Goal: Task Accomplishment & Management: Use online tool/utility

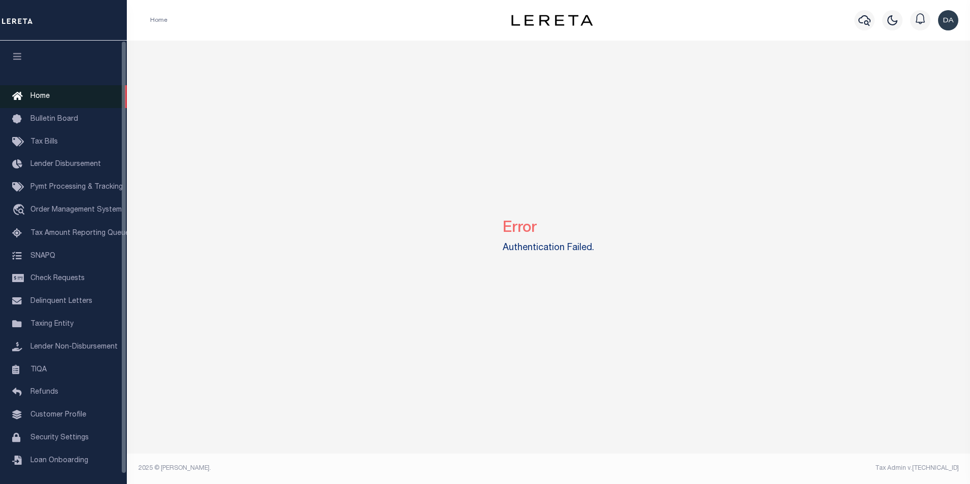
click at [54, 98] on link "Home" at bounding box center [63, 96] width 127 height 23
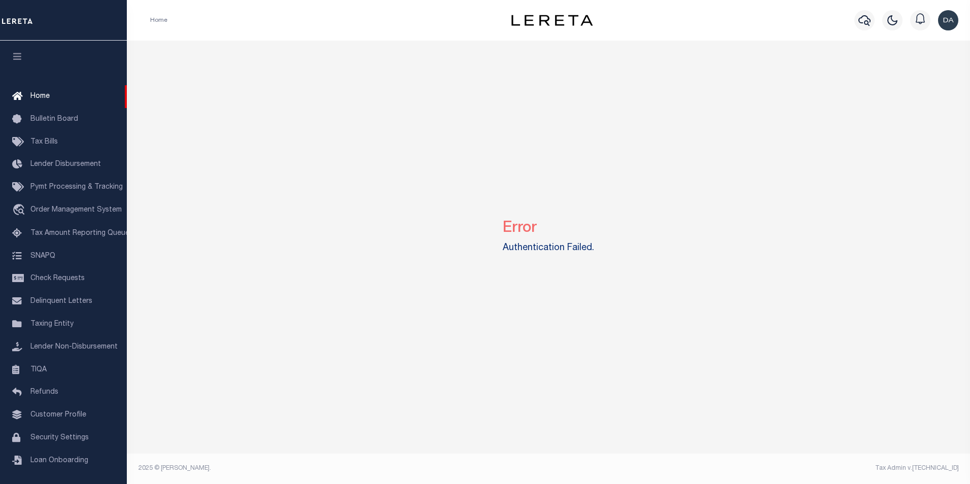
click at [946, 21] on img "button" at bounding box center [948, 20] width 20 height 20
click at [914, 72] on span "Sign out" at bounding box center [908, 71] width 29 height 7
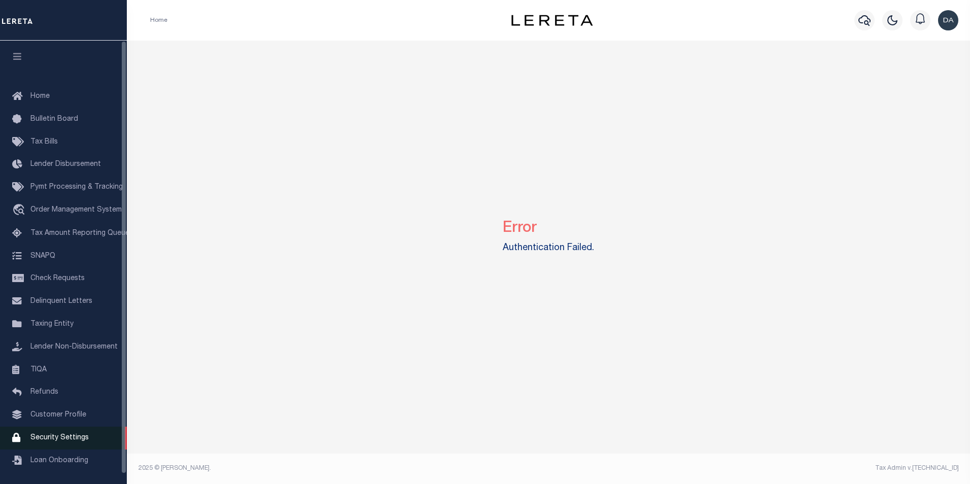
click at [54, 441] on span "Security Settings" at bounding box center [59, 437] width 58 height 7
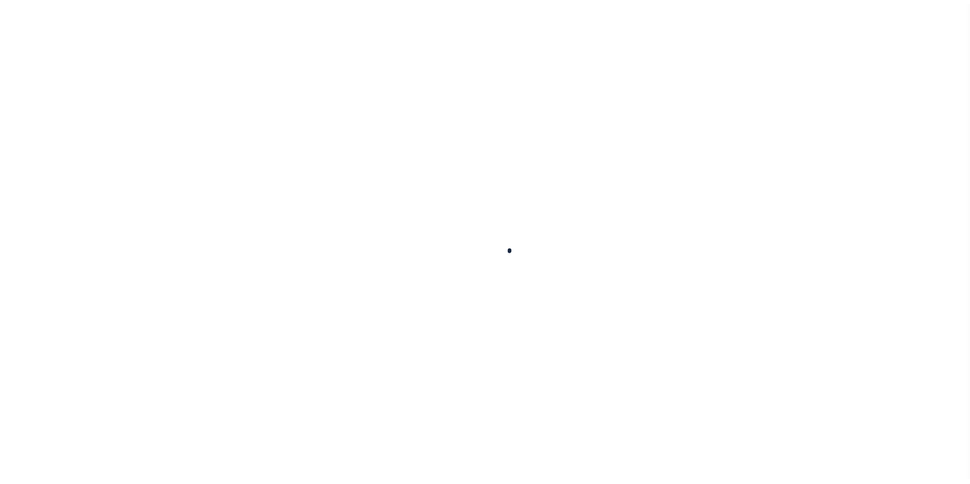
select select "100"
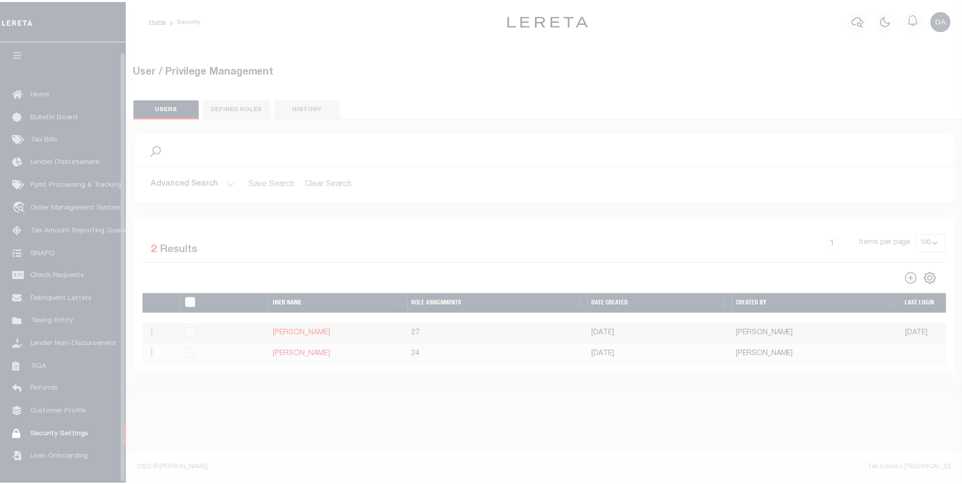
scroll to position [10, 0]
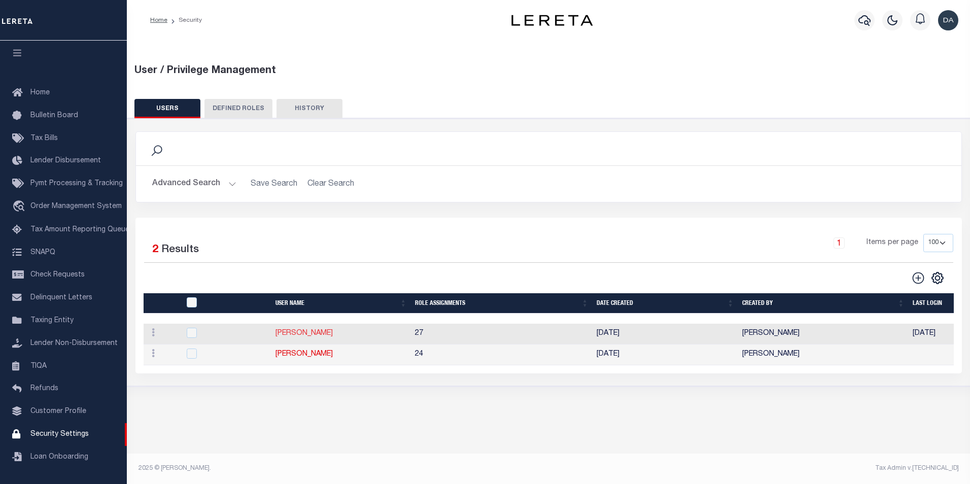
click at [289, 333] on link "David Garcia" at bounding box center [303, 333] width 57 height 7
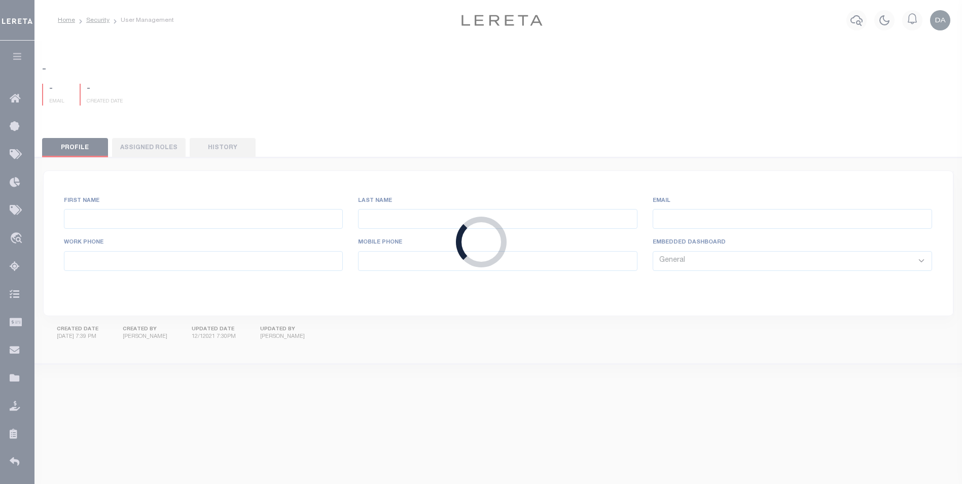
type input "[PERSON_NAME]"
type input "[PERSON_NAME][EMAIL_ADDRESS][PERSON_NAME][DOMAIN_NAME]"
select select "LOC"
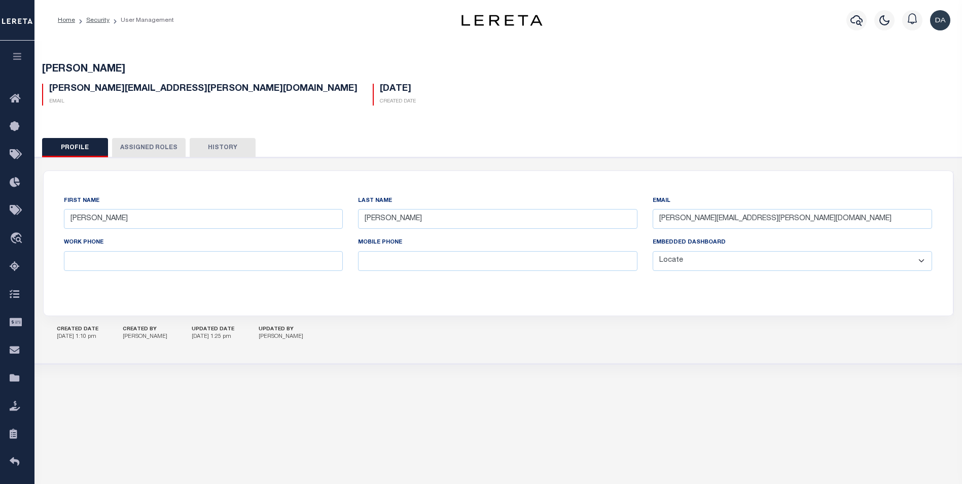
click at [331, 104] on div "David.Garcia@accumatch.com Email 11/06/2024 Created Date" at bounding box center [498, 91] width 928 height 30
click at [151, 148] on button "Assigned Roles" at bounding box center [149, 147] width 74 height 19
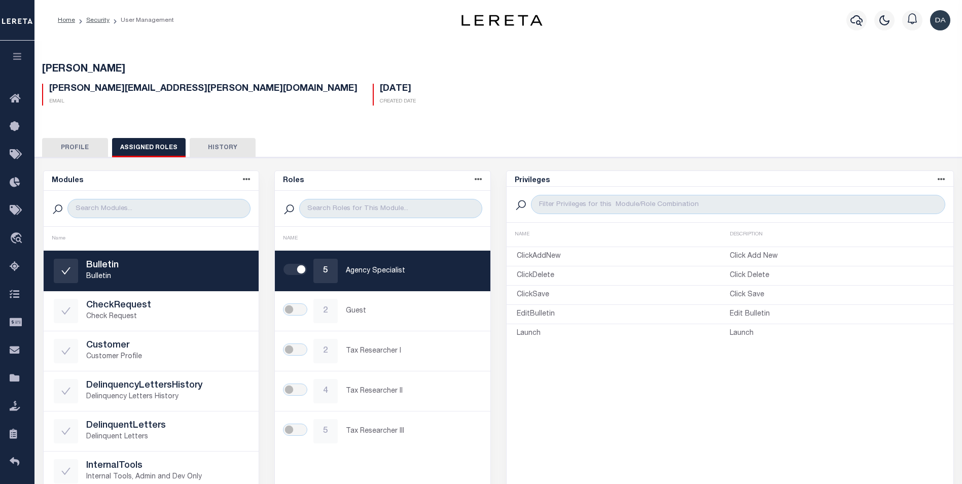
click at [382, 124] on div "David Garcia David.Garcia@accumatch.com Email 11/06/2024 Created Date David" at bounding box center [498, 338] width 938 height 598
click at [225, 60] on div "David Garcia David.Garcia@accumatch.com Email 11/06/2024 Created Date" at bounding box center [498, 82] width 937 height 62
click at [11, 22] on img at bounding box center [17, 21] width 30 height 18
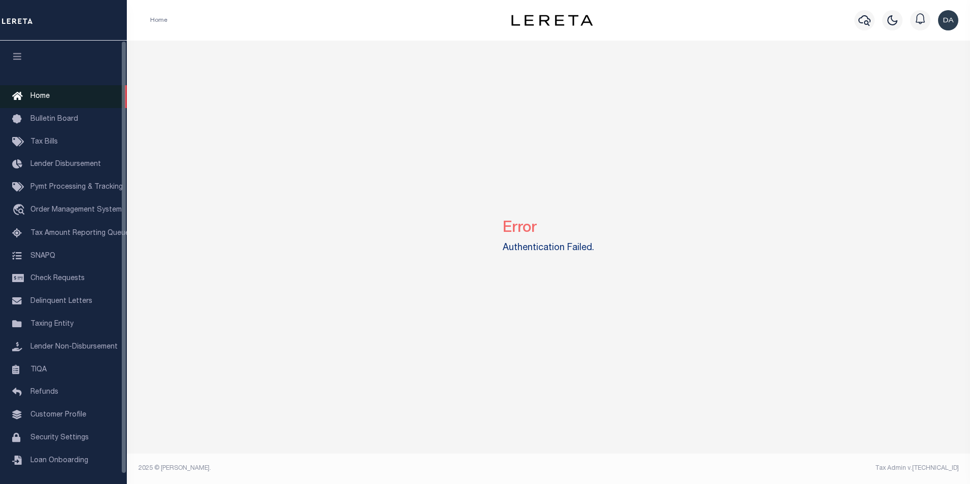
click at [33, 98] on span "Home" at bounding box center [39, 96] width 19 height 7
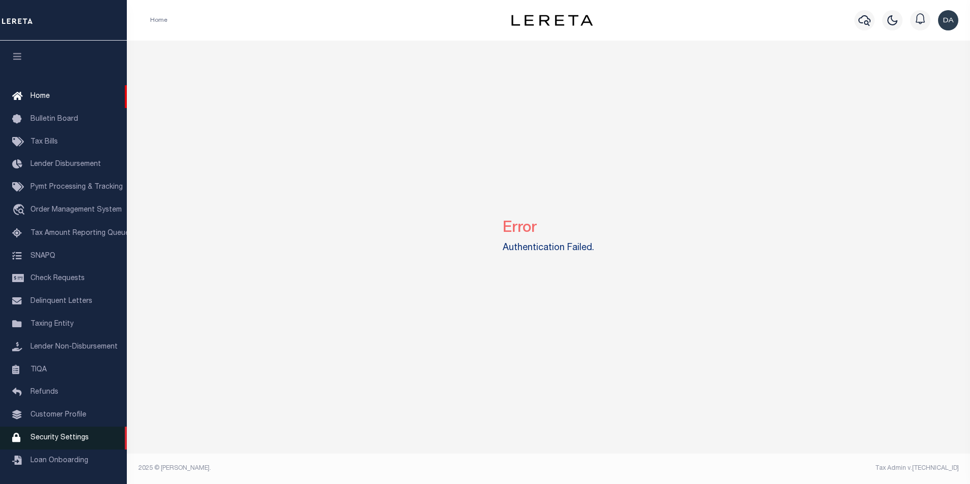
scroll to position [10, 0]
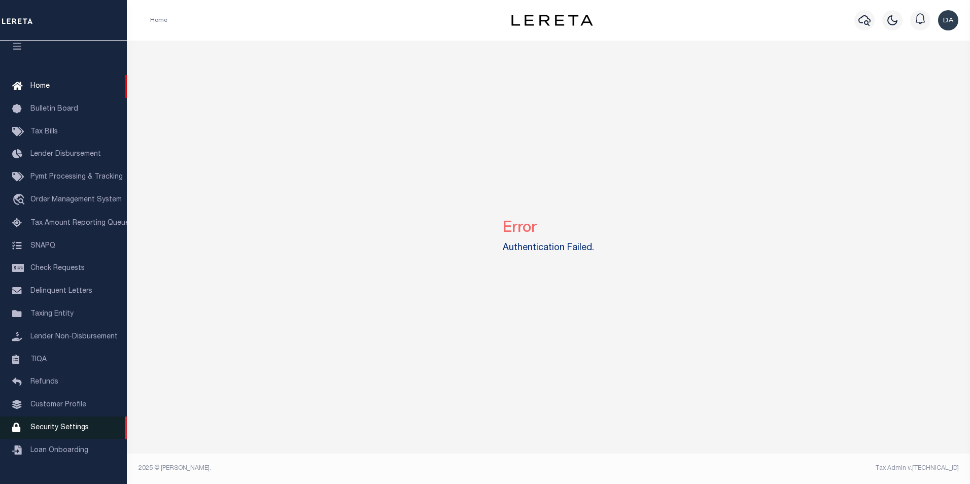
click at [62, 431] on span "Security Settings" at bounding box center [59, 427] width 58 height 7
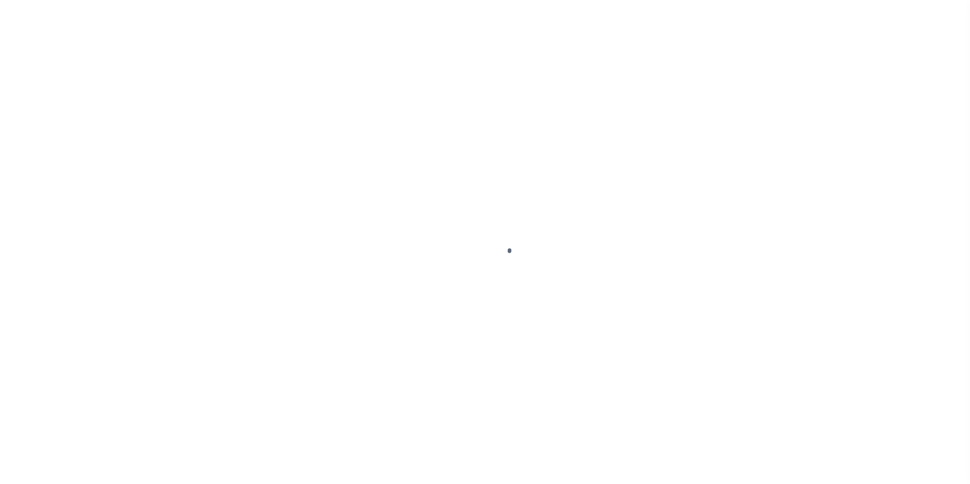
select select "100"
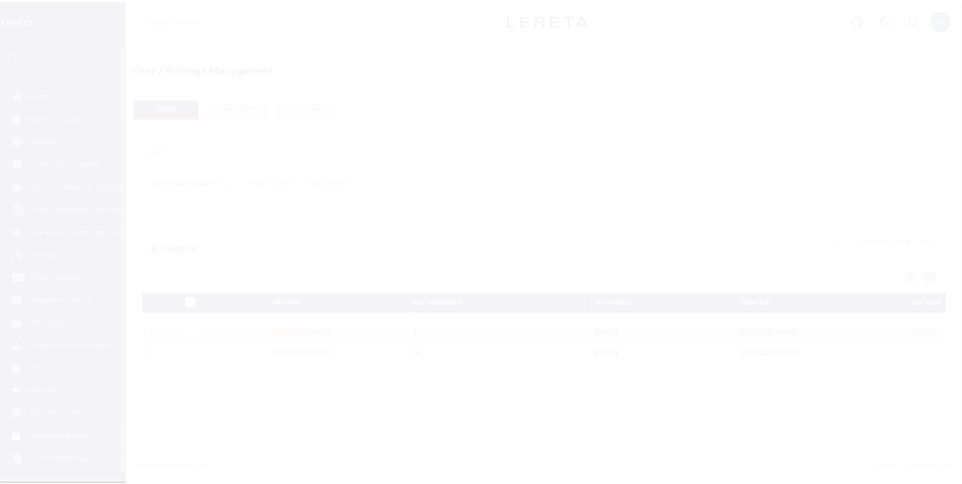
scroll to position [10, 0]
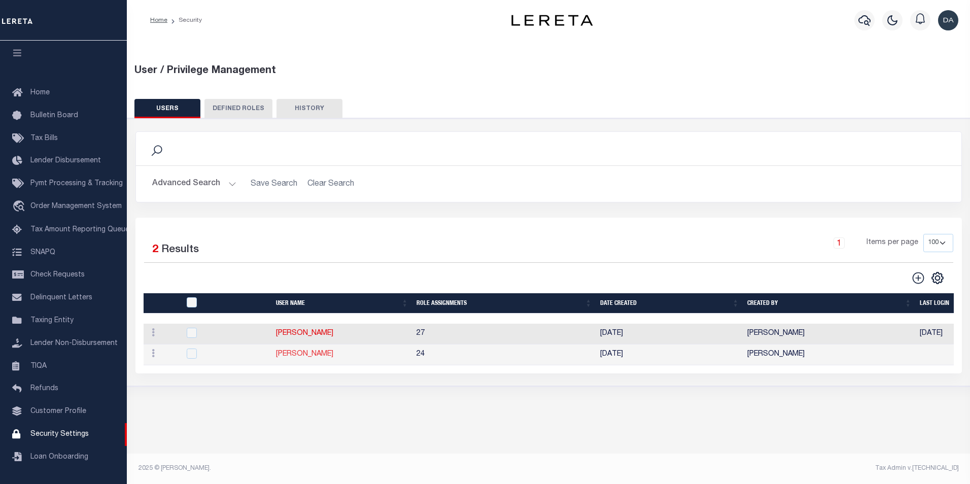
click at [303, 351] on td "[PERSON_NAME]" at bounding box center [342, 354] width 140 height 21
checkbox input "true"
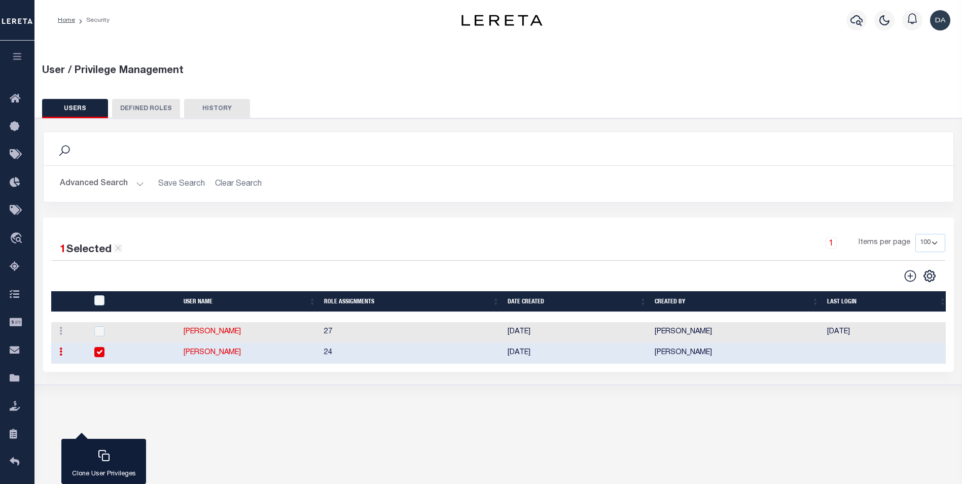
click at [196, 355] on link "[PERSON_NAME]" at bounding box center [212, 352] width 57 height 7
type input "Garcia"
type input "David"
type input "DGarcia-c@lereta.net"
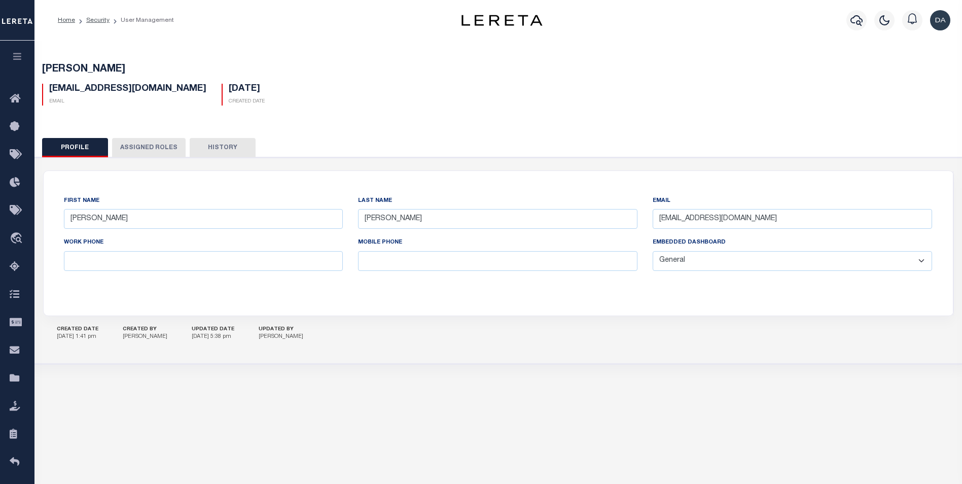
click at [159, 150] on button "Assigned Roles" at bounding box center [149, 147] width 74 height 19
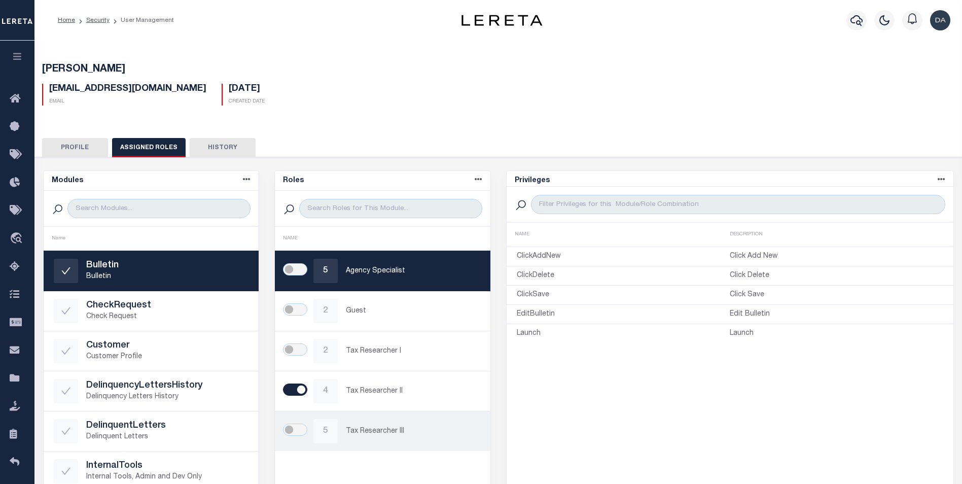
click at [374, 431] on p "Tax Researcher III" at bounding box center [413, 431] width 134 height 11
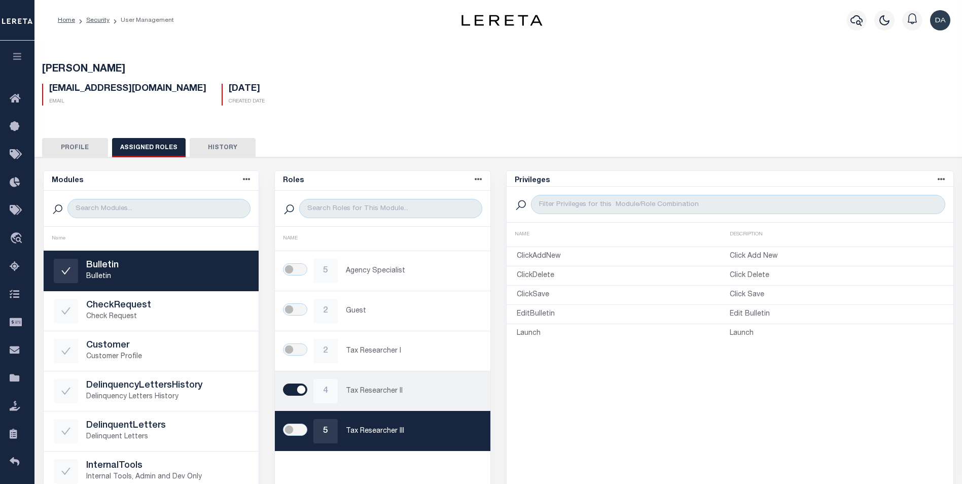
click at [370, 397] on div "4 Tax Researcher II" at bounding box center [382, 391] width 195 height 24
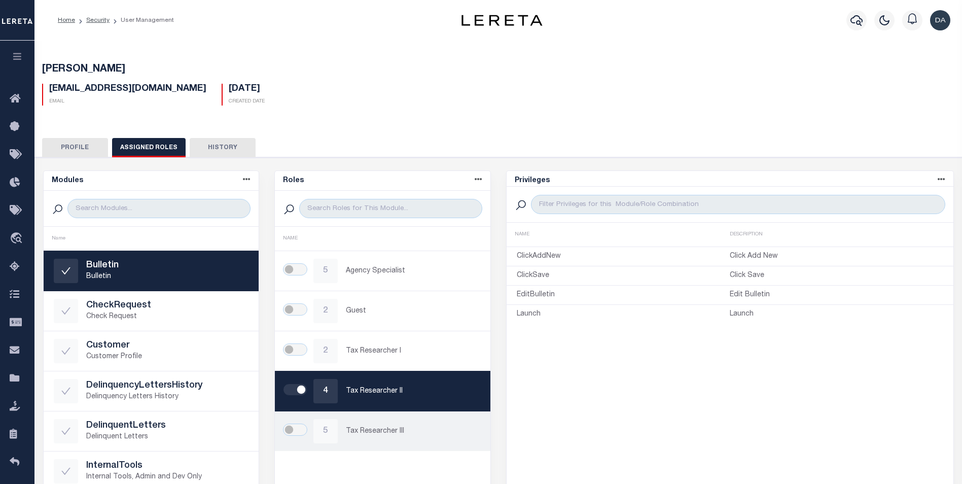
click at [375, 427] on p "Tax Researcher III" at bounding box center [413, 431] width 134 height 11
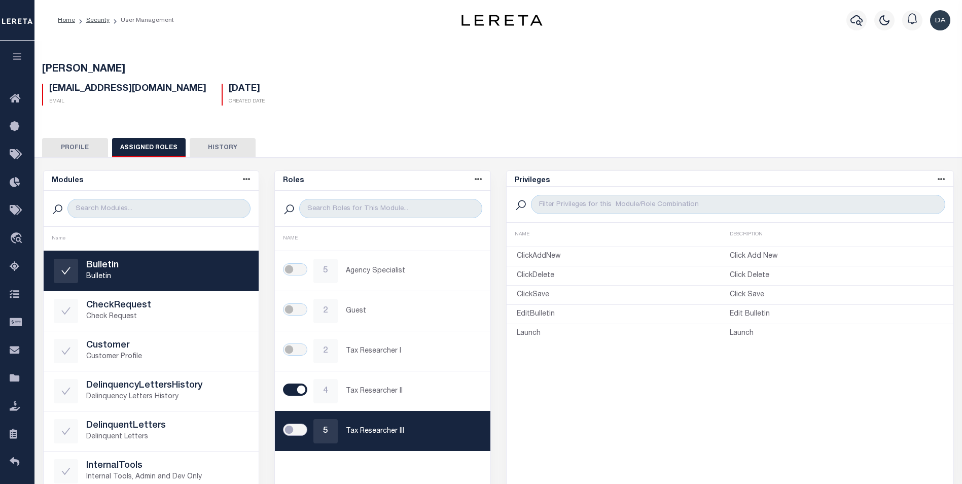
click at [300, 427] on input "checkbox" at bounding box center [295, 430] width 24 height 12
checkbox input "true"
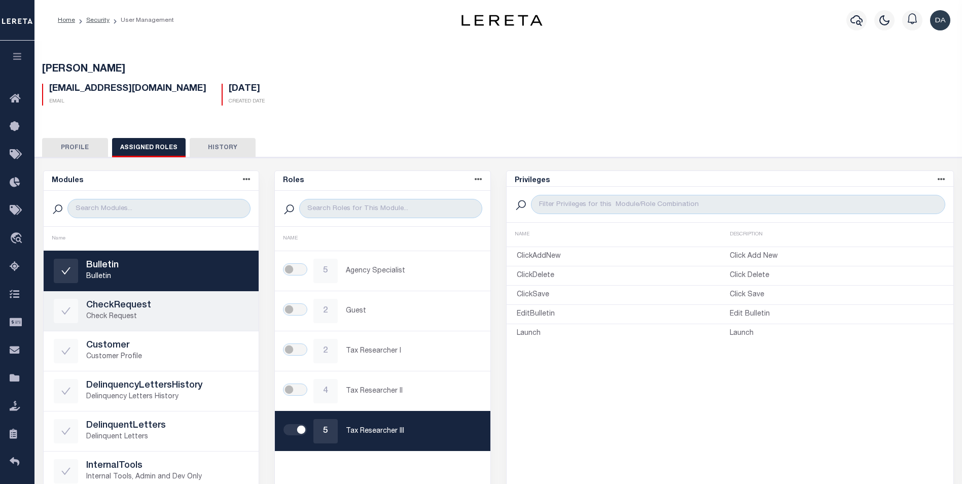
click at [141, 309] on h5 "CheckRequest" at bounding box center [167, 305] width 163 height 11
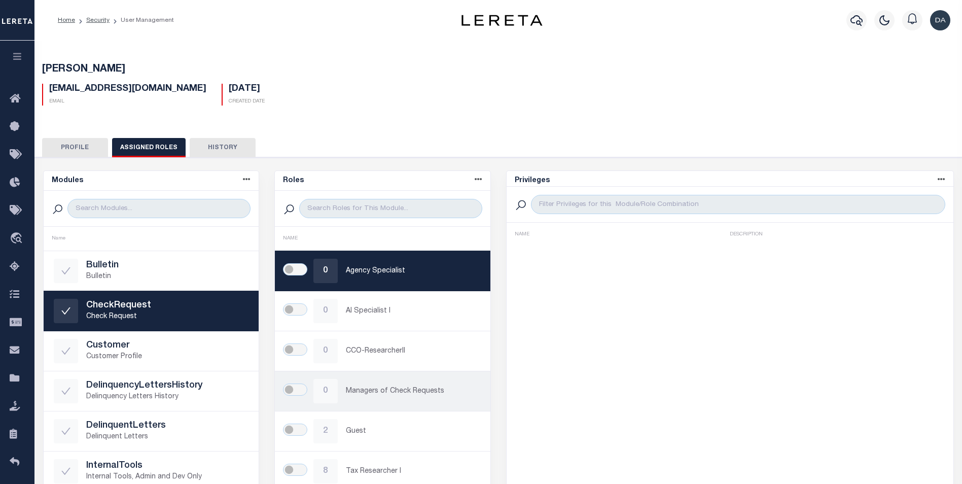
scroll to position [152, 0]
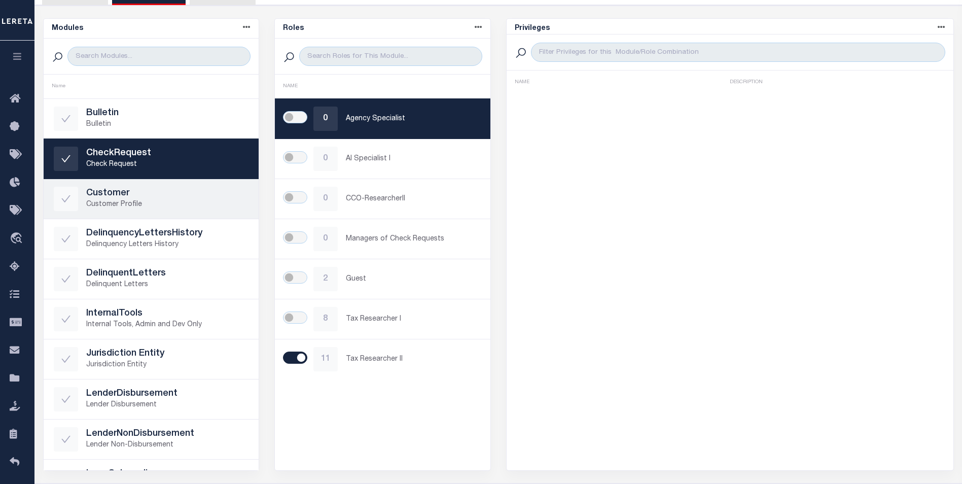
click at [116, 187] on div "Customer Customer Profile" at bounding box center [151, 199] width 195 height 24
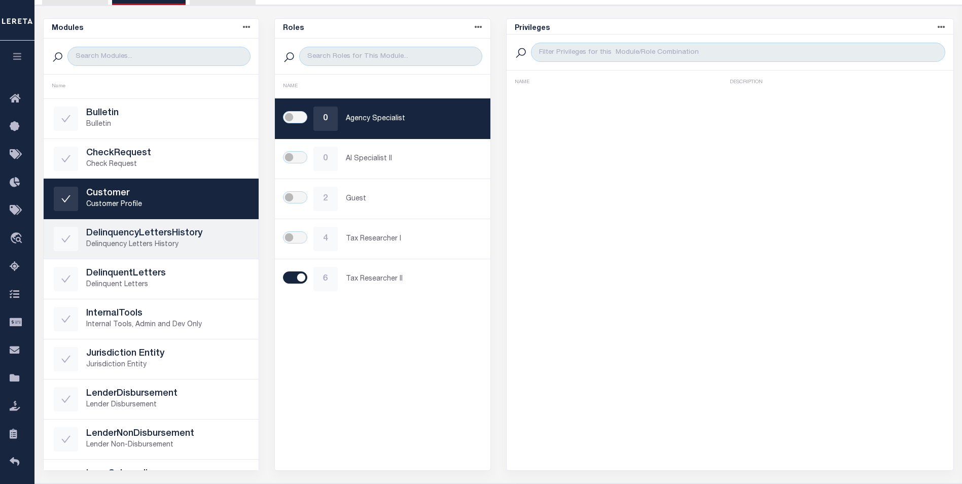
click at [125, 244] on p "Delinquency Letters History" at bounding box center [167, 244] width 163 height 11
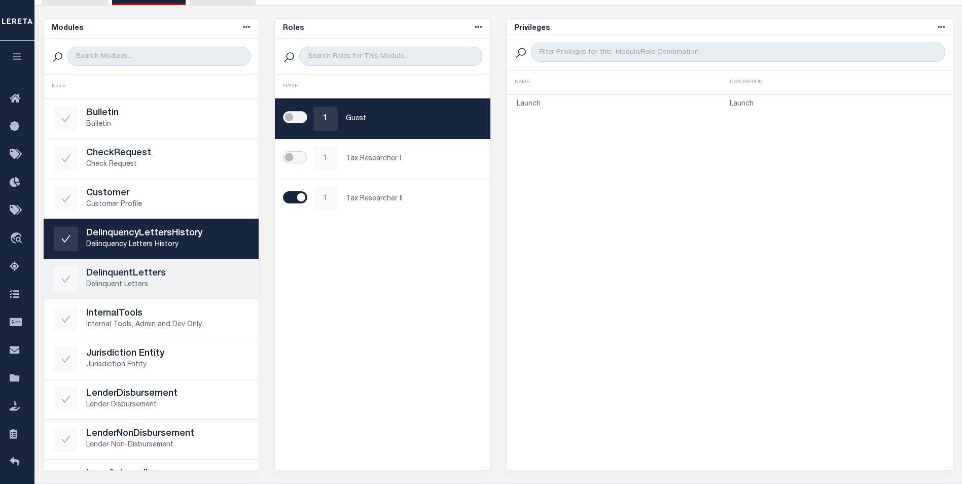
click at [128, 288] on p "Delinquent Letters" at bounding box center [167, 284] width 163 height 11
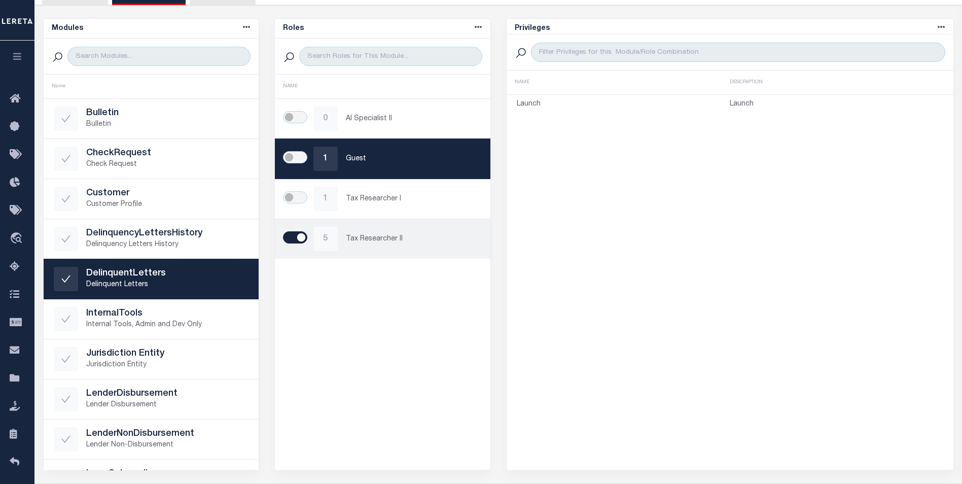
click at [380, 240] on p "Tax Researcher II" at bounding box center [413, 239] width 134 height 11
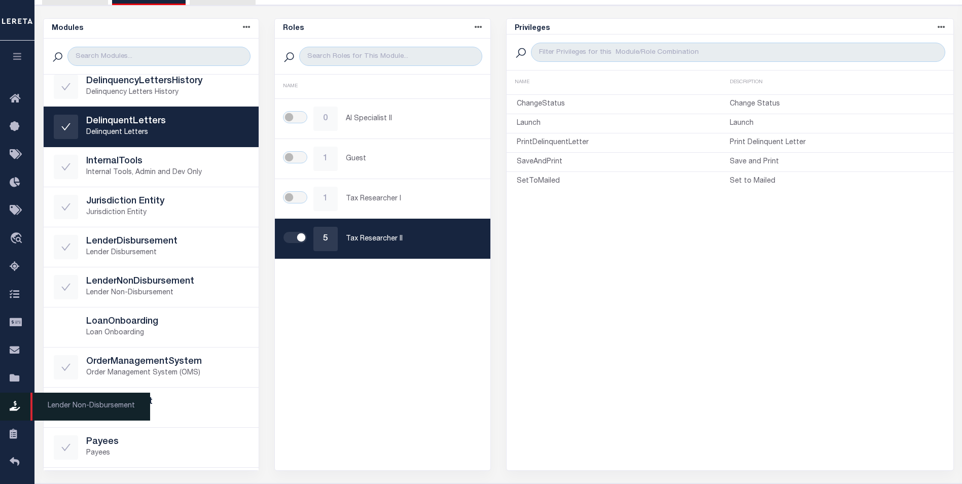
scroll to position [183, 0]
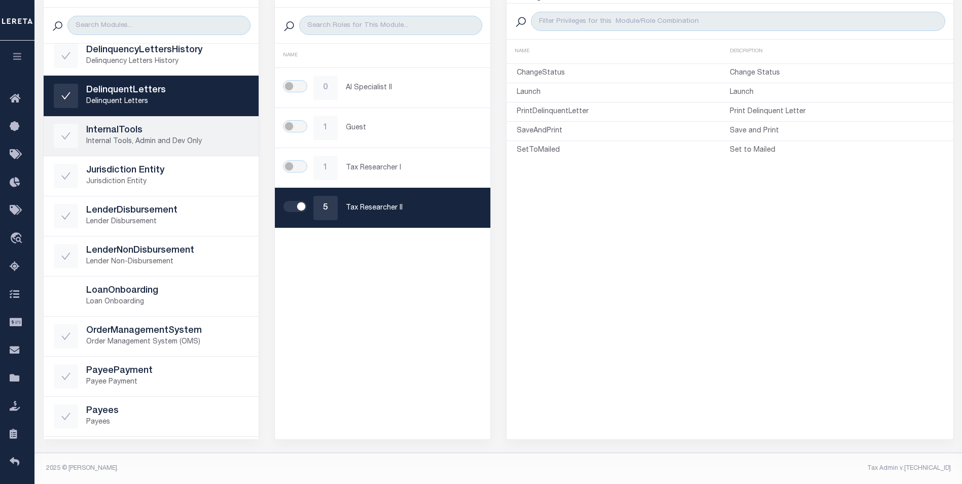
click at [115, 132] on h5 "InternalTools" at bounding box center [167, 130] width 163 height 11
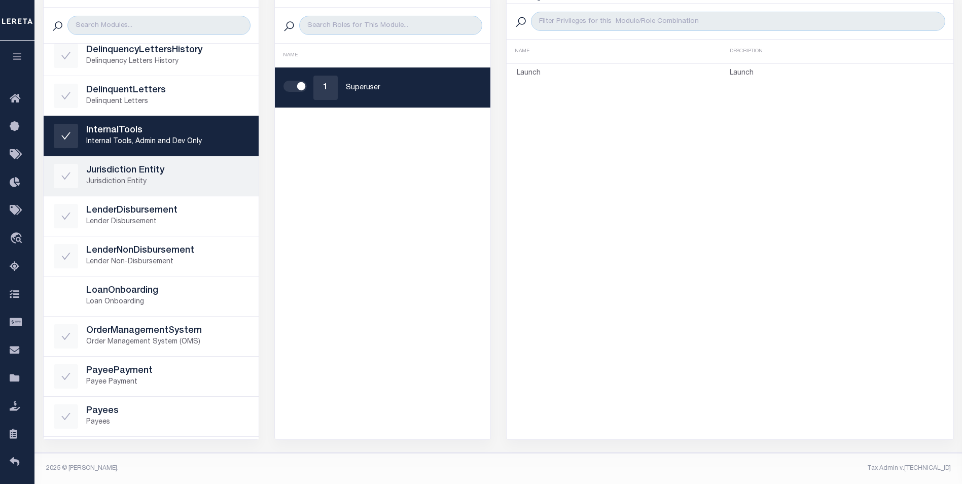
click at [125, 166] on h5 "Jurisdiction Entity" at bounding box center [167, 170] width 163 height 11
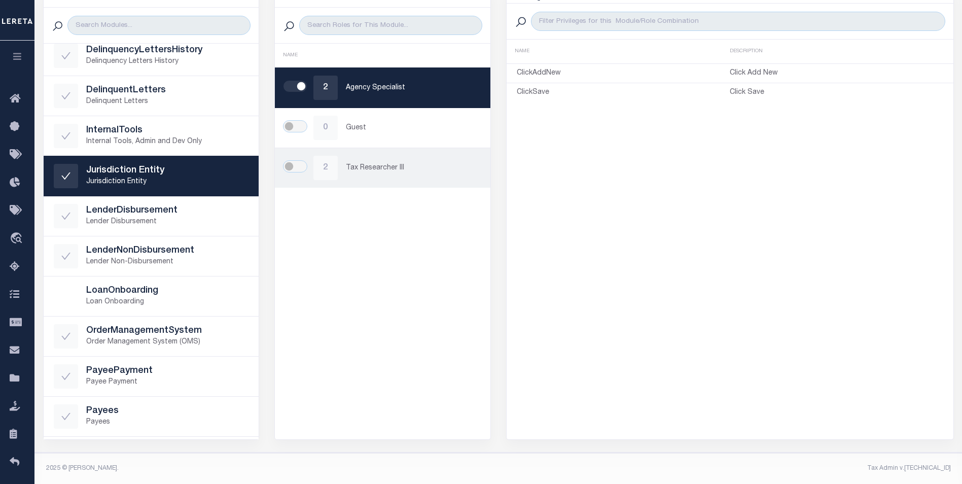
click at [364, 173] on p "Tax Researcher III" at bounding box center [413, 168] width 134 height 11
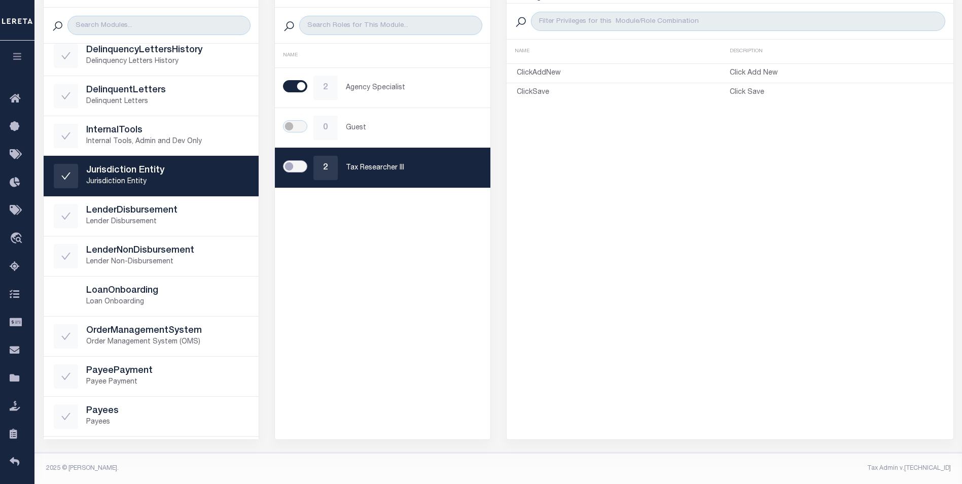
click at [301, 164] on input "checkbox" at bounding box center [295, 166] width 24 height 12
checkbox input "true"
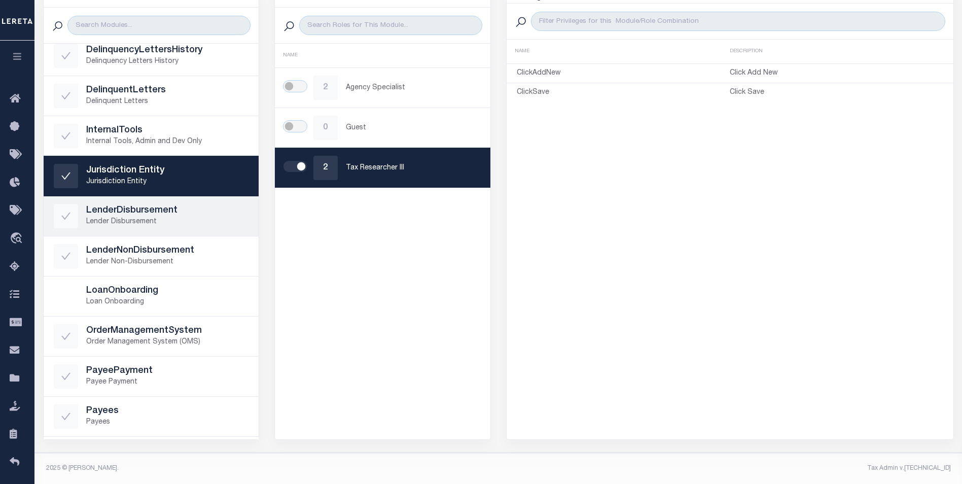
click at [116, 207] on h5 "LenderDisbursement" at bounding box center [167, 210] width 163 height 11
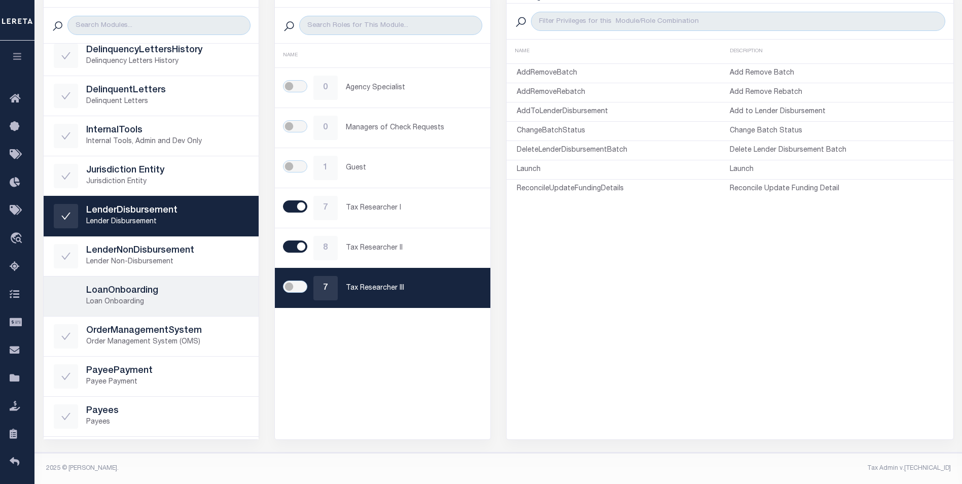
scroll to position [203, 0]
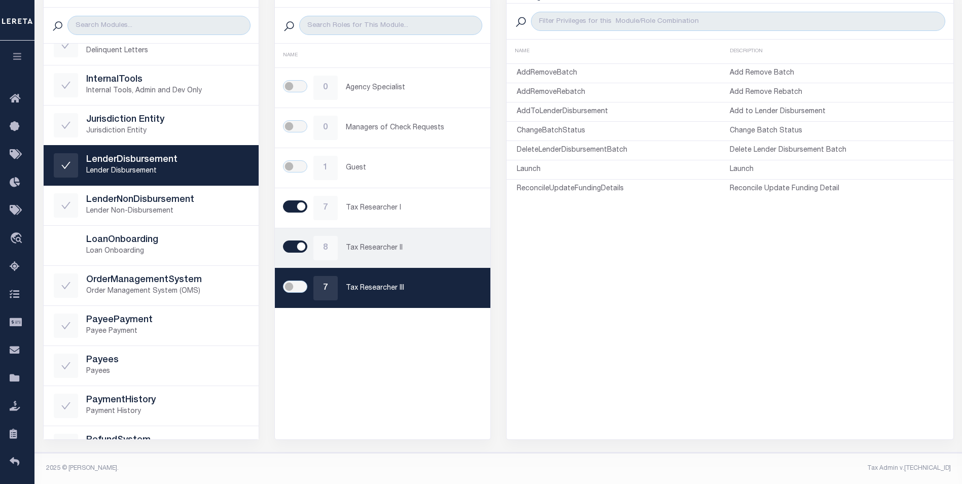
click at [379, 248] on p "Tax Researcher II" at bounding box center [413, 248] width 134 height 11
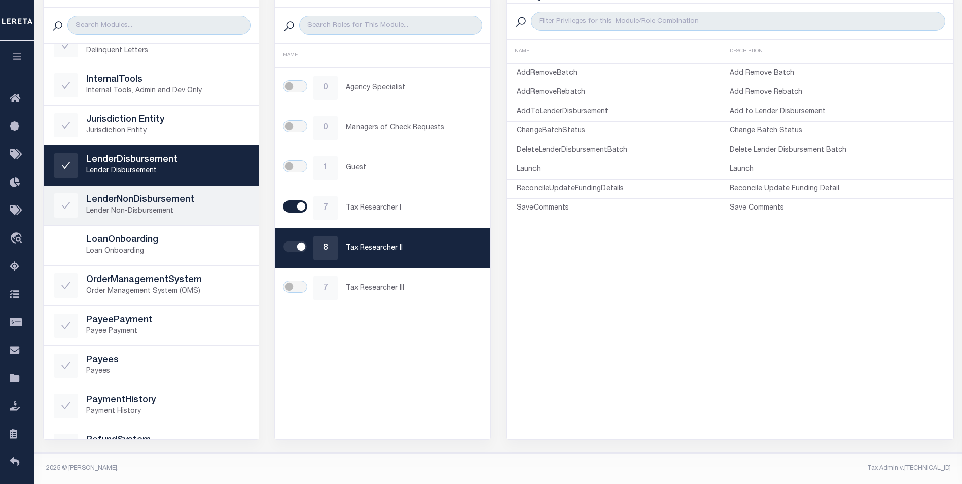
click at [139, 211] on p "Lender Non-Disbursement" at bounding box center [167, 211] width 163 height 11
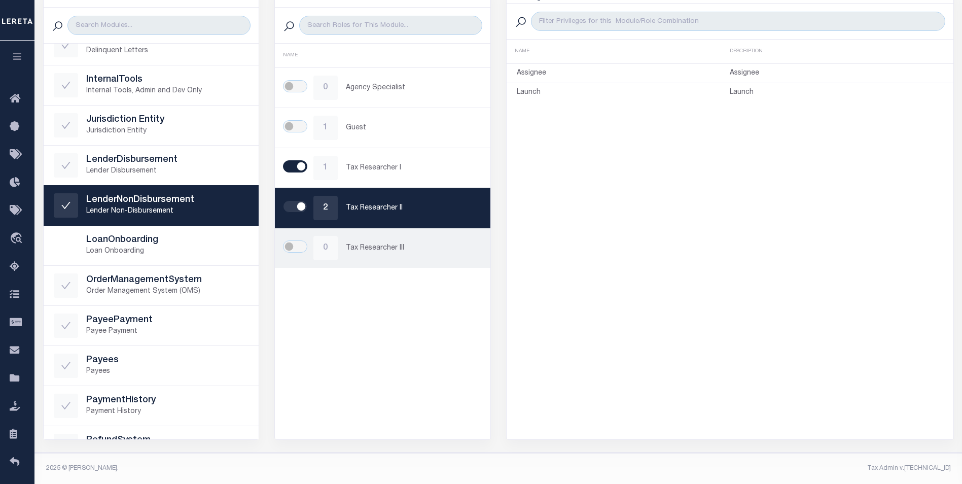
click at [386, 249] on p "Tax Researcher III" at bounding box center [413, 248] width 134 height 11
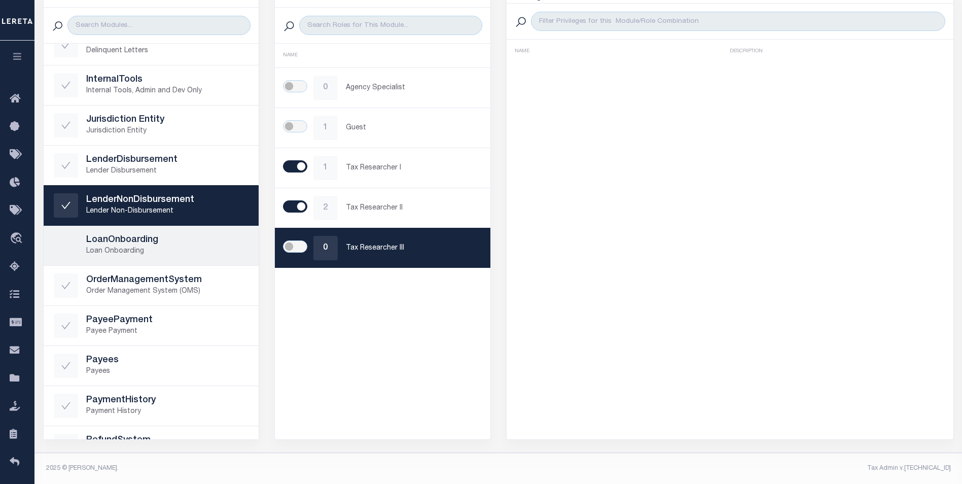
click at [136, 250] on p "Loan Onboarding" at bounding box center [167, 251] width 163 height 11
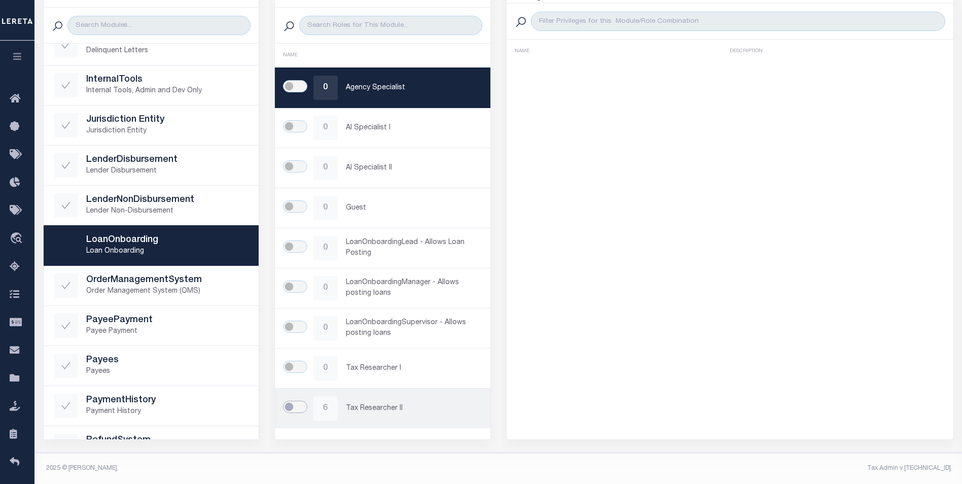
click at [302, 412] on input "checkbox" at bounding box center [295, 407] width 24 height 12
checkbox input "true"
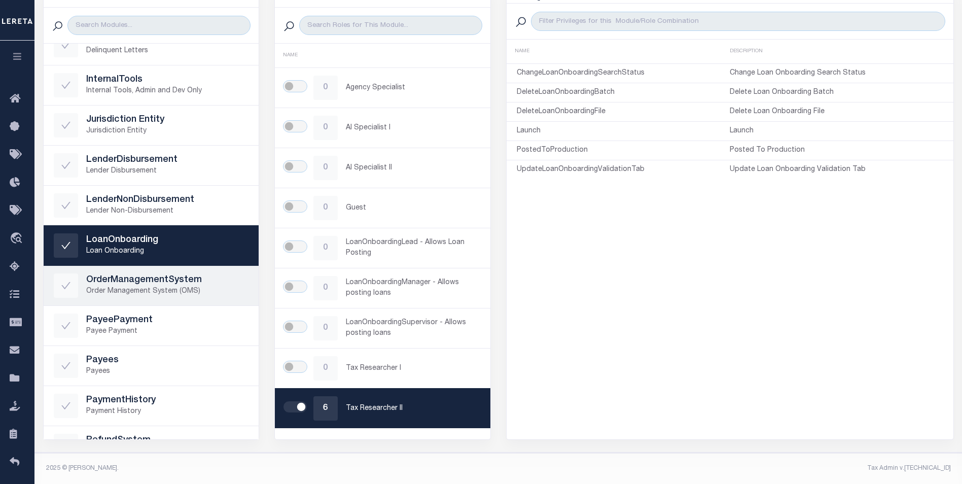
click at [133, 291] on p "Order Management System (OMS)" at bounding box center [167, 291] width 163 height 11
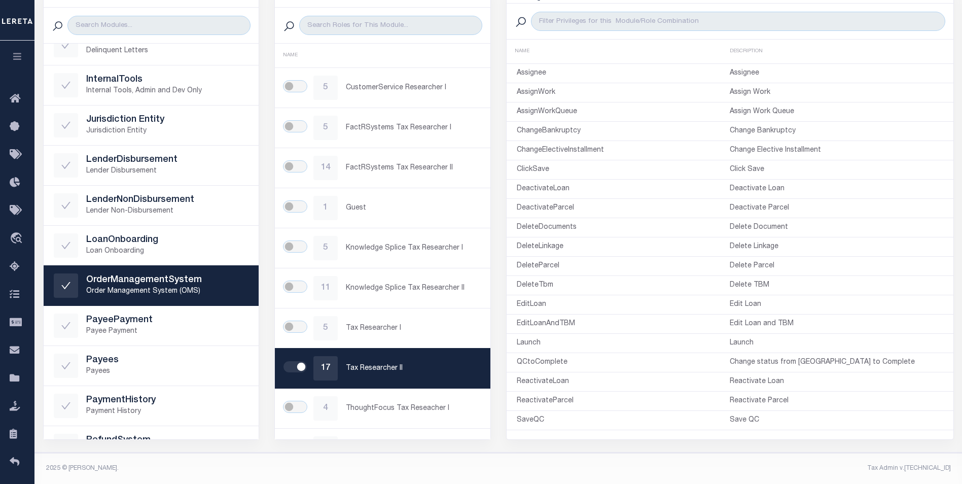
scroll to position [29, 0]
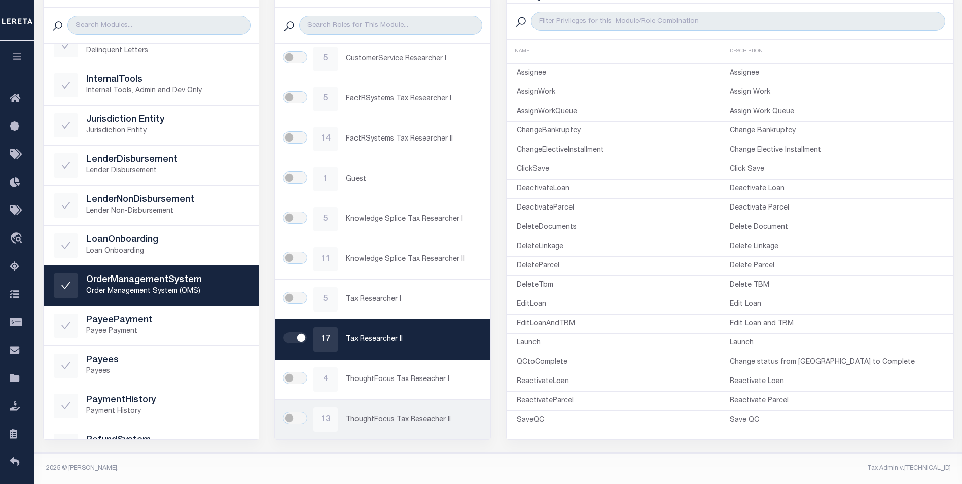
click at [391, 418] on p "ThoughtFocus Tax Reseacher II" at bounding box center [413, 419] width 134 height 11
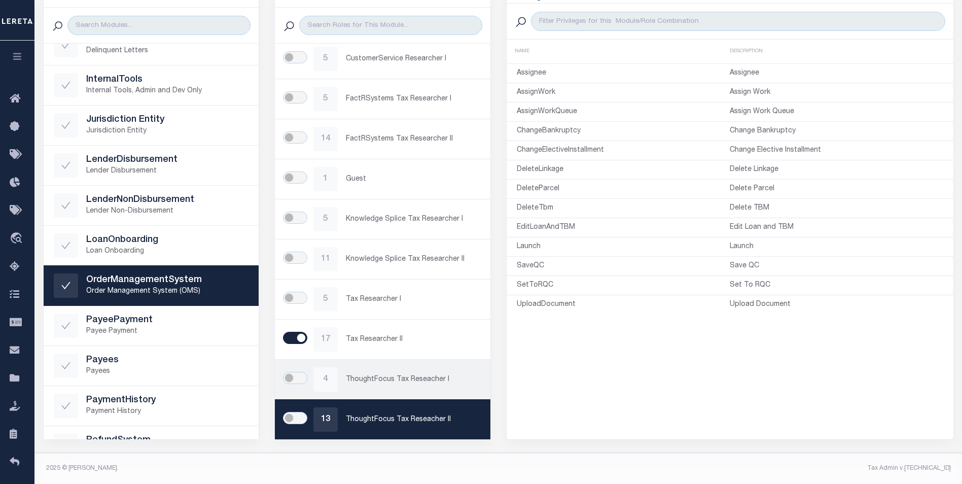
click at [381, 383] on p "ThoughtFocus Tax Reseacher I" at bounding box center [413, 379] width 134 height 11
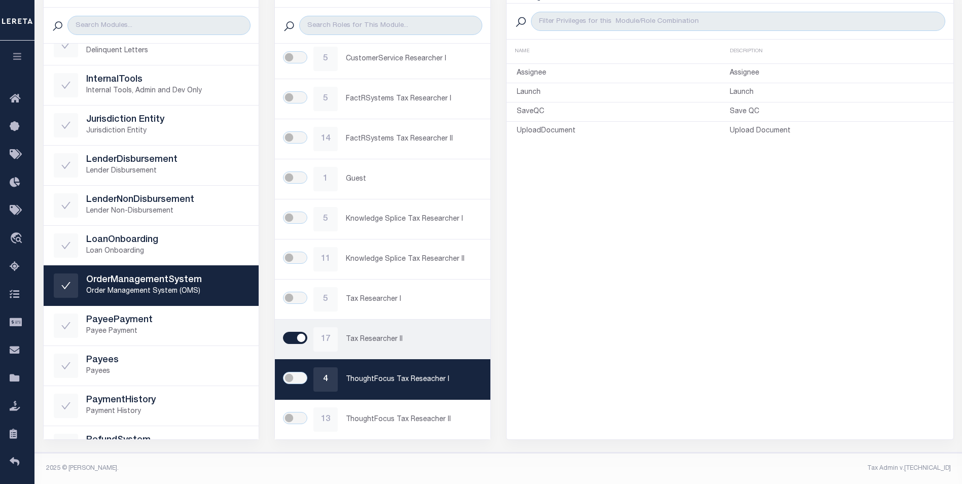
click at [377, 346] on div "17 Tax Researcher II" at bounding box center [382, 339] width 195 height 24
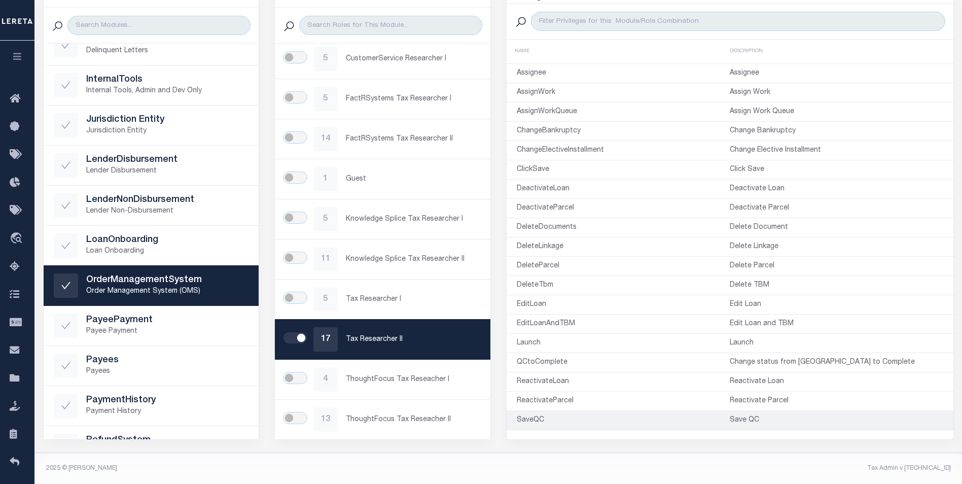
scroll to position [33, 0]
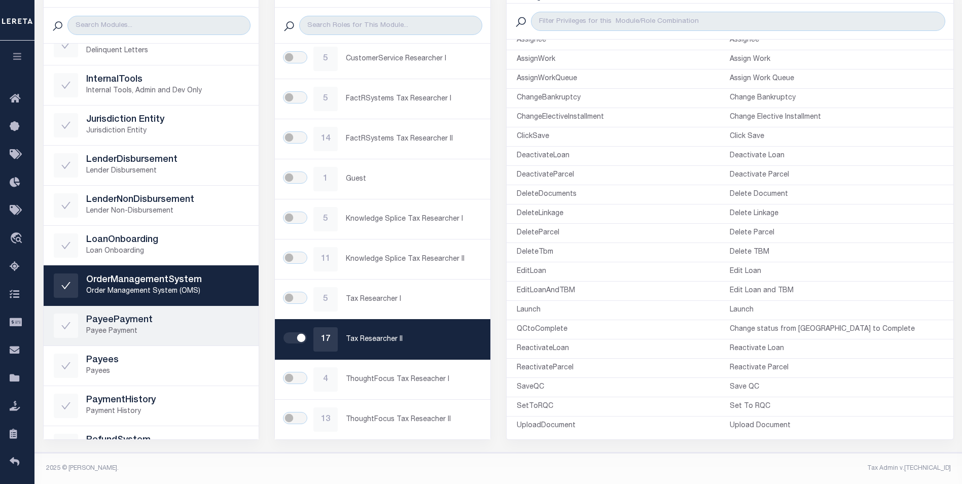
click at [145, 327] on p "Payee Payment" at bounding box center [167, 331] width 163 height 11
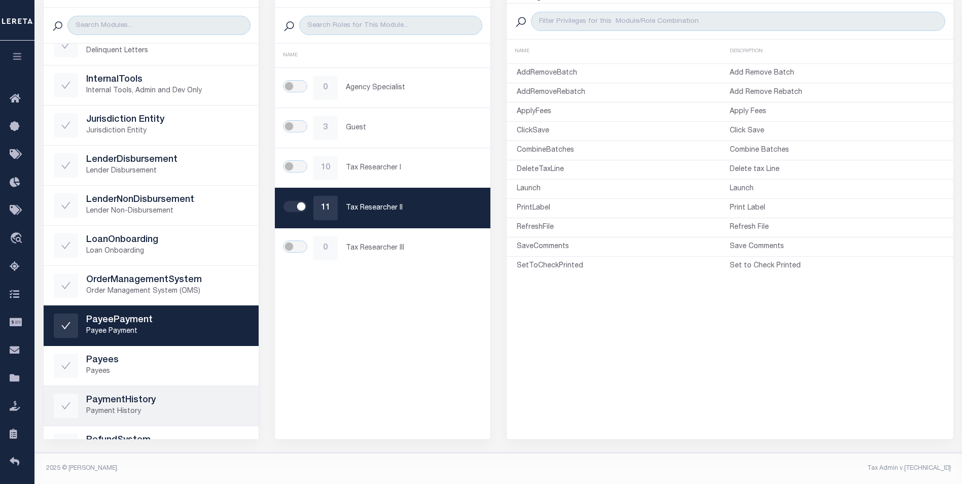
scroll to position [254, 0]
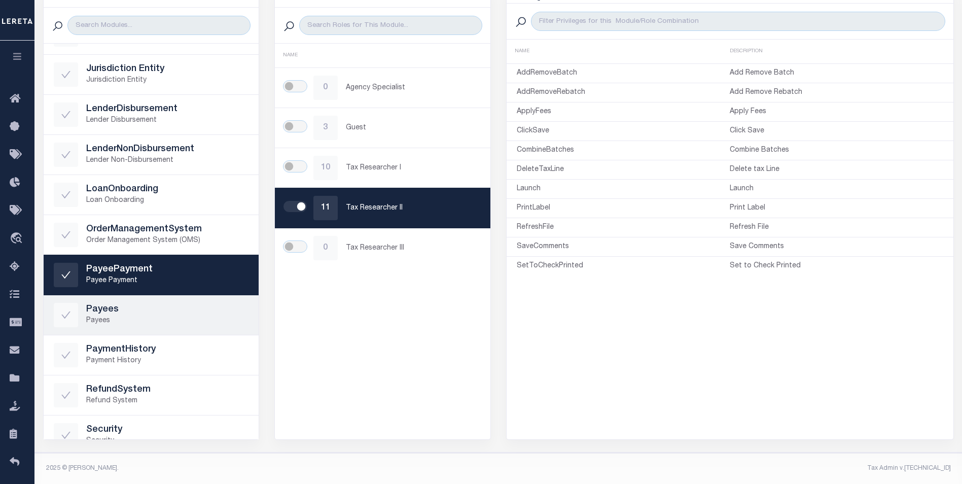
click at [154, 310] on h5 "Payees" at bounding box center [167, 309] width 163 height 11
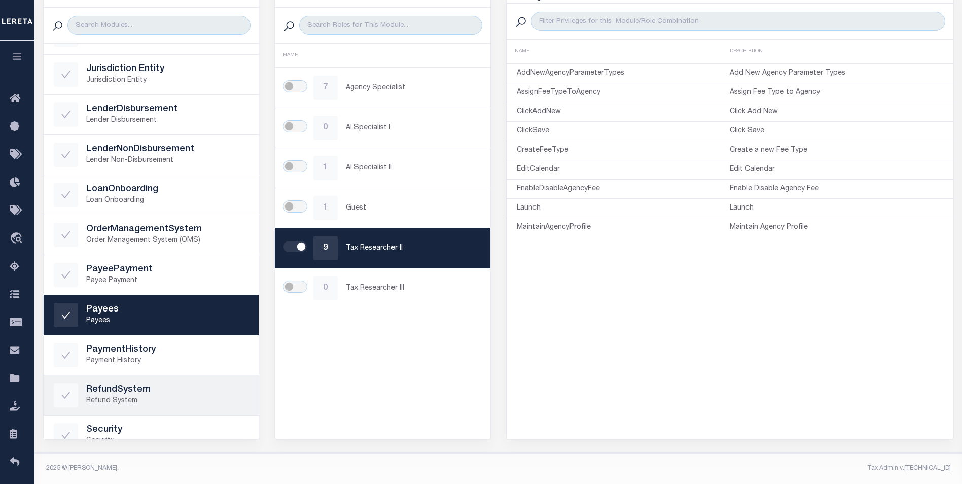
scroll to position [355, 0]
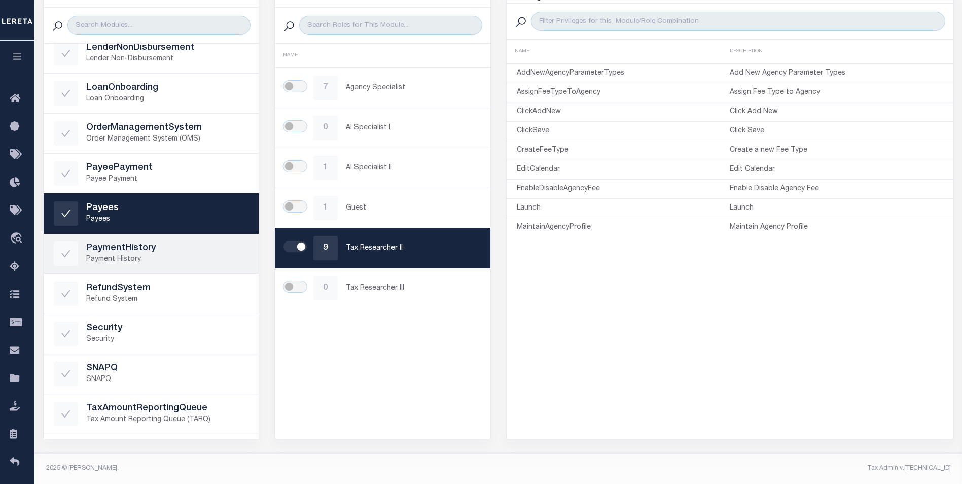
click at [126, 253] on h5 "PaymentHistory" at bounding box center [167, 248] width 163 height 11
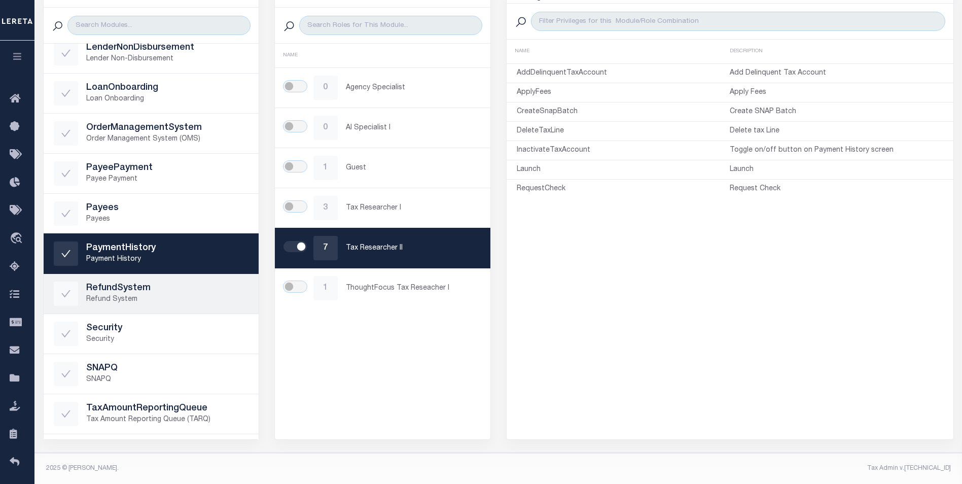
click at [150, 290] on h5 "RefundSystem" at bounding box center [167, 288] width 163 height 11
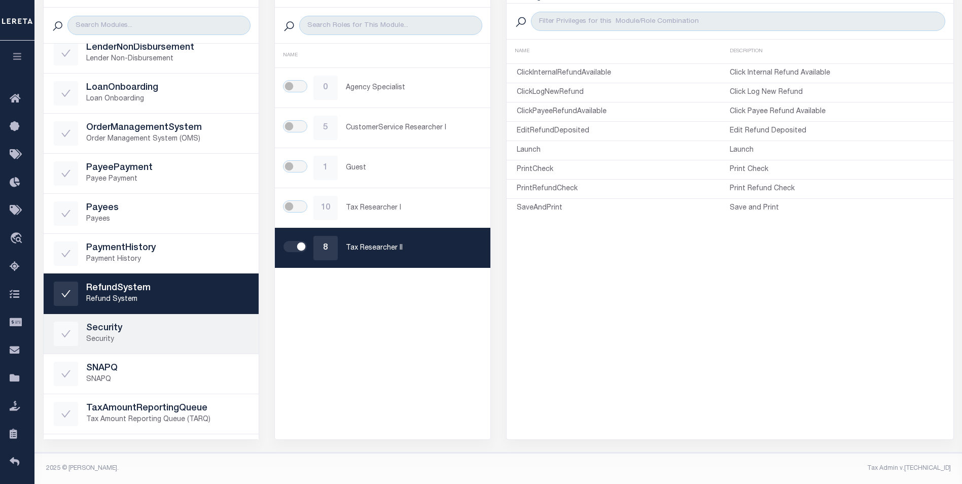
click at [134, 334] on p "Security" at bounding box center [167, 339] width 163 height 11
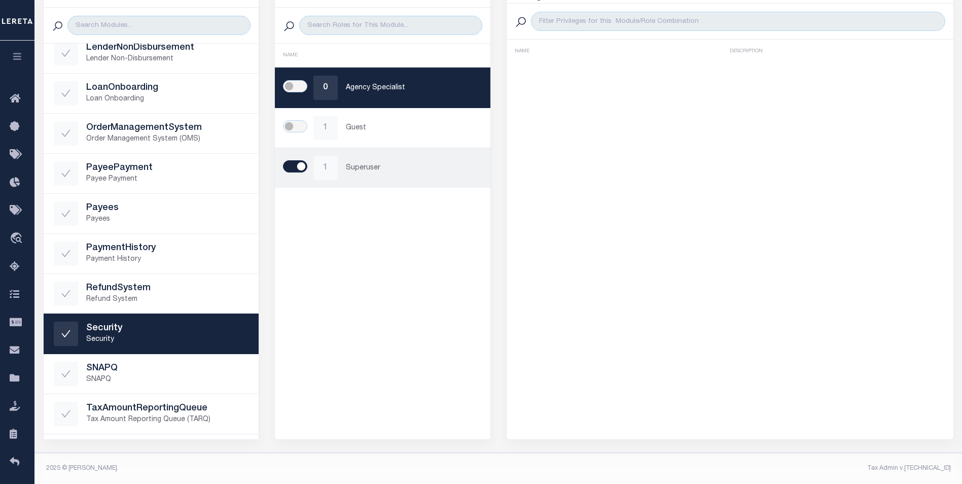
click at [367, 174] on div "1 Superuser" at bounding box center [382, 168] width 195 height 24
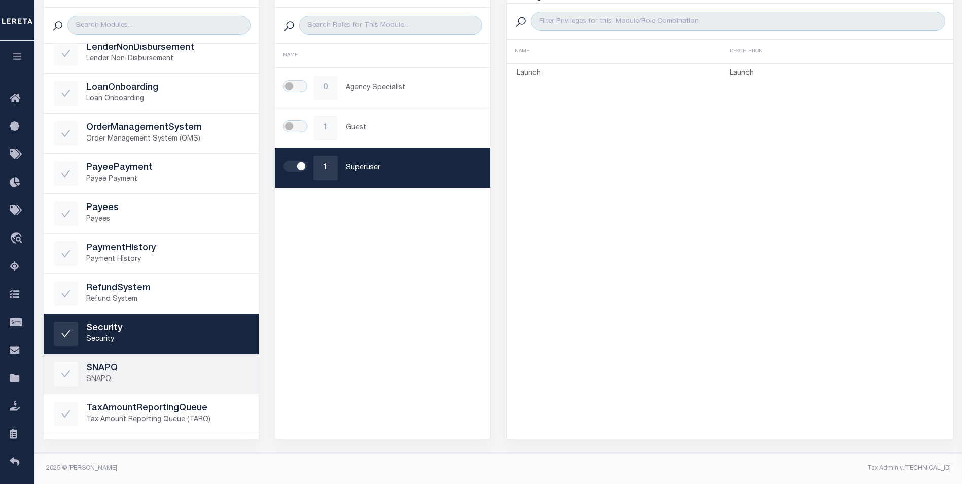
click at [113, 376] on p "SNAPQ" at bounding box center [167, 379] width 163 height 11
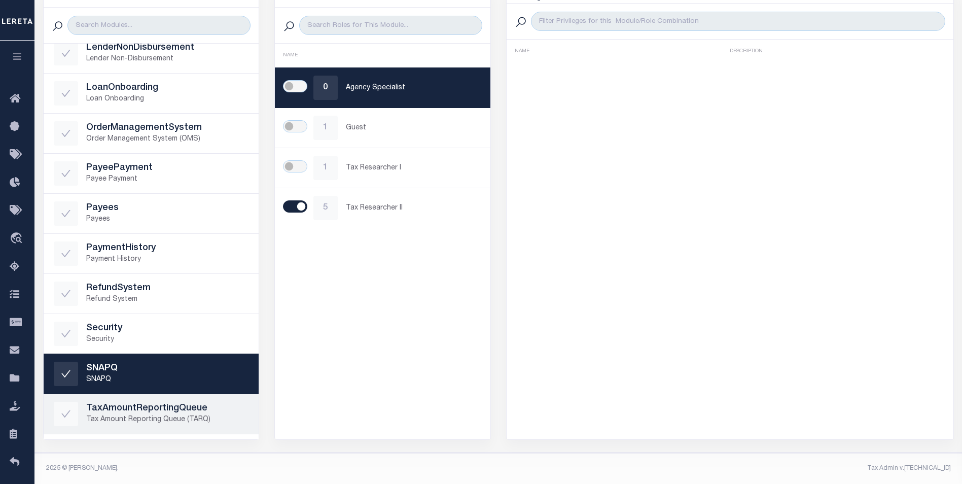
click at [122, 416] on p "Tax Amount Reporting Queue (TARQ)" at bounding box center [167, 419] width 163 height 11
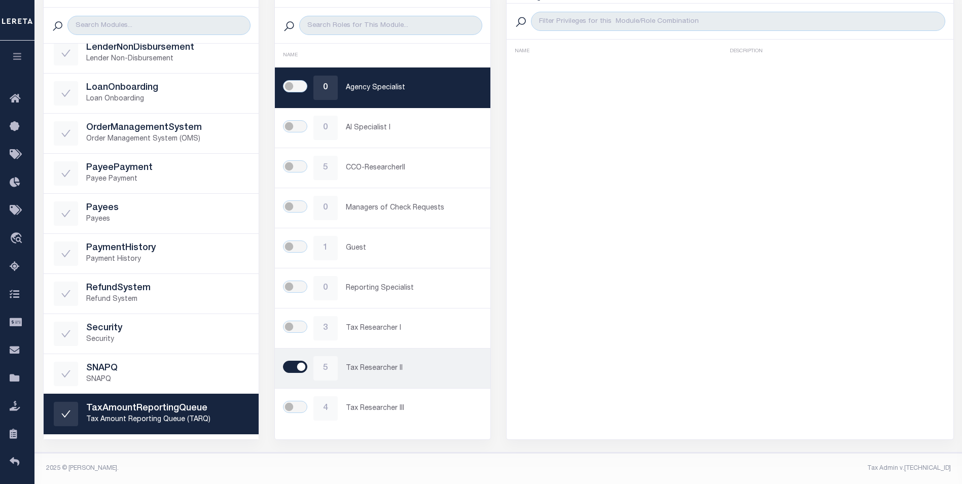
click at [405, 368] on p "Tax Researcher II" at bounding box center [413, 368] width 134 height 11
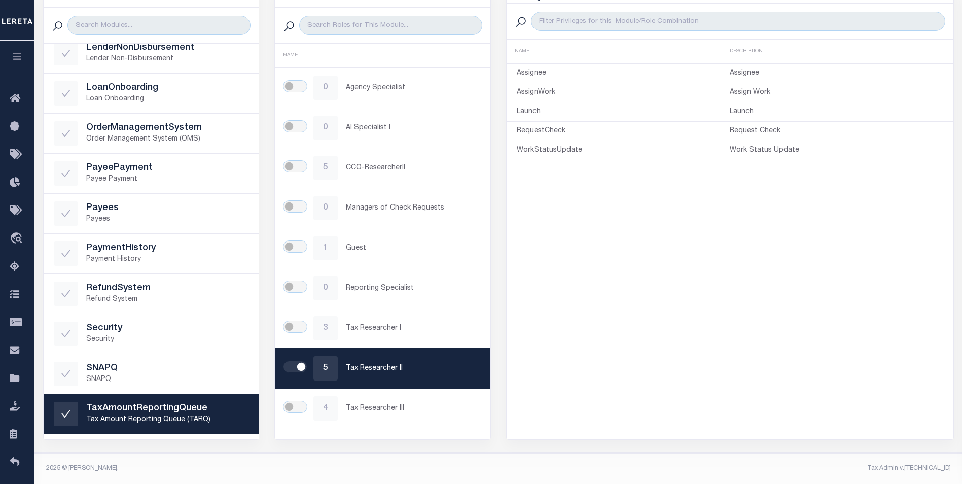
click at [622, 375] on div "Privileges Name asc Name desc Description asc Description desc NAME DESCRIPTION…" at bounding box center [730, 213] width 448 height 452
click at [420, 410] on p "Tax Researcher III" at bounding box center [413, 408] width 134 height 11
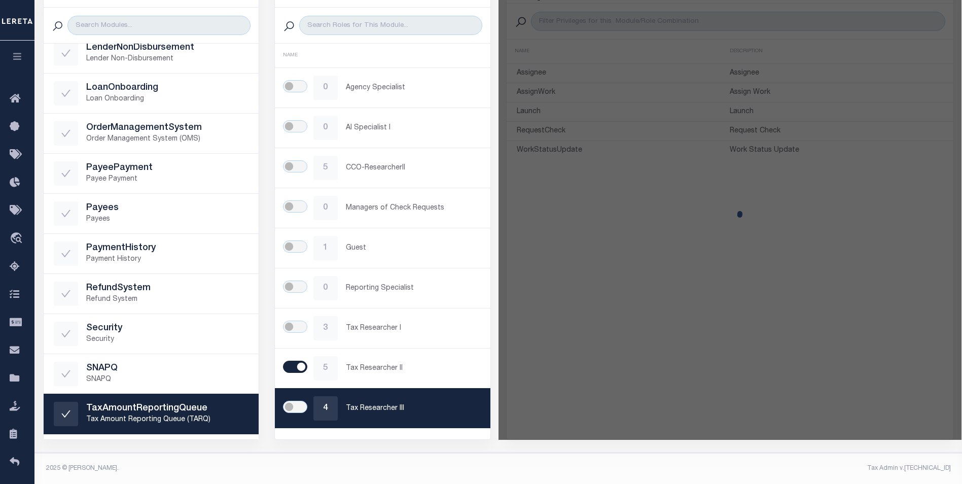
click at [386, 440] on div "First Name Garcia Last Name David Email DGarcia-c@lereta.net Work Phone Mobile …" at bounding box center [498, 213] width 937 height 479
click at [368, 448] on div "First Name Garcia Last Name David Email DGarcia-c@lereta.net Work Phone Mobile …" at bounding box center [498, 213] width 937 height 479
click at [375, 445] on div "First Name Garcia Last Name David Email DGarcia-c@lereta.net Work Phone Mobile …" at bounding box center [498, 213] width 937 height 479
click at [367, 369] on p "Tax Researcher II" at bounding box center [413, 368] width 134 height 11
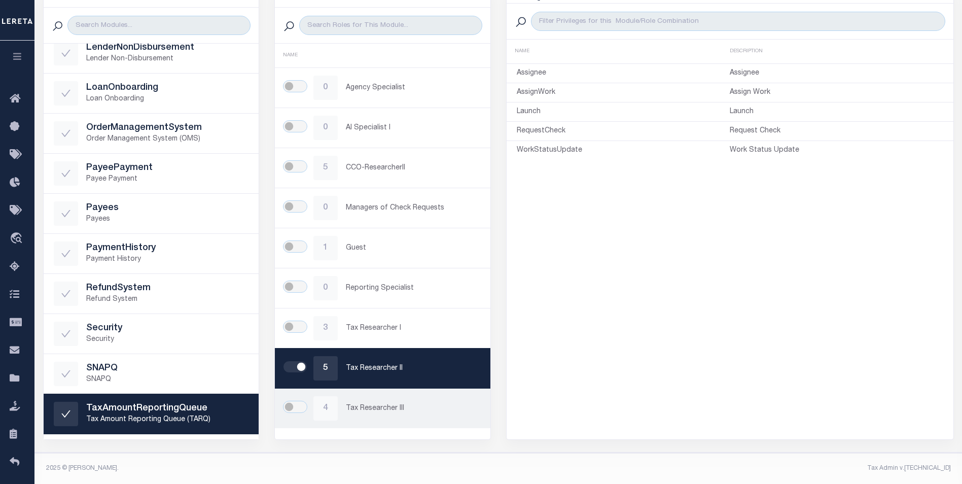
click at [384, 409] on p "Tax Researcher III" at bounding box center [413, 408] width 134 height 11
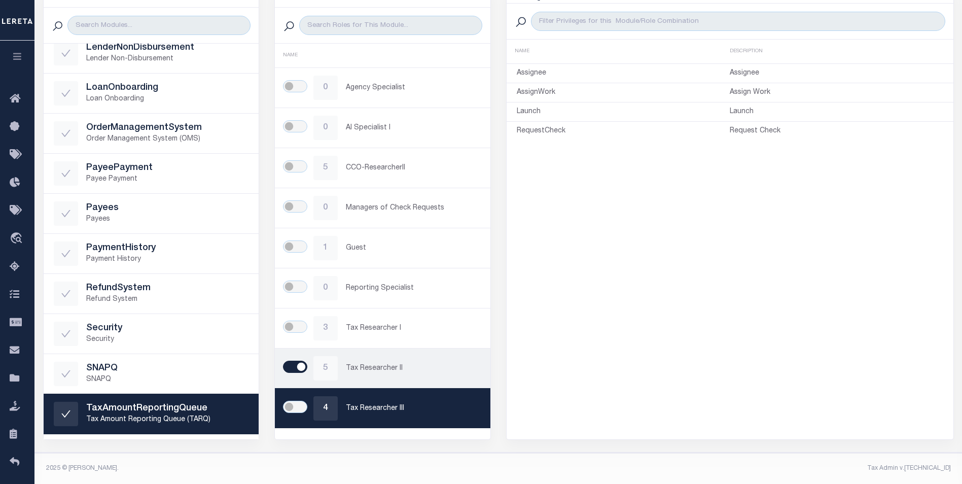
click at [378, 371] on p "Tax Researcher II" at bounding box center [413, 368] width 134 height 11
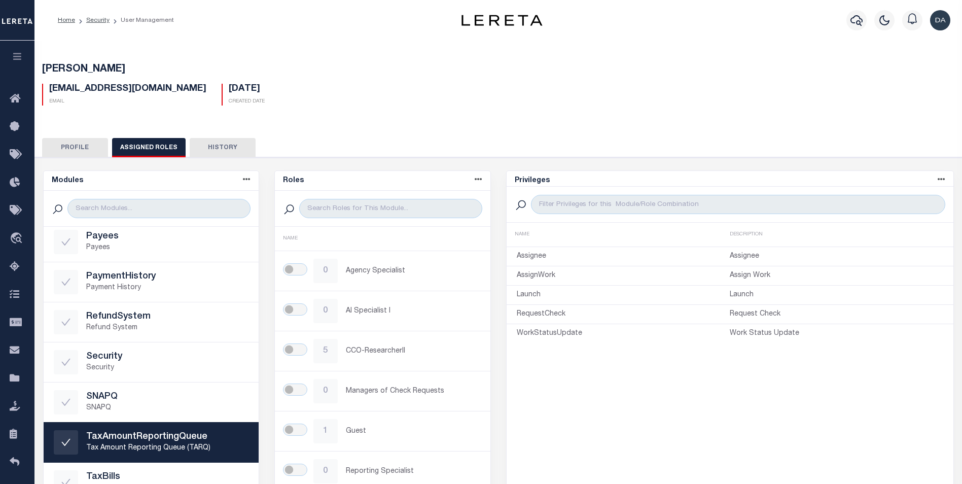
scroll to position [183, 0]
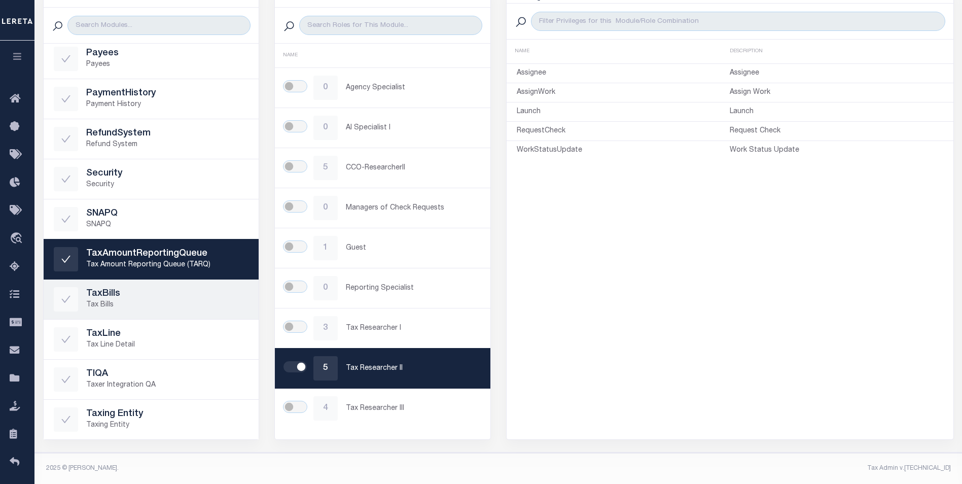
click at [134, 302] on p "Tax Bills" at bounding box center [167, 305] width 163 height 11
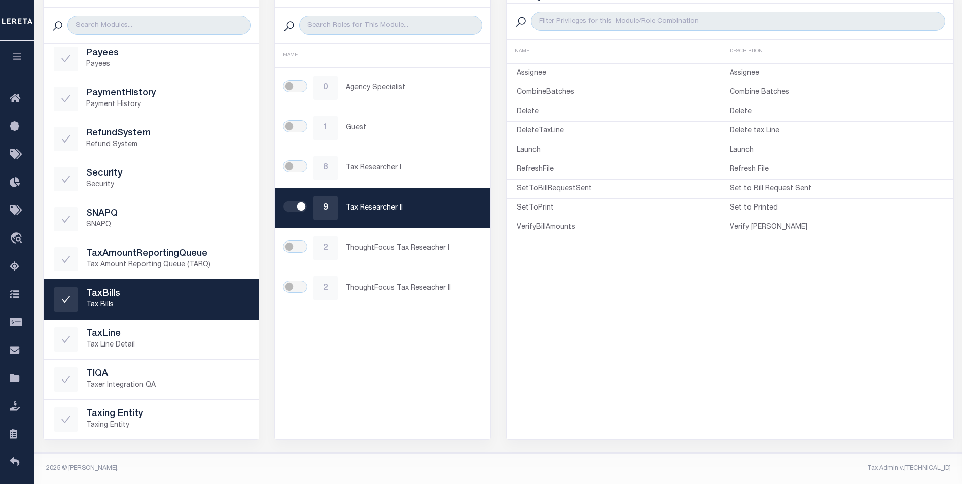
click at [395, 404] on div "Roles Name asc Name desc NAME 0 Agency Specialist 1 Guest 8 Tax Researcher I 9 …" at bounding box center [382, 213] width 217 height 452
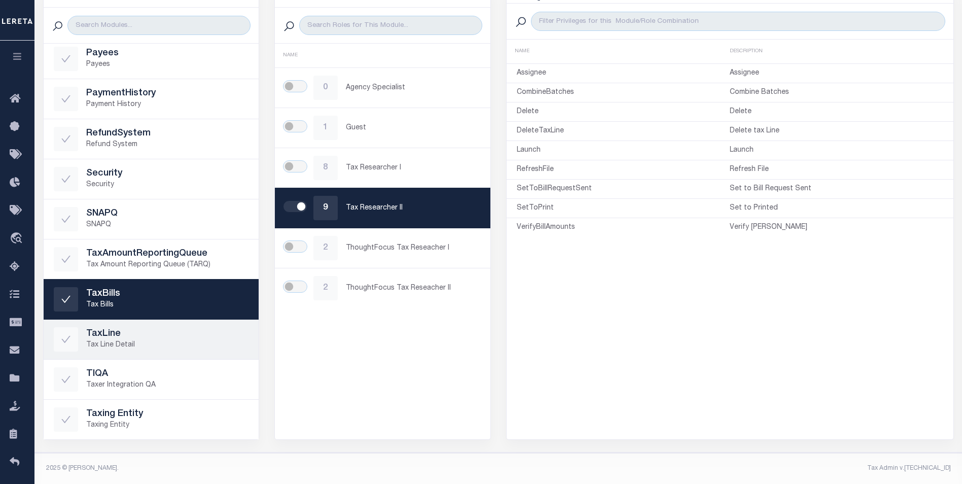
click at [130, 345] on p "Tax Line Detail" at bounding box center [167, 345] width 163 height 11
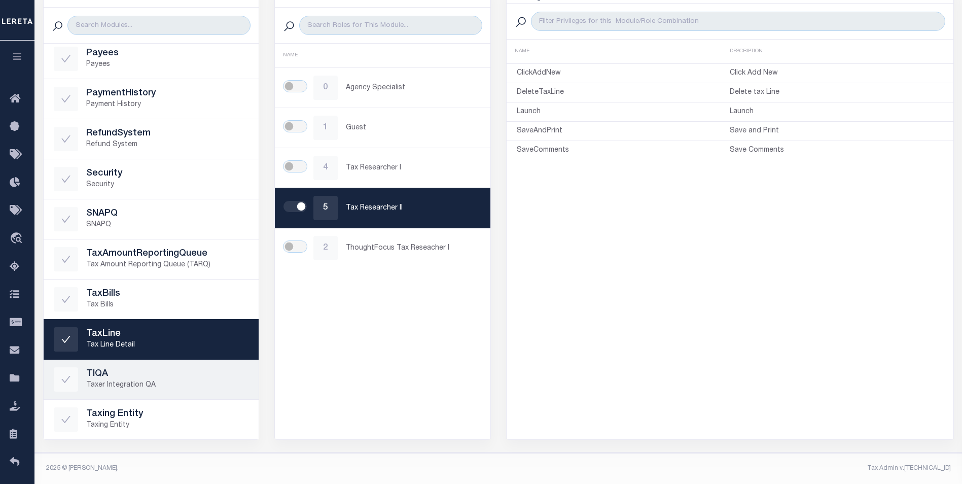
click at [151, 384] on p "Taxer Integration QA" at bounding box center [167, 385] width 163 height 11
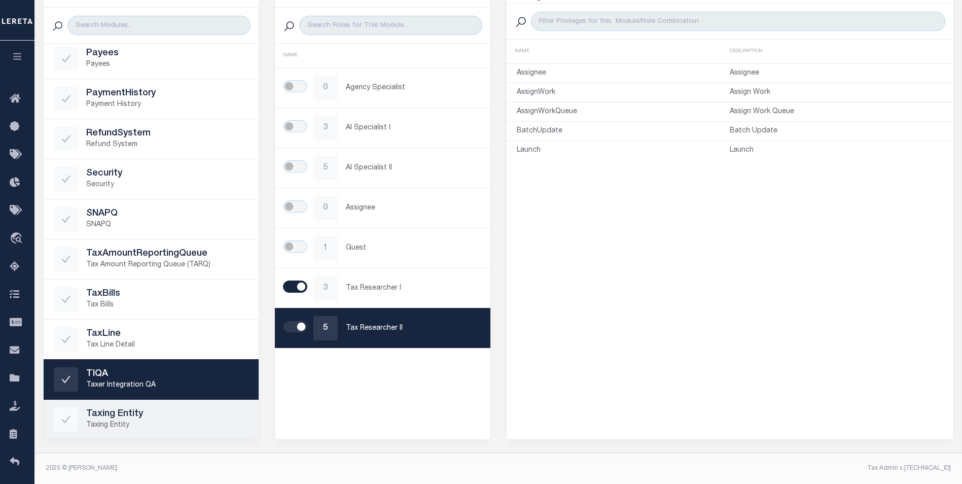
click at [135, 409] on h5 "Taxing Entity" at bounding box center [167, 414] width 163 height 11
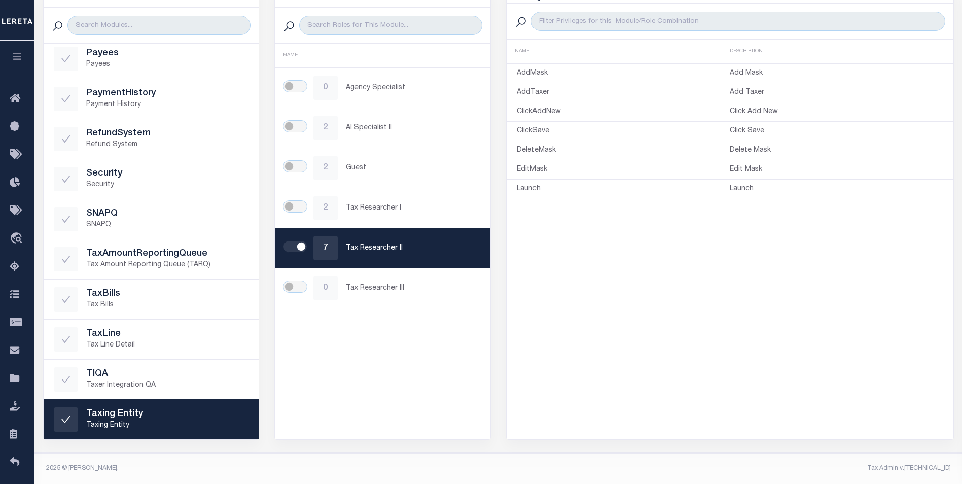
click at [342, 384] on div "Roles Name asc Name desc NAME 0 Agency Specialist 2 AI Specialist II 2 Guest 2 …" at bounding box center [382, 213] width 217 height 452
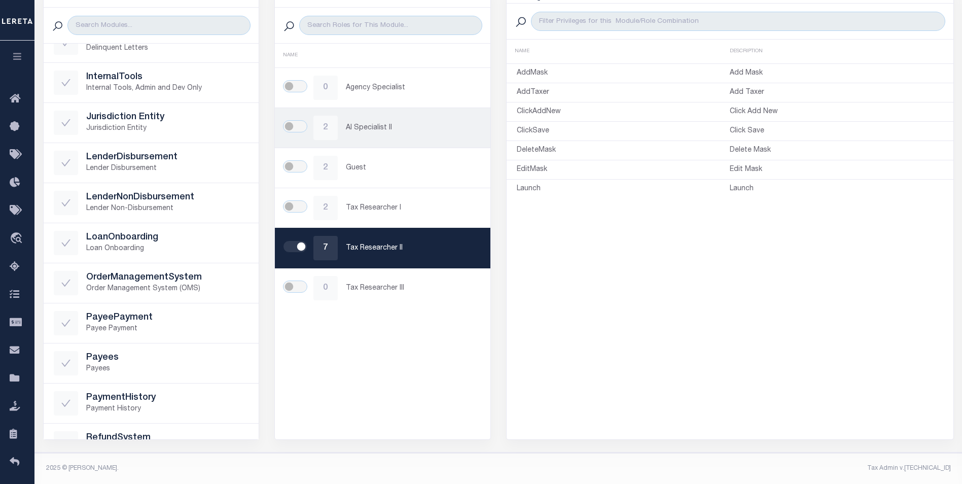
scroll to position [0, 0]
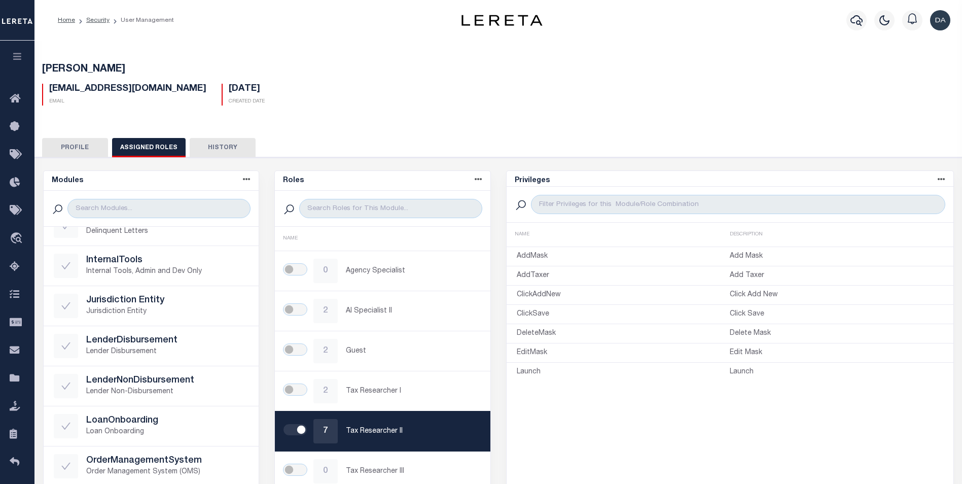
click at [94, 144] on button "Profile" at bounding box center [75, 147] width 66 height 19
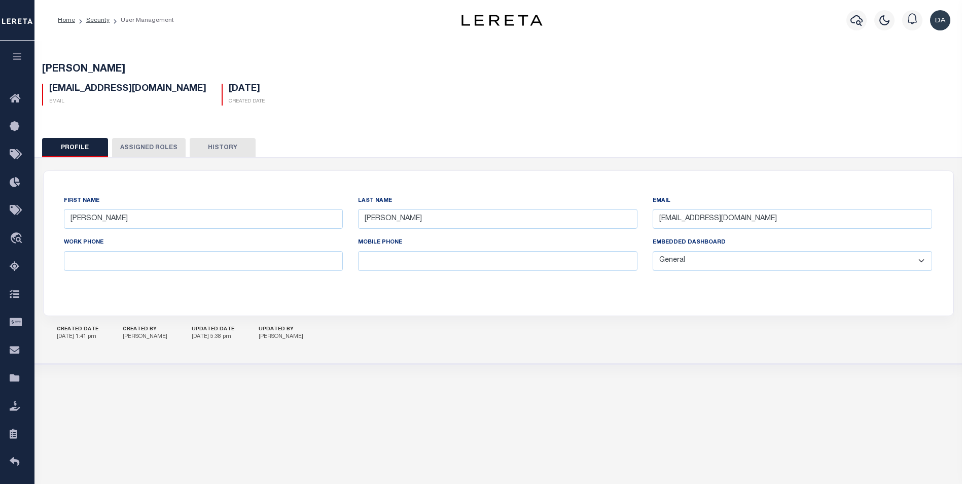
click at [507, 307] on div "First Name Garcia Last Name David Email DGarcia-c@lereta.net Work Phone Mobile …" at bounding box center [498, 243] width 909 height 145
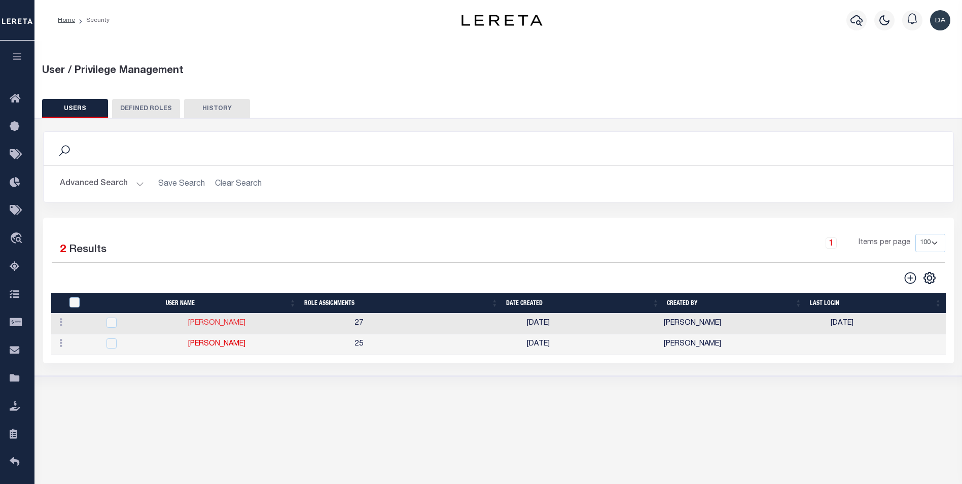
click at [229, 321] on link "[PERSON_NAME]" at bounding box center [216, 323] width 57 height 7
type input "David"
type input "Garcia"
type input "David.Garcia@accumatch.com"
select select "LOC"
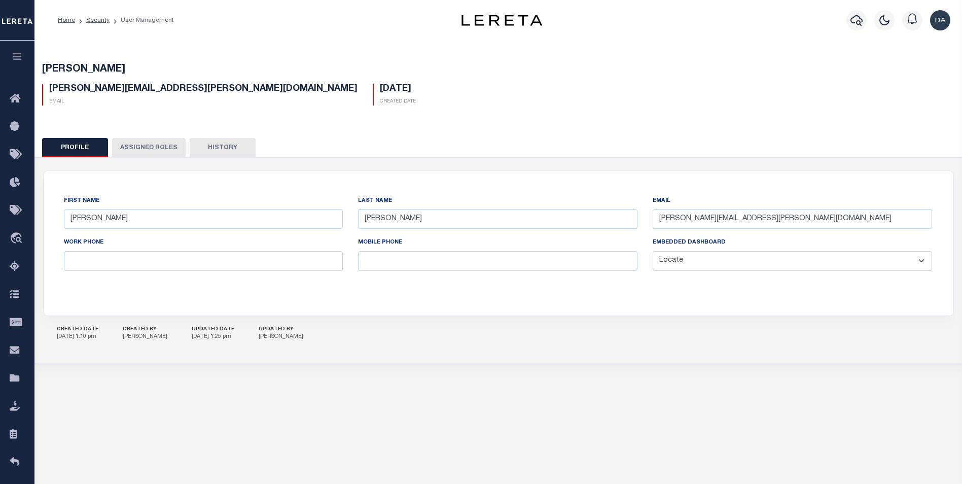
click at [161, 150] on button "Assigned Roles" at bounding box center [149, 147] width 74 height 19
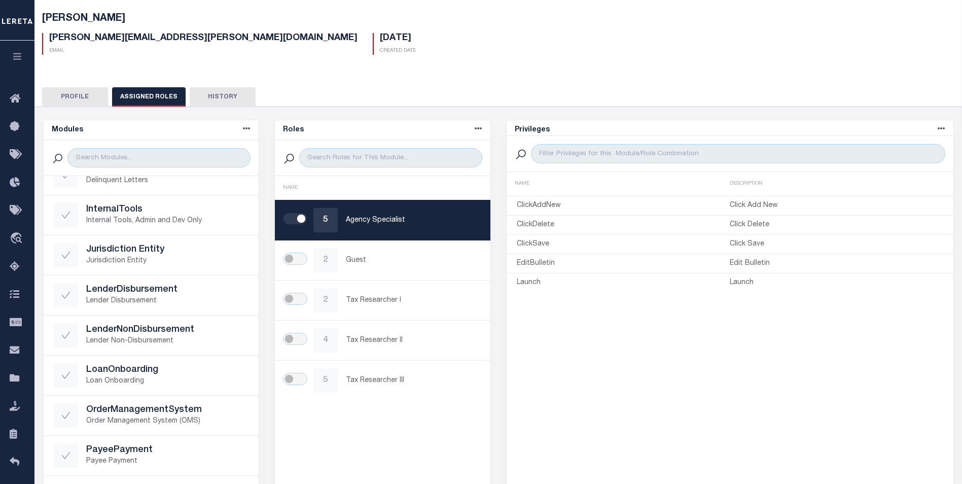
scroll to position [101, 0]
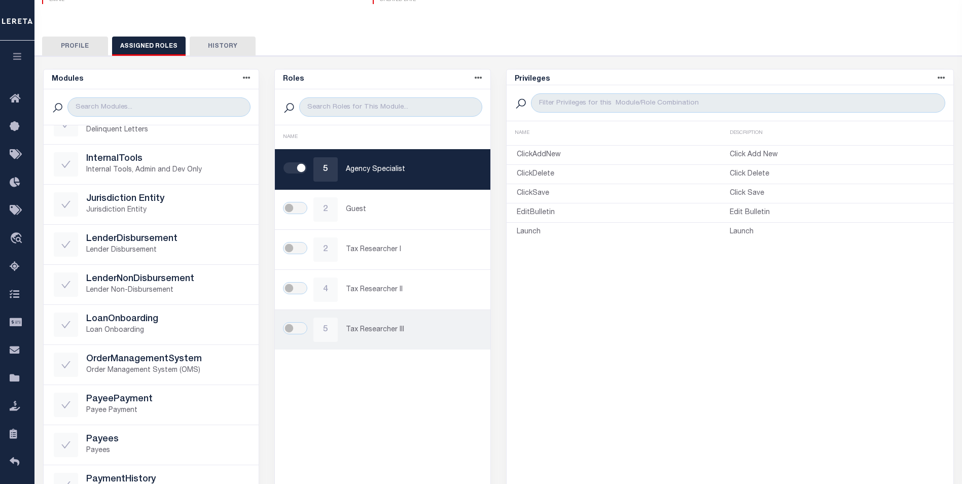
click at [372, 328] on p "Tax Researcher III" at bounding box center [413, 330] width 134 height 11
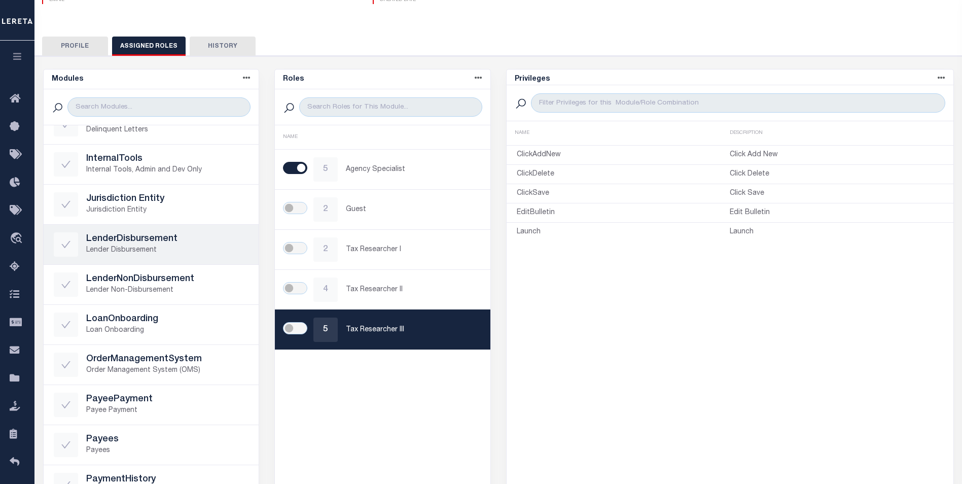
scroll to position [3, 0]
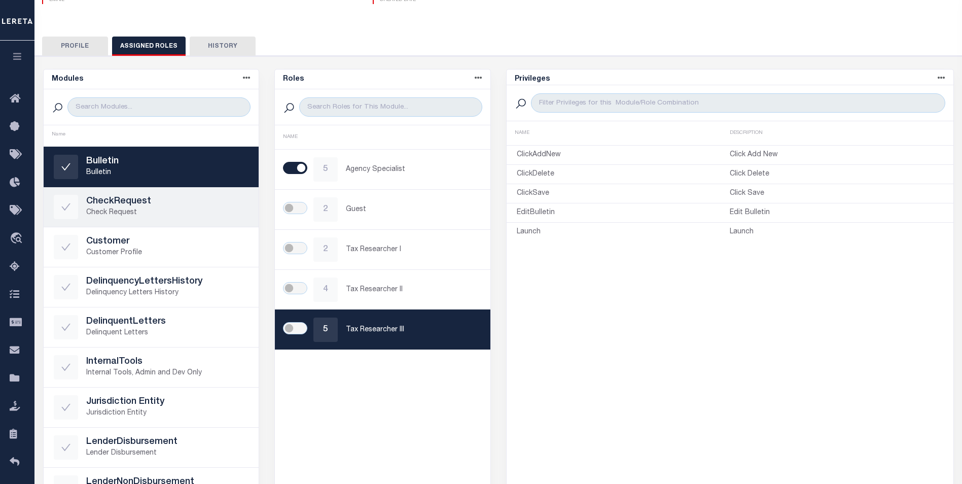
click at [141, 218] on div "CheckRequest Check Request" at bounding box center [151, 207] width 195 height 24
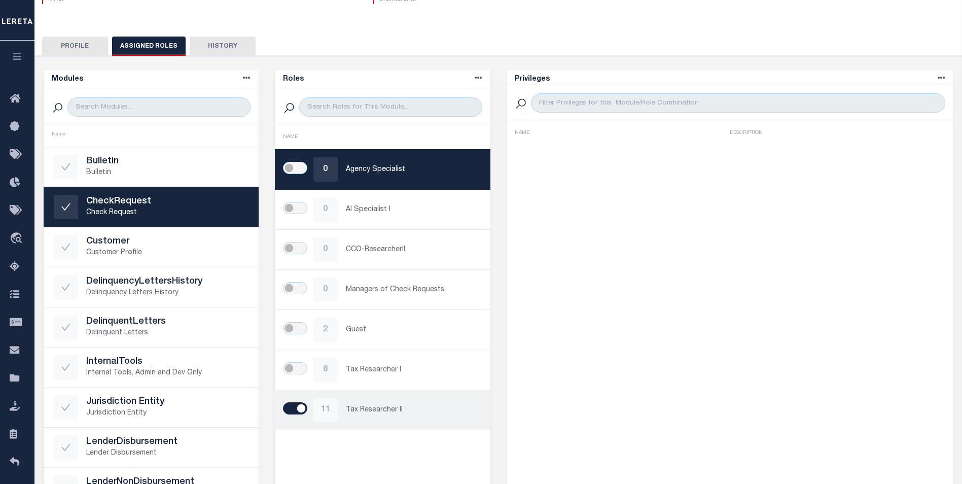
click at [372, 412] on p "Tax Researcher II" at bounding box center [413, 410] width 134 height 11
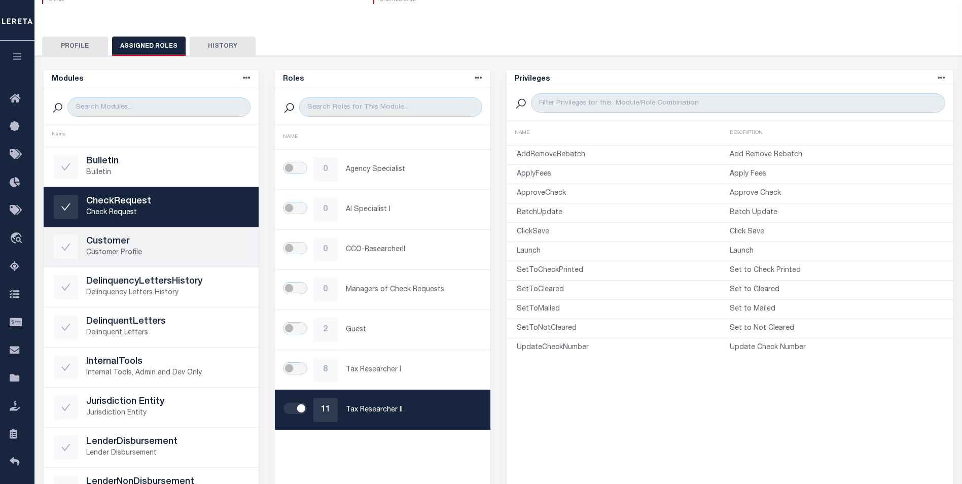
click at [122, 242] on h5 "Customer" at bounding box center [167, 241] width 163 height 11
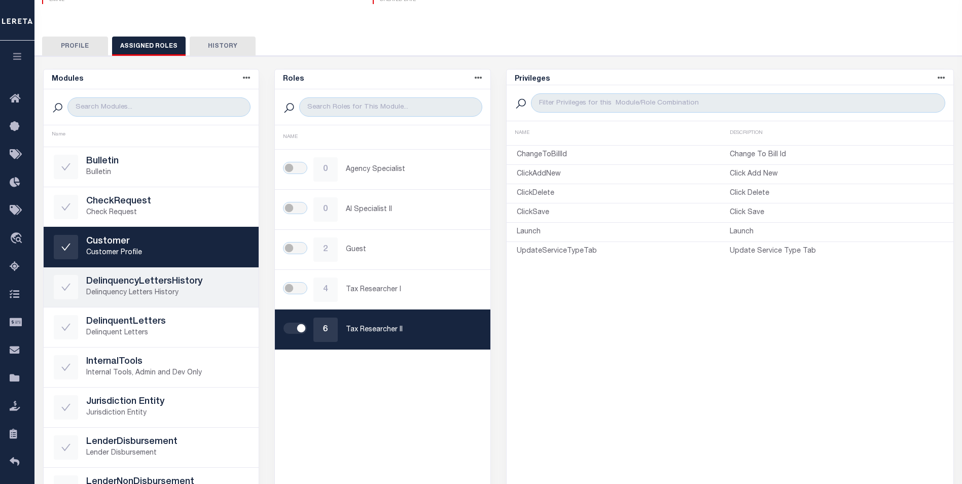
click at [136, 286] on h5 "DelinquencyLettersHistory" at bounding box center [167, 281] width 163 height 11
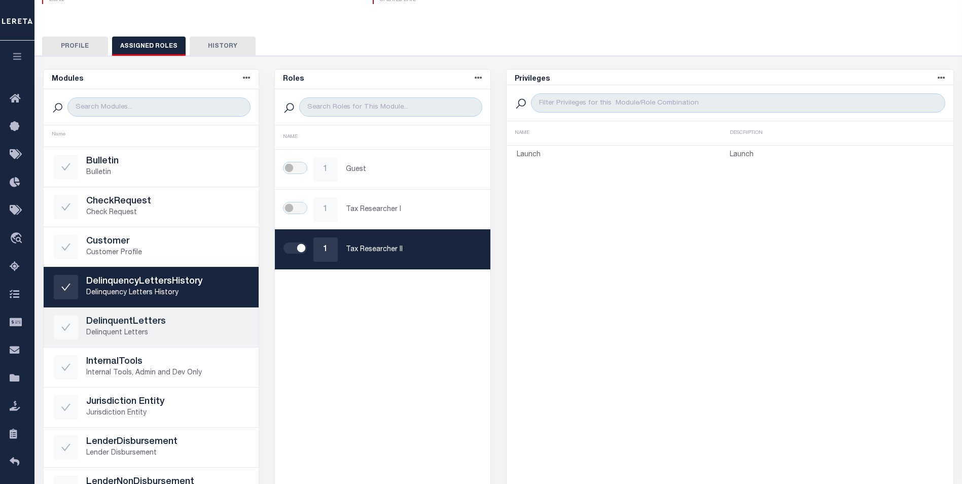
click at [142, 321] on h5 "DelinquentLetters" at bounding box center [167, 321] width 163 height 11
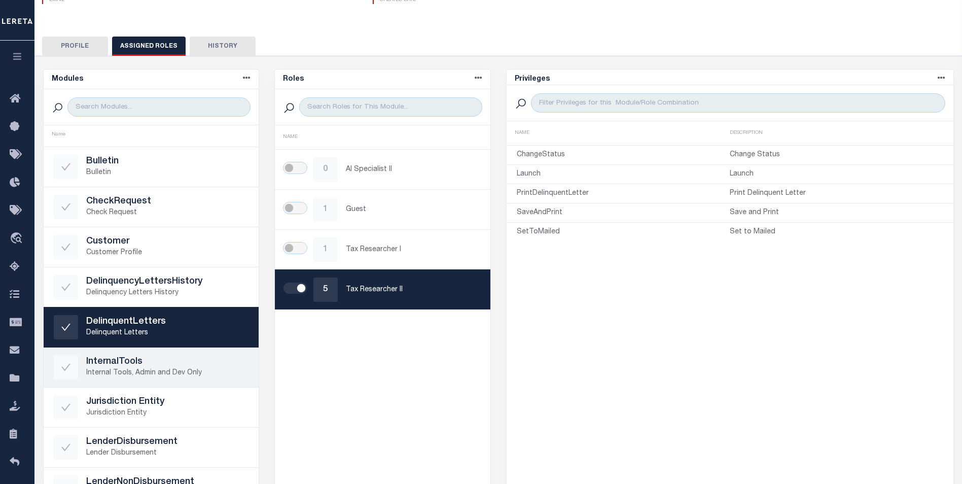
click at [98, 373] on p "Internal Tools, Admin and Dev Only" at bounding box center [167, 373] width 163 height 11
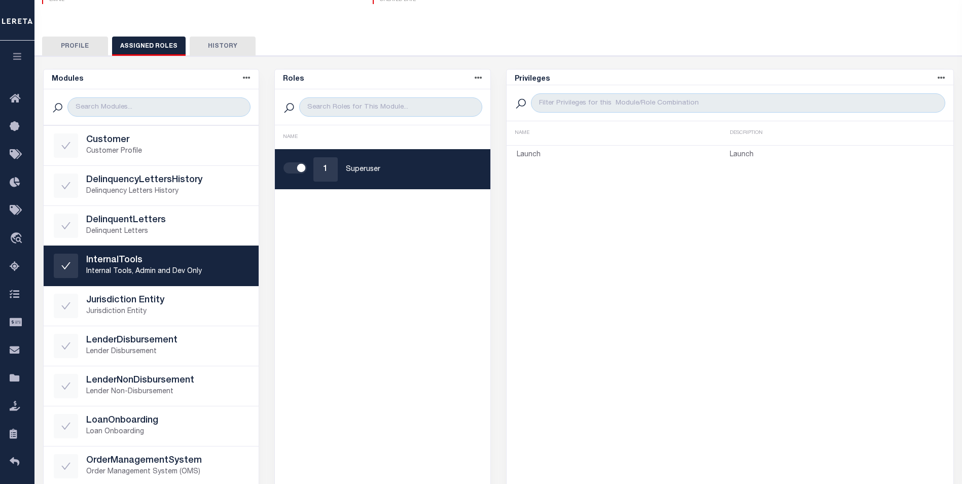
scroll to position [155, 0]
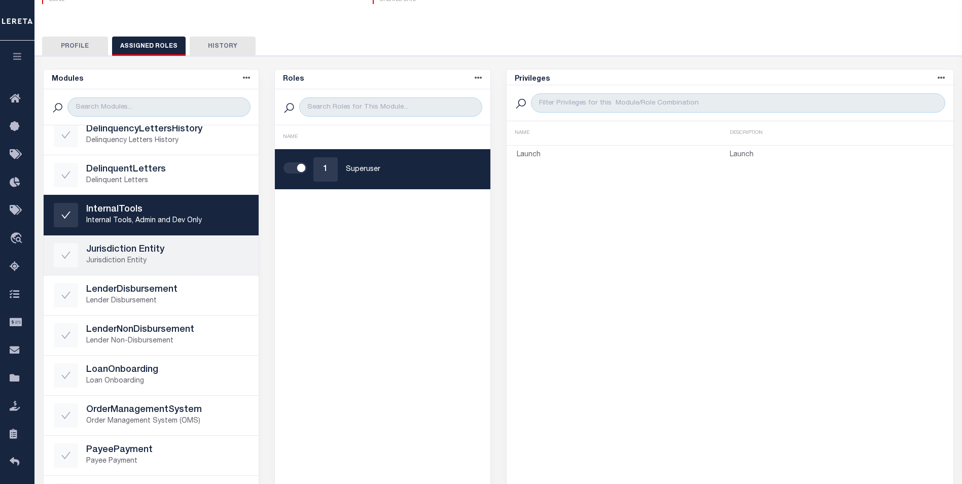
click at [131, 257] on p "Jurisdiction Entity" at bounding box center [167, 261] width 163 height 11
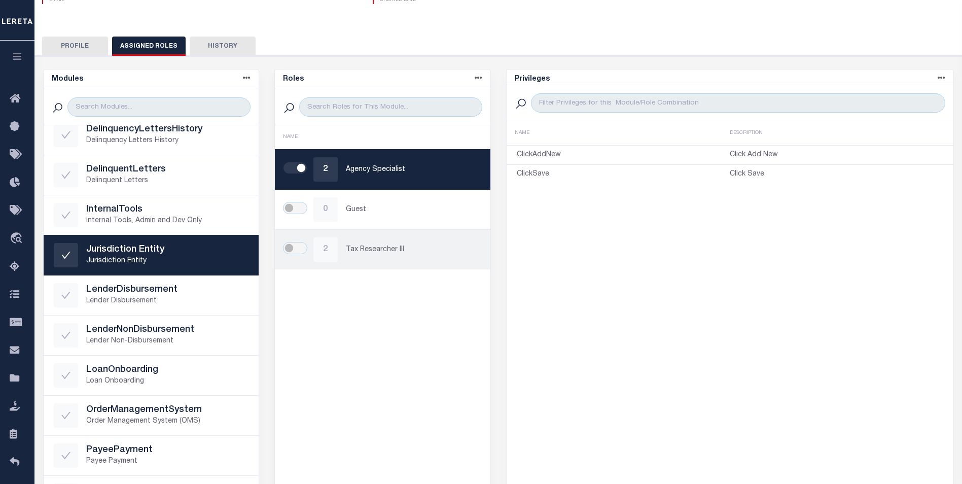
click at [386, 246] on p "Tax Researcher III" at bounding box center [413, 249] width 134 height 11
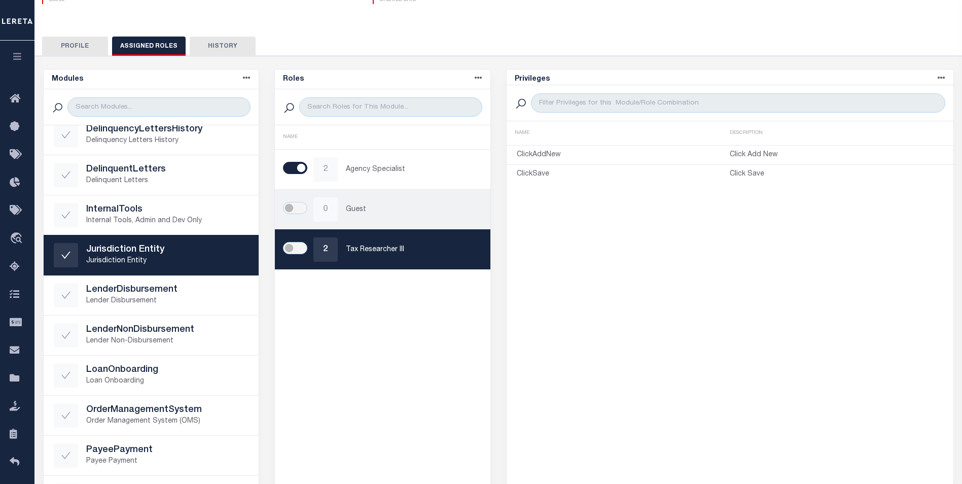
click at [378, 215] on p "Guest" at bounding box center [413, 209] width 134 height 11
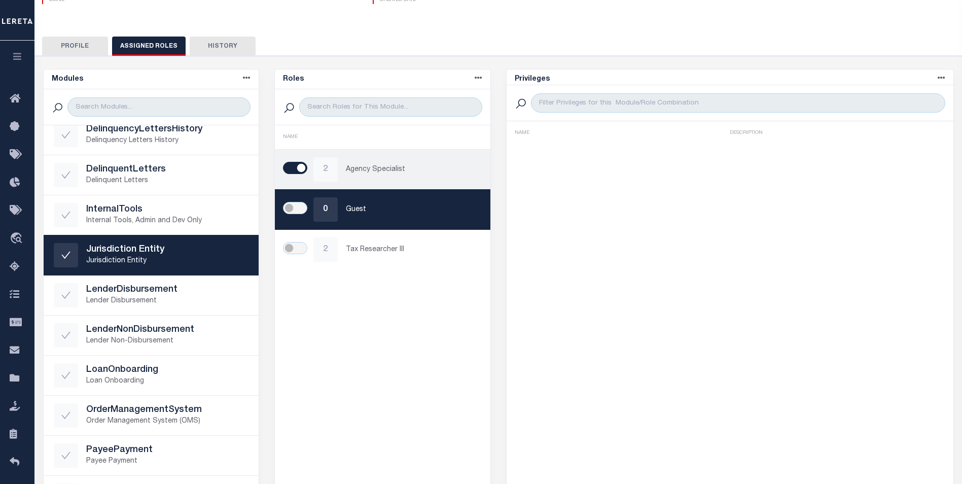
click at [356, 178] on div "2 Agency Specialist" at bounding box center [382, 169] width 195 height 24
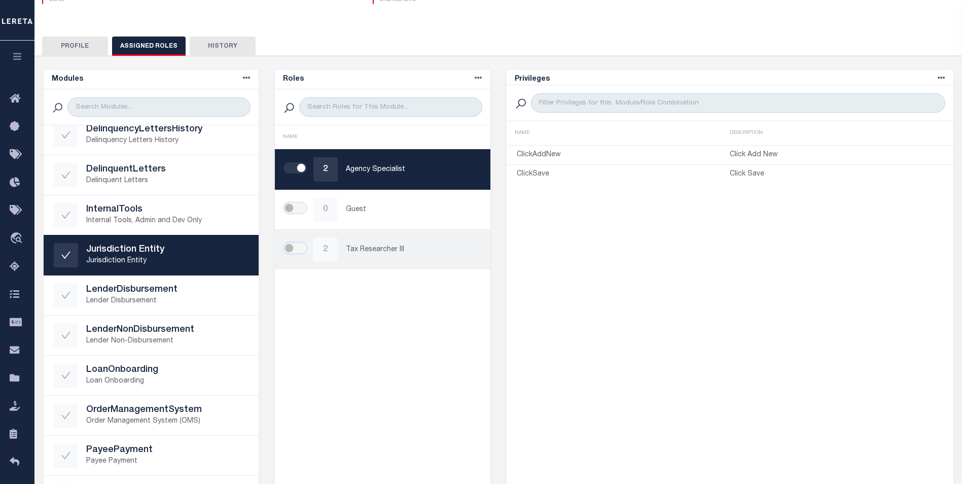
click at [374, 253] on p "Tax Researcher III" at bounding box center [413, 249] width 134 height 11
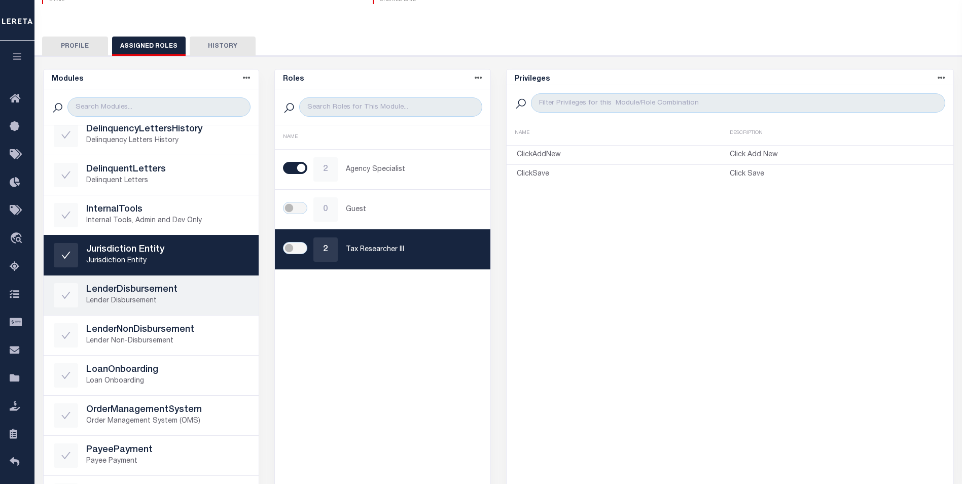
click at [117, 300] on p "Lender Disbursement" at bounding box center [167, 301] width 163 height 11
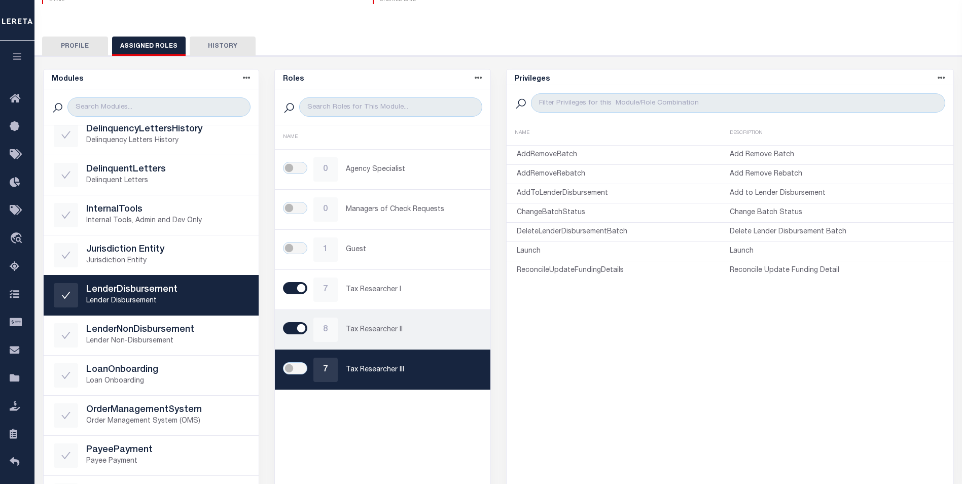
click at [385, 329] on p "Tax Researcher II" at bounding box center [413, 330] width 134 height 11
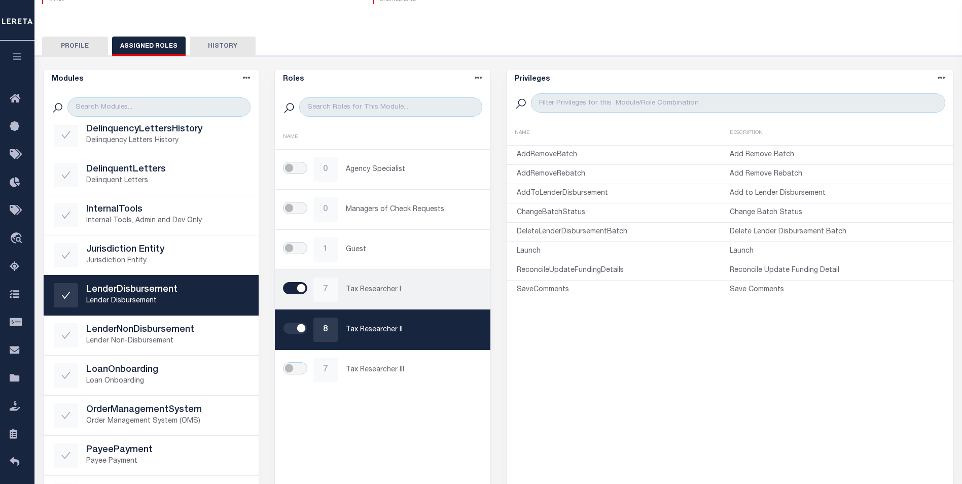
click at [385, 286] on p "Tax Researcher I" at bounding box center [413, 290] width 134 height 11
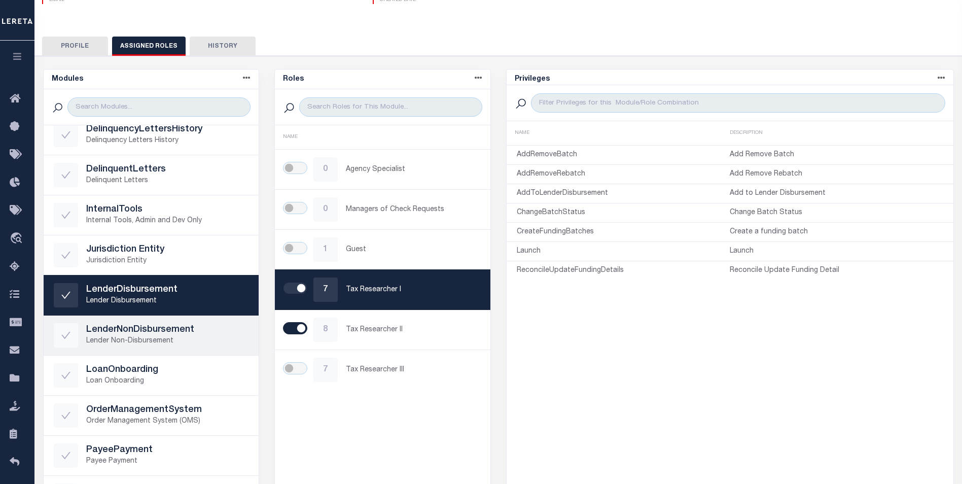
click at [129, 342] on p "Lender Non-Disbursement" at bounding box center [167, 341] width 163 height 11
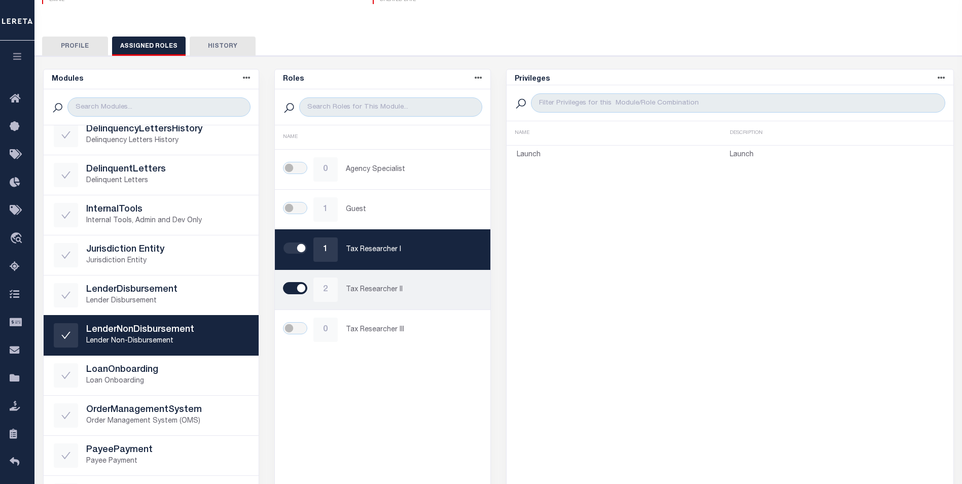
click at [398, 294] on p "Tax Researcher II" at bounding box center [413, 290] width 134 height 11
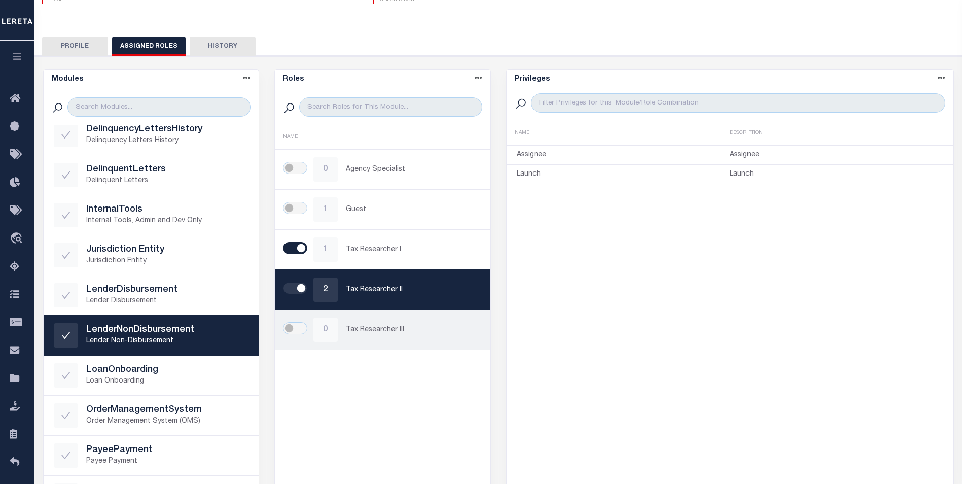
click at [400, 333] on p "Tax Researcher III" at bounding box center [413, 330] width 134 height 11
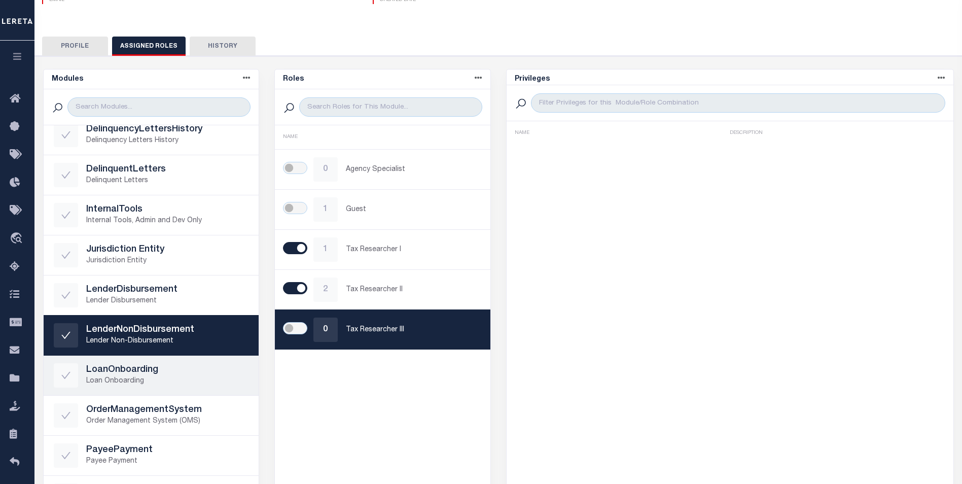
click at [113, 375] on h5 "LoanOnboarding" at bounding box center [167, 370] width 163 height 11
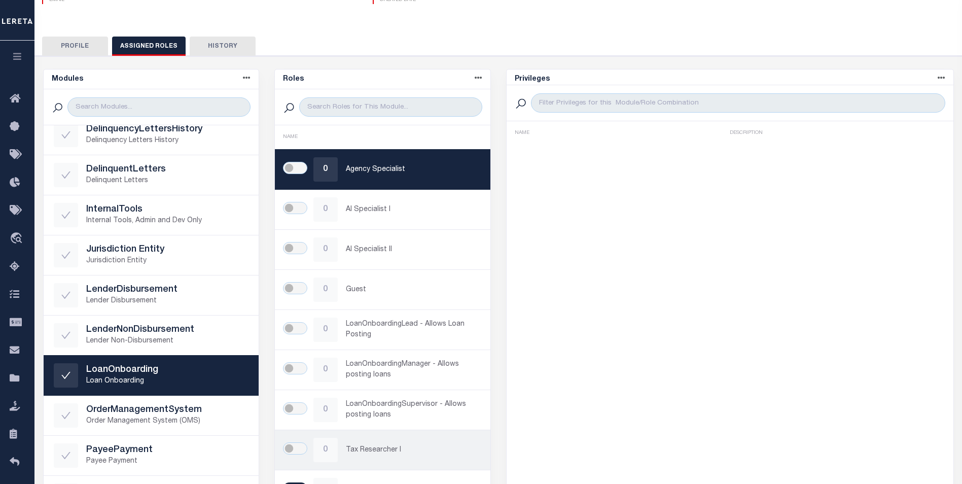
scroll to position [183, 0]
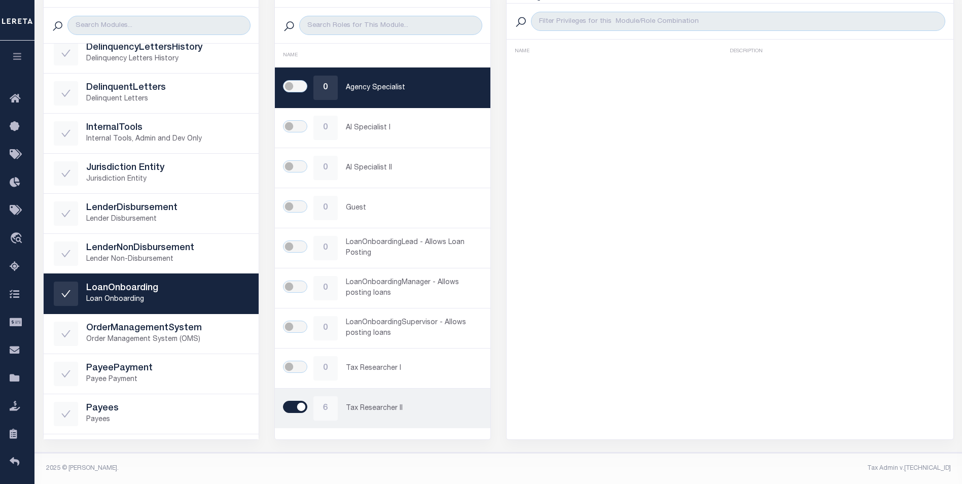
click at [409, 405] on p "Tax Researcher II" at bounding box center [413, 408] width 134 height 11
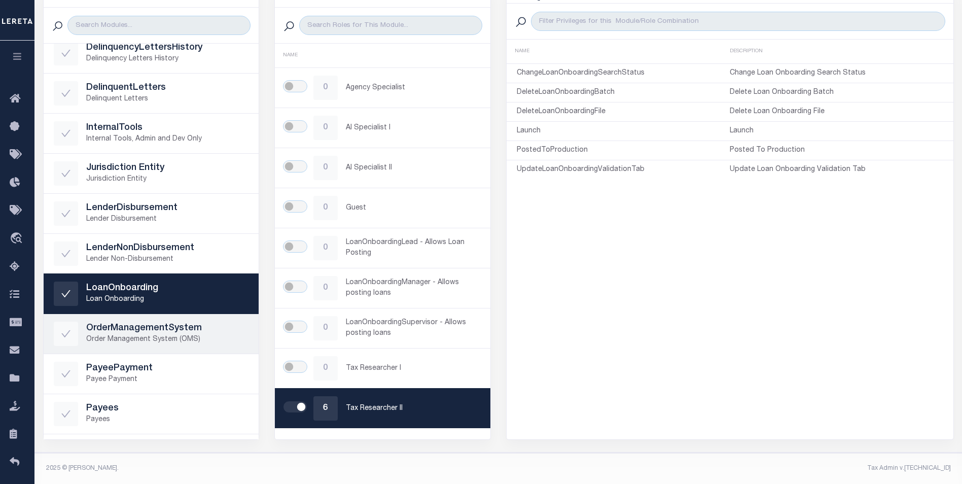
click at [134, 333] on h5 "OrderManagementSystem" at bounding box center [167, 328] width 163 height 11
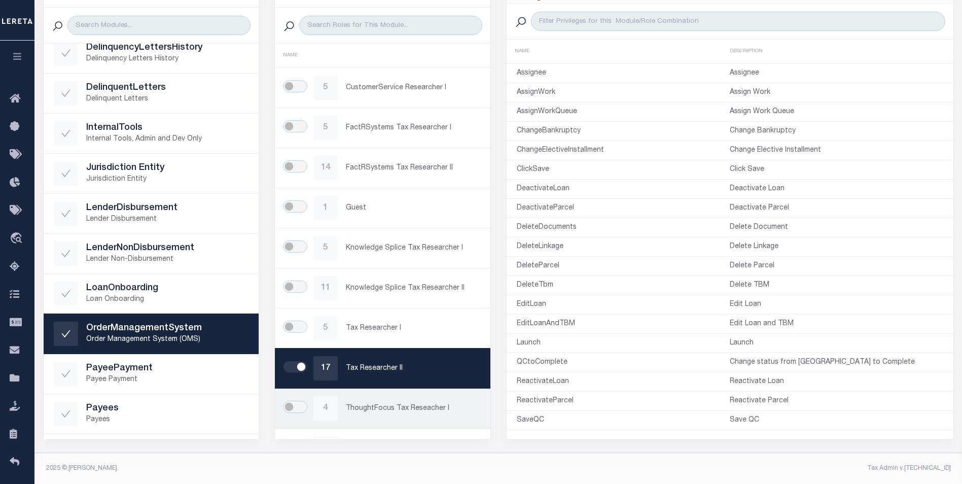
scroll to position [29, 0]
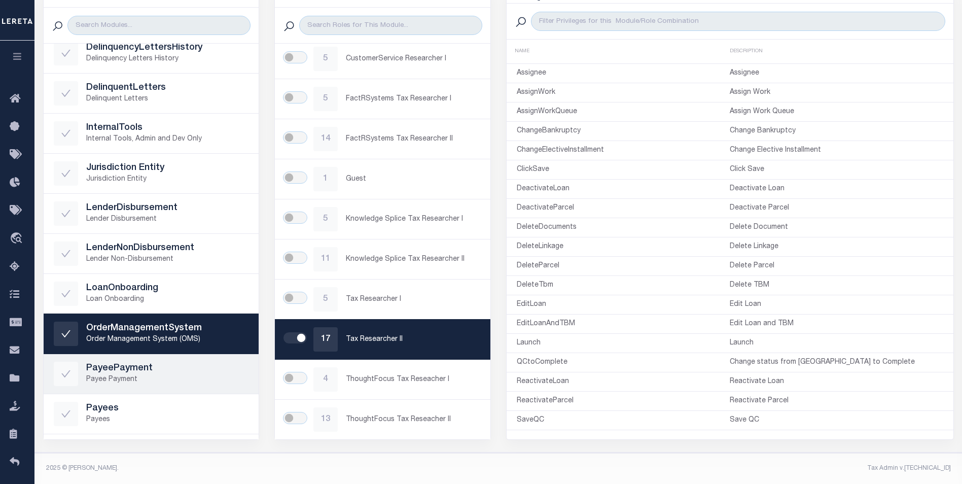
click at [143, 370] on h5 "PayeePayment" at bounding box center [167, 368] width 163 height 11
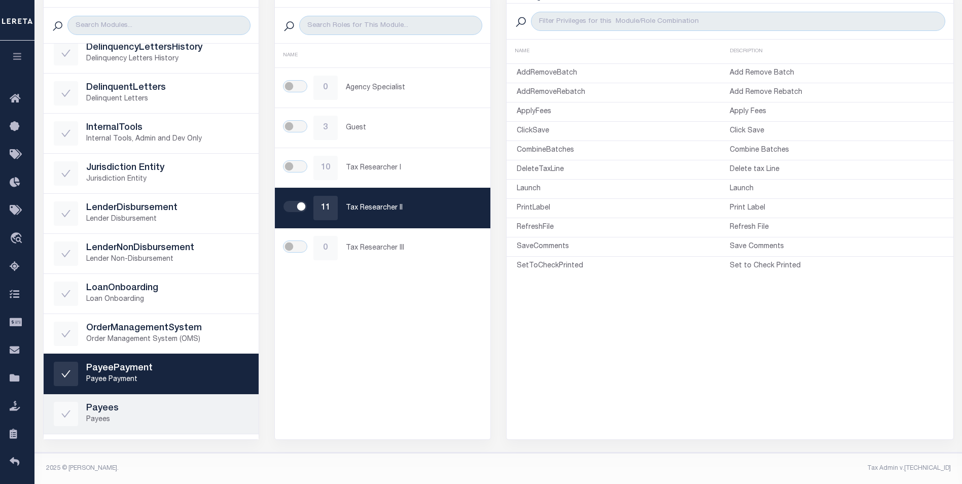
click at [115, 417] on p "Payees" at bounding box center [167, 419] width 163 height 11
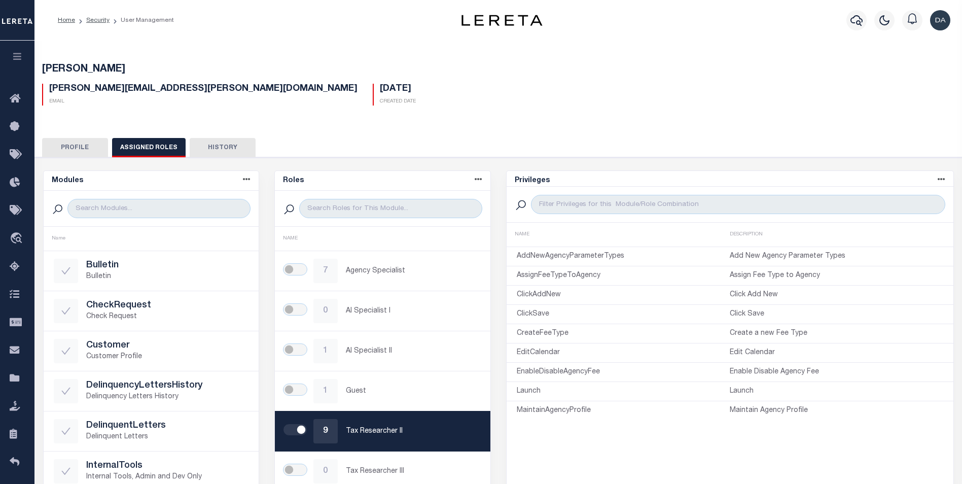
click at [24, 17] on img at bounding box center [17, 21] width 30 height 18
click at [60, 19] on link "Home" at bounding box center [66, 20] width 17 height 6
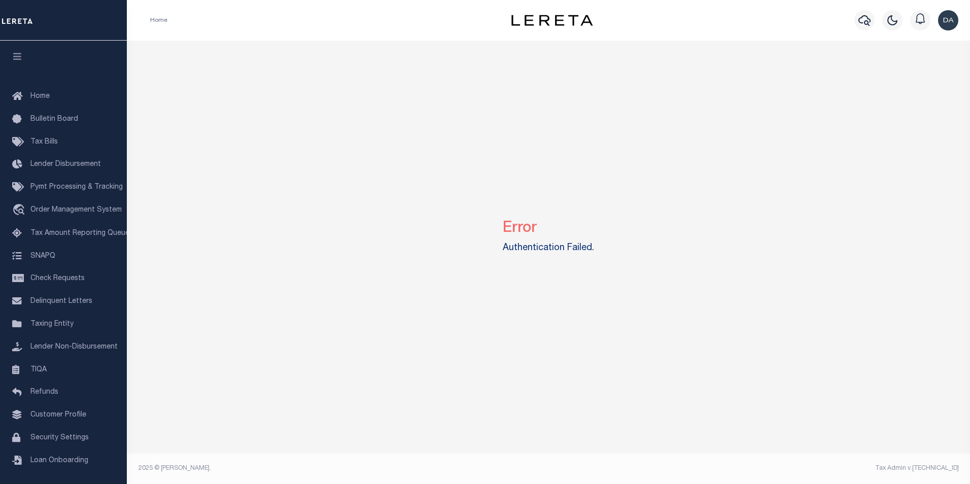
click at [559, 244] on label "Authentication Failed." at bounding box center [548, 248] width 91 height 14
click at [941, 17] on img "button" at bounding box center [948, 20] width 20 height 20
click at [293, 234] on div "Error Authentication Failed." at bounding box center [548, 234] width 835 height 387
click at [35, 125] on link "Bulletin Board" at bounding box center [63, 119] width 127 height 23
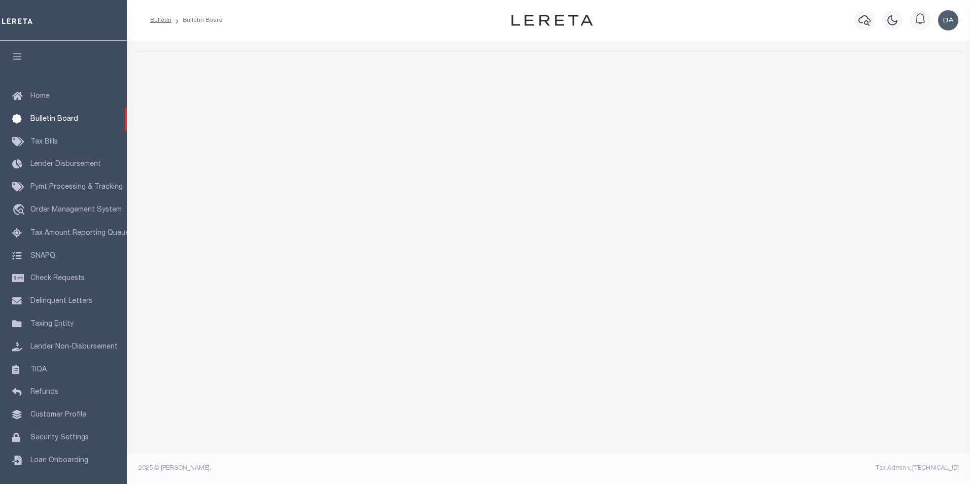
select select "50"
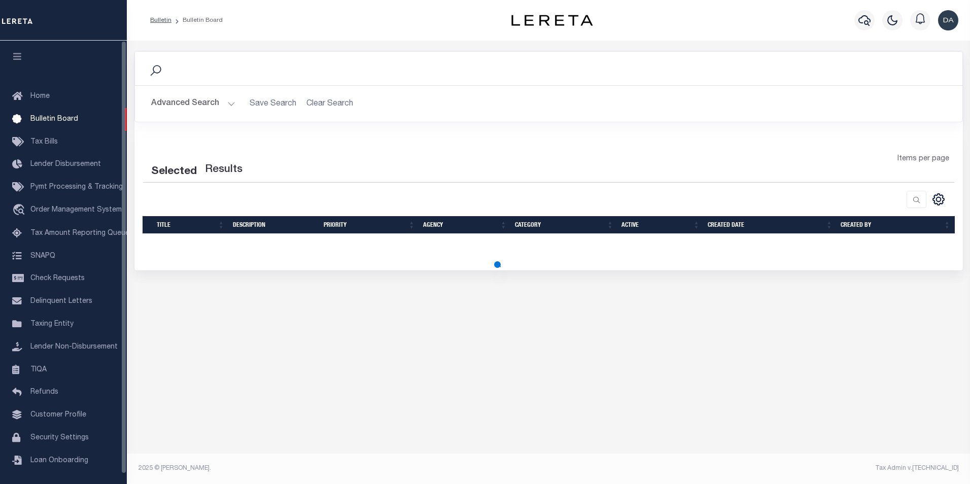
select select "50"
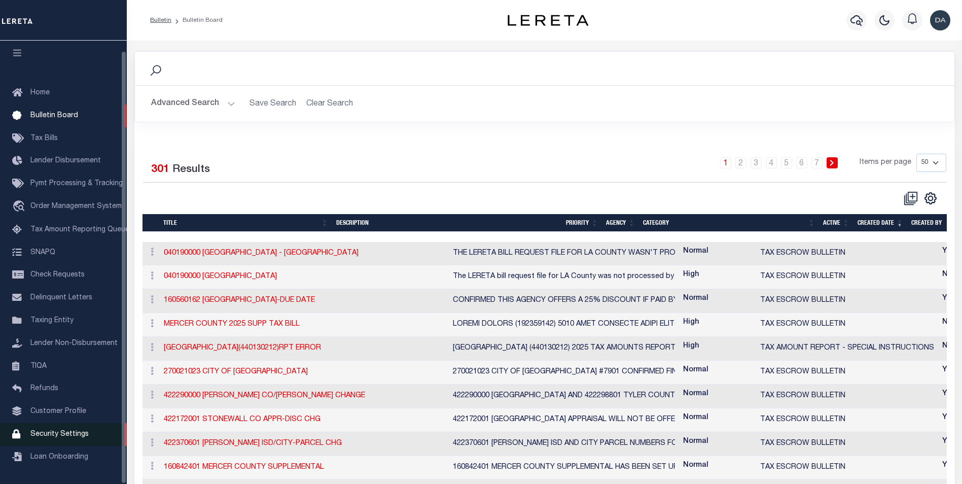
scroll to position [51, 0]
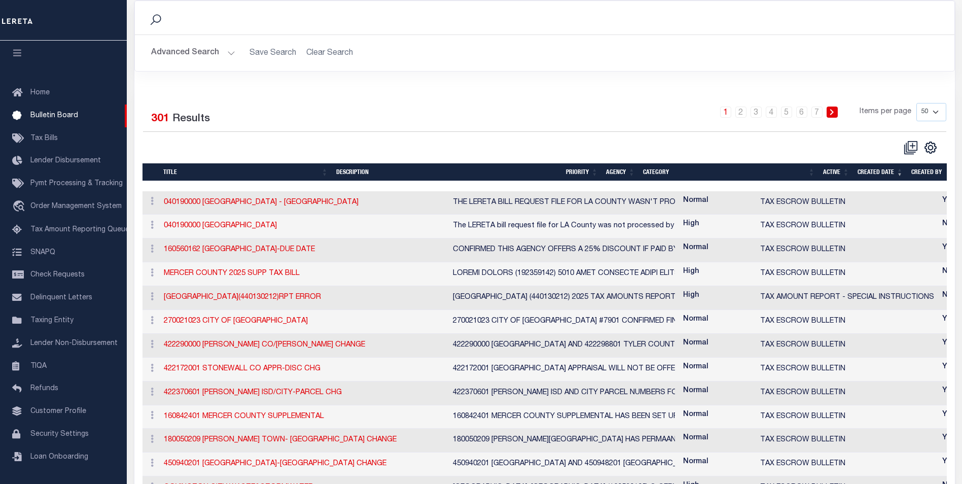
click at [511, 136] on div "Selected 301 Results 1 2 3 4 5 6 7 Items per page 10 25 50 100" at bounding box center [545, 129] width 820 height 52
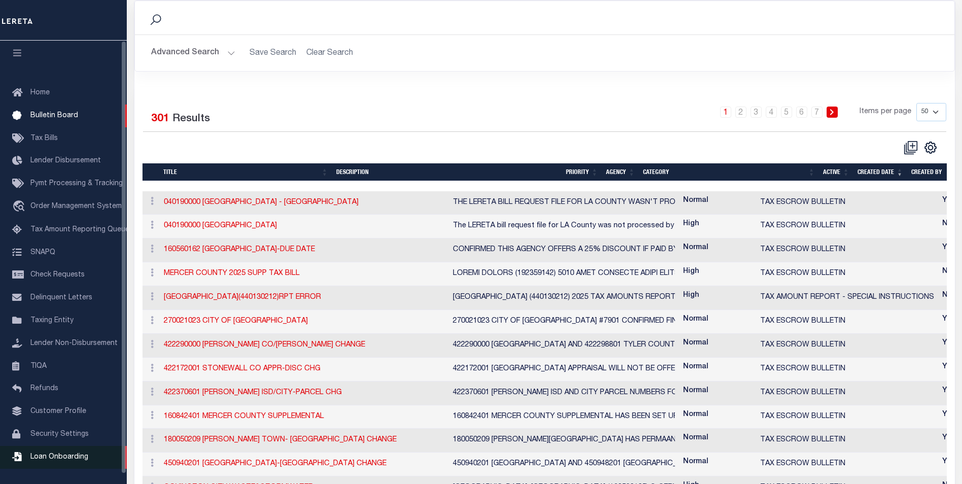
scroll to position [0, 0]
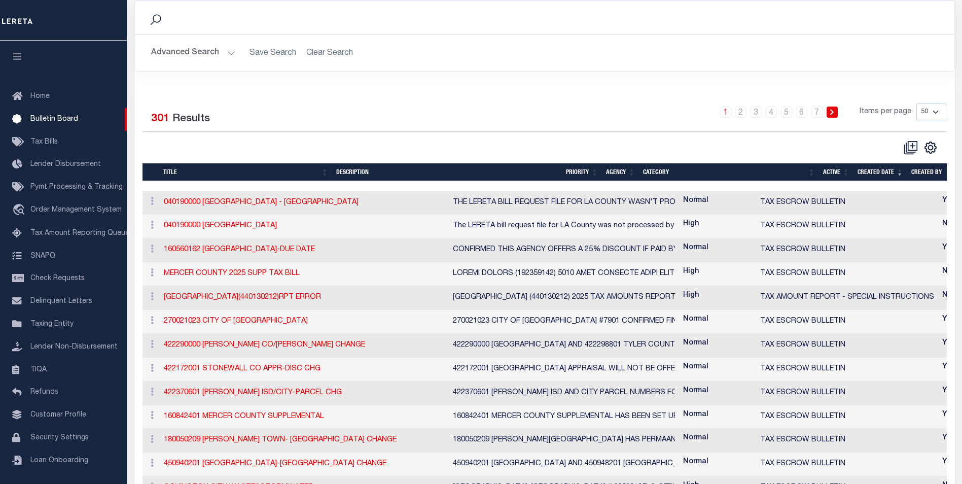
click at [476, 132] on div "Selected 301 Results 1 2 3 4 5 6 7 Items per page 10 25 50 100" at bounding box center [545, 129] width 820 height 52
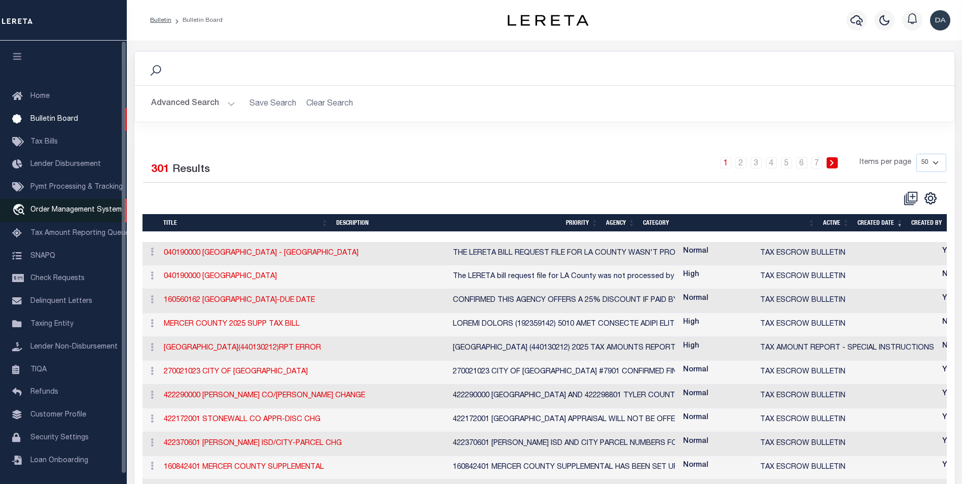
click at [76, 207] on link "travel_explore Order Management System" at bounding box center [63, 210] width 127 height 23
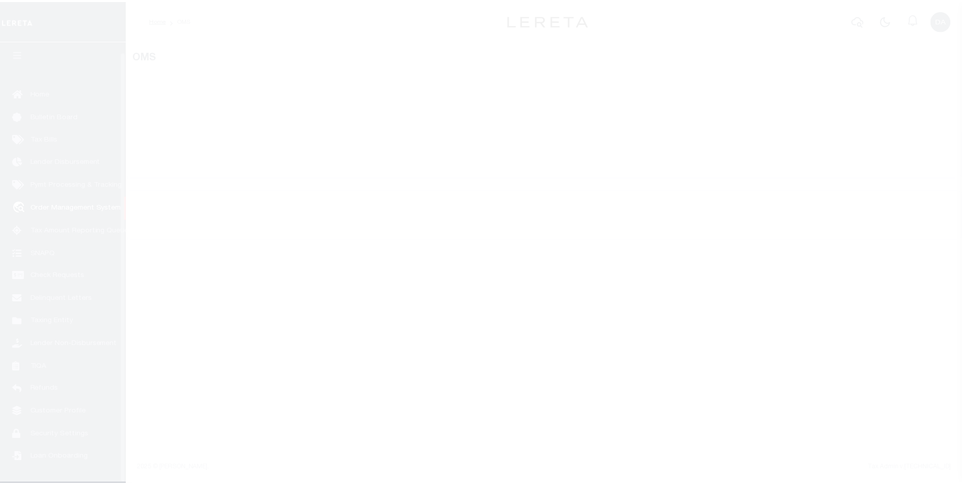
scroll to position [10, 0]
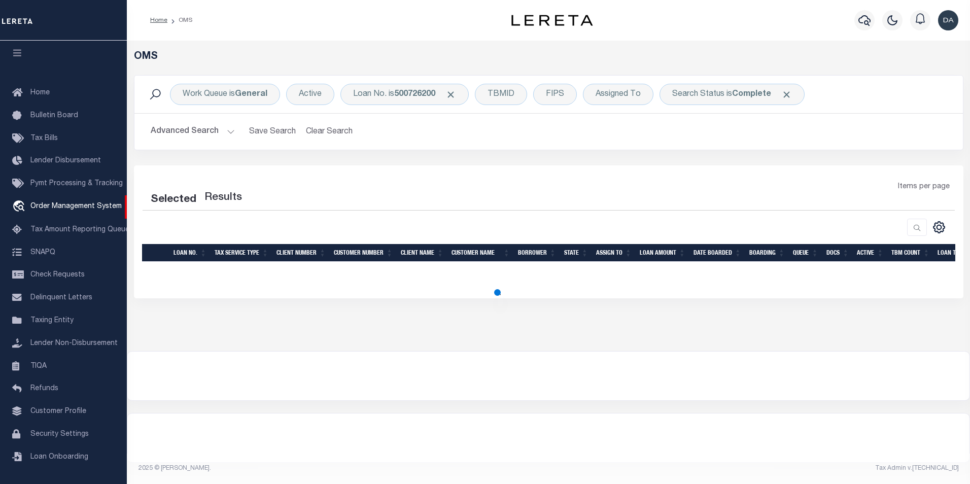
select select "200"
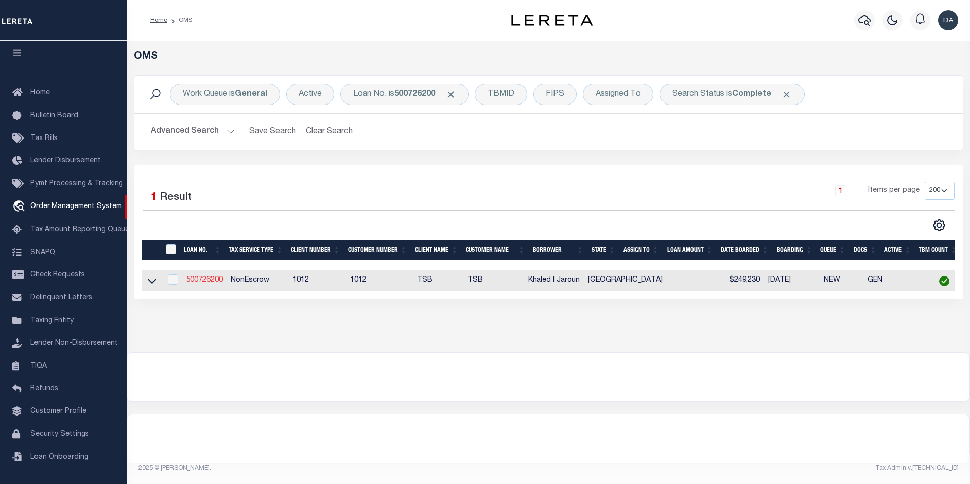
click at [196, 282] on link "500726200" at bounding box center [204, 279] width 37 height 7
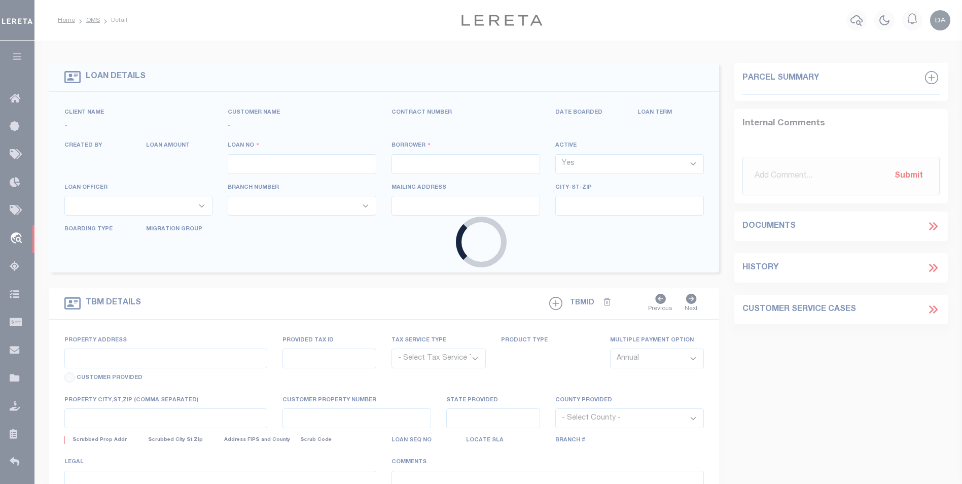
type input "500726200"
type input "Khaled I Jaroun"
select select
select select "100"
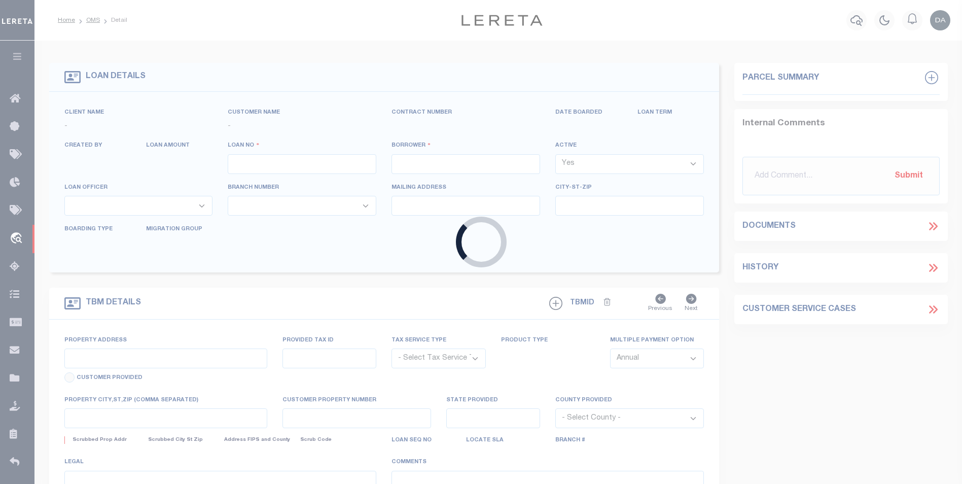
select select "NonEscrow"
type input "5905 Laila Dr"
select select
type input "Parker TX 75002"
type input "[GEOGRAPHIC_DATA]"
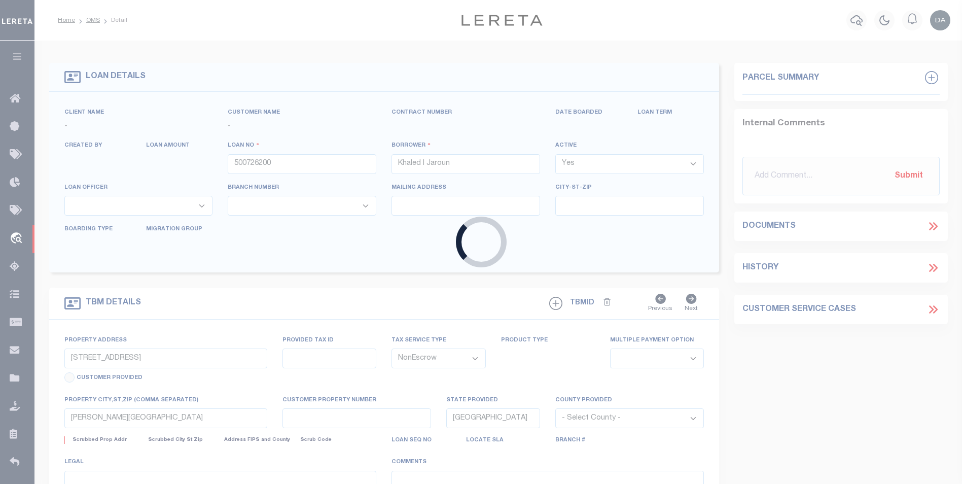
select select
select select "9845"
select select "4117"
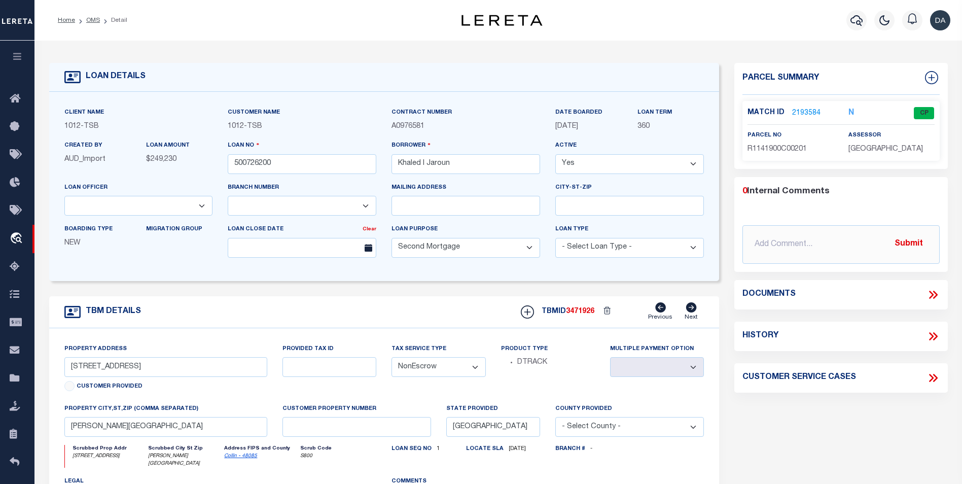
click at [337, 303] on div "TBM DETAILS TBMID 3471926 Previous Next" at bounding box center [384, 312] width 671 height 32
click at [339, 298] on div "TBM DETAILS TBMID 3471926 Previous Next" at bounding box center [384, 312] width 671 height 32
click at [930, 293] on icon at bounding box center [933, 294] width 13 height 13
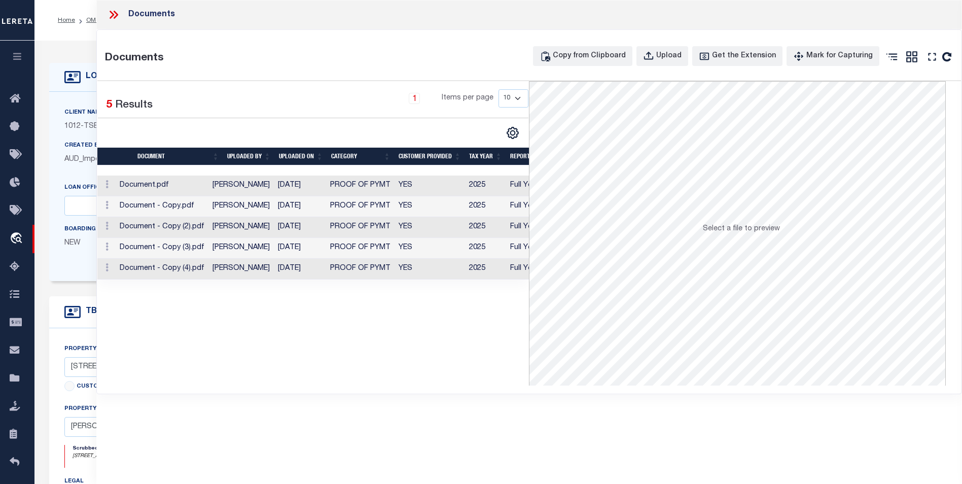
click at [116, 16] on icon at bounding box center [116, 15] width 5 height 8
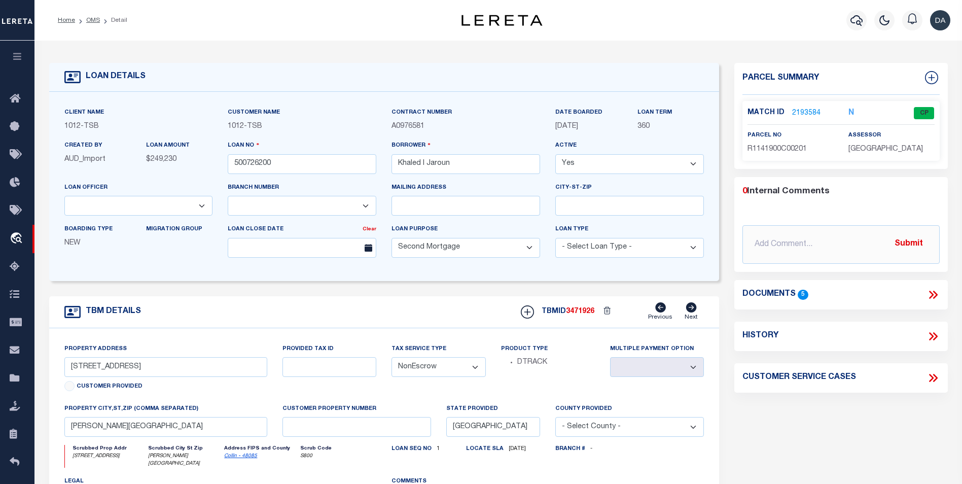
click at [215, 291] on form "LOAN DETAILS Client Name 1012 - TSB 1012 - TSB" at bounding box center [384, 344] width 671 height 562
click at [934, 293] on icon at bounding box center [933, 294] width 13 height 13
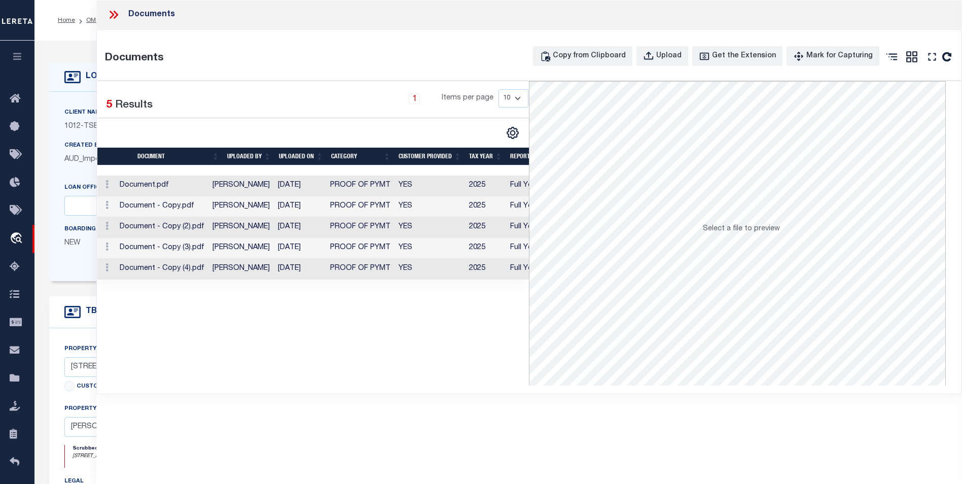
click at [175, 371] on div "Selected 5 Results 1 Items per page 10 25 50 100" at bounding box center [313, 233] width 432 height 304
drag, startPoint x: 245, startPoint y: 351, endPoint x: 386, endPoint y: 423, distance: 157.6
click at [330, 419] on div "Documents Documents Copy from Clipboard Upload Get the Extension Mark for Captu…" at bounding box center [529, 228] width 866 height 456
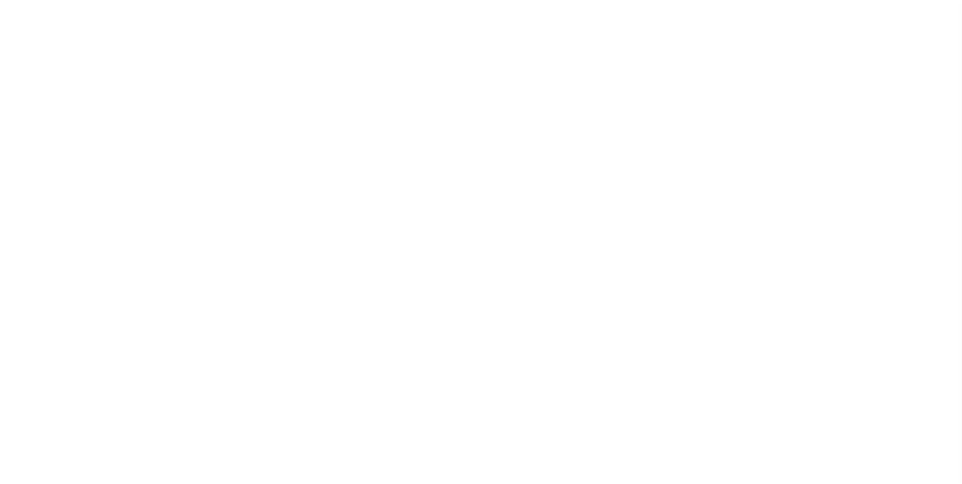
select select "9845"
select select "4117"
select select "100"
select select "NonEscrow"
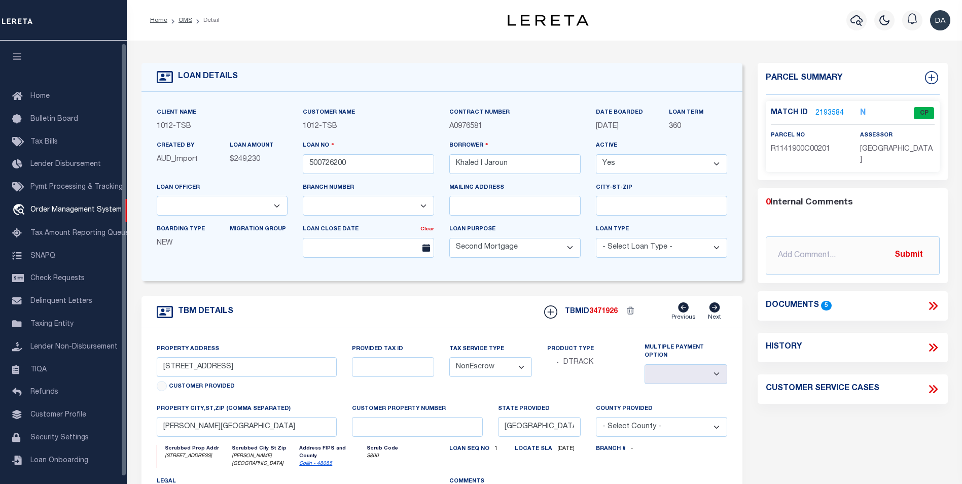
scroll to position [3, 0]
click at [950, 438] on div "Parcel Summary Match ID 2193584 N parcel no R1141900C00201 0 5" at bounding box center [852, 344] width 205 height 562
click at [149, 293] on form "LOAN DETAILS Client Name 1012 - TSB 1012 - TSB" at bounding box center [442, 344] width 601 height 562
click at [934, 302] on icon at bounding box center [935, 306] width 5 height 8
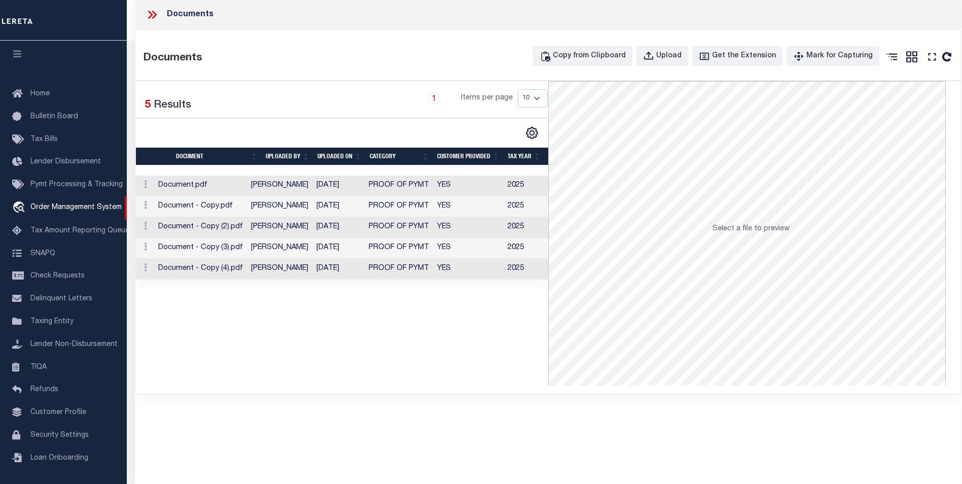
click at [209, 332] on div "Selected 5 Results 1 Items per page 10 25 50 100" at bounding box center [342, 233] width 413 height 304
click at [151, 15] on icon at bounding box center [152, 14] width 13 height 13
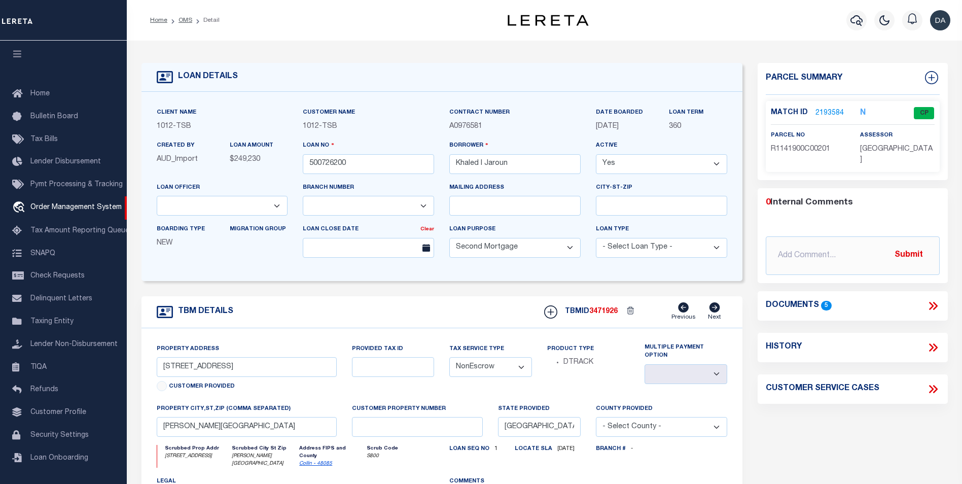
click at [937, 302] on icon at bounding box center [935, 306] width 5 height 8
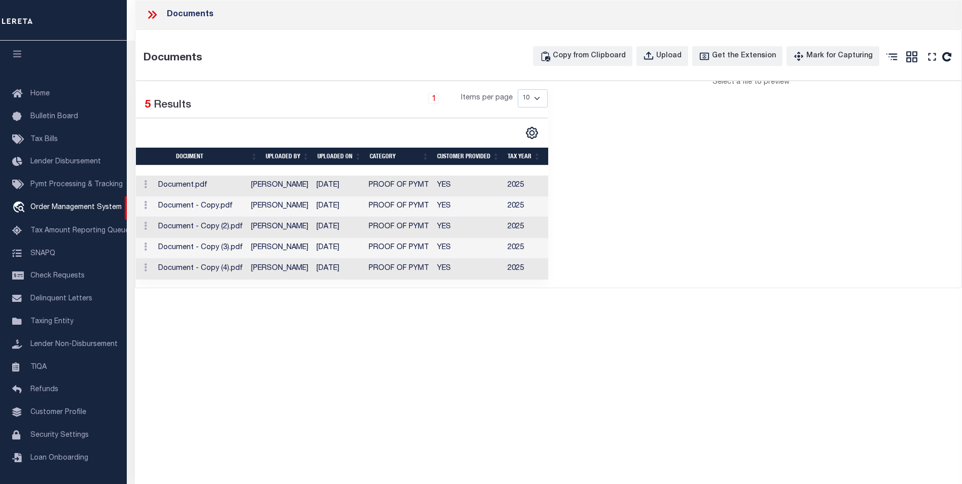
click at [179, 279] on div "Selected 5 Results 1 Items per page 10 25 50 100" at bounding box center [342, 180] width 413 height 198
click at [146, 10] on icon at bounding box center [152, 14] width 13 height 13
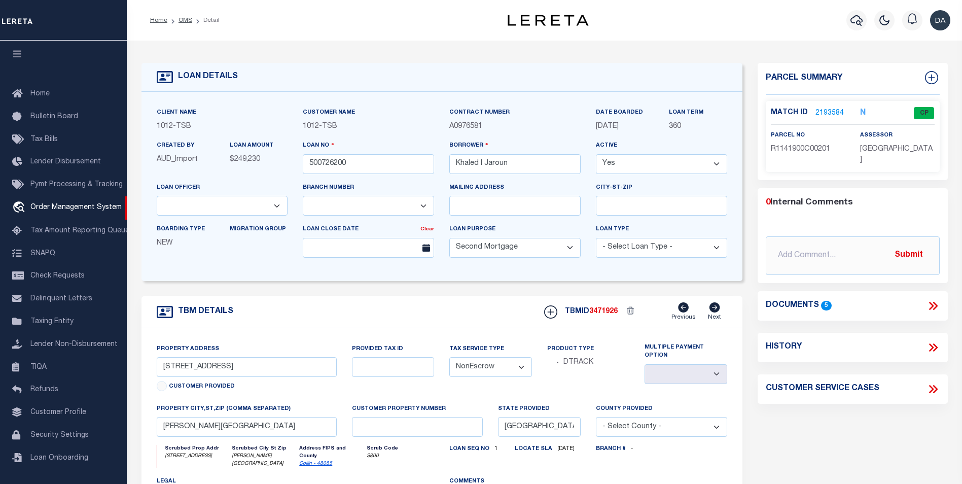
click at [194, 286] on form "LOAN DETAILS Client Name 1012 - TSB 1012 - TSB" at bounding box center [442, 344] width 601 height 562
click at [935, 299] on icon at bounding box center [933, 305] width 13 height 13
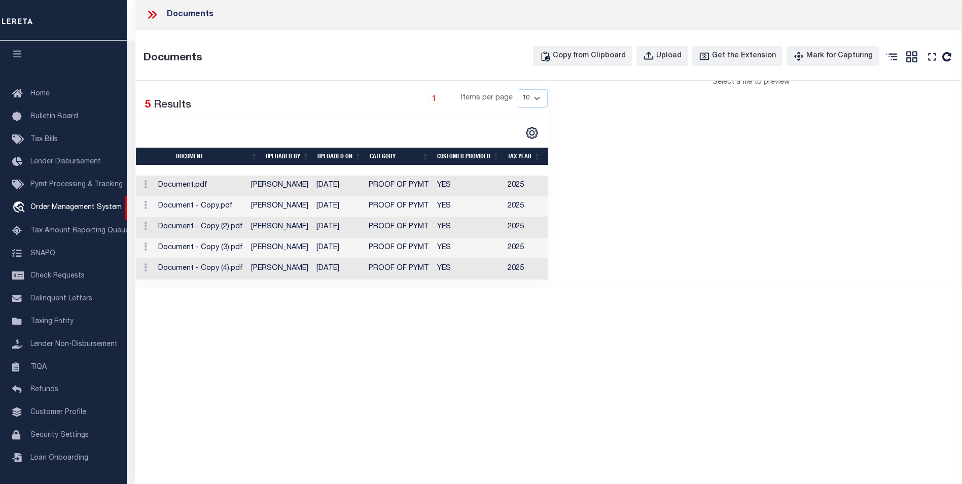
click at [435, 404] on div "Documents Documents Copy from Clipboard Upload Get the Extension Mark for Captu…" at bounding box center [548, 228] width 827 height 456
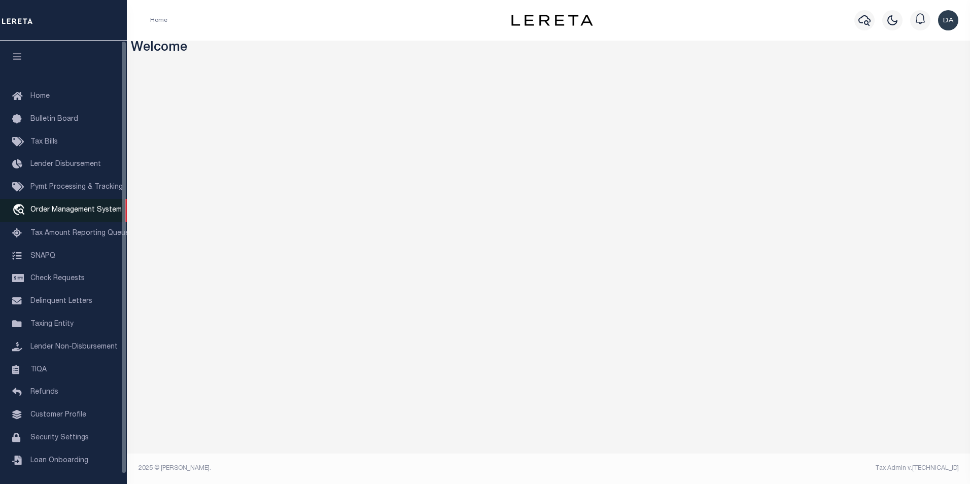
click at [82, 214] on span "Order Management System" at bounding box center [75, 209] width 91 height 7
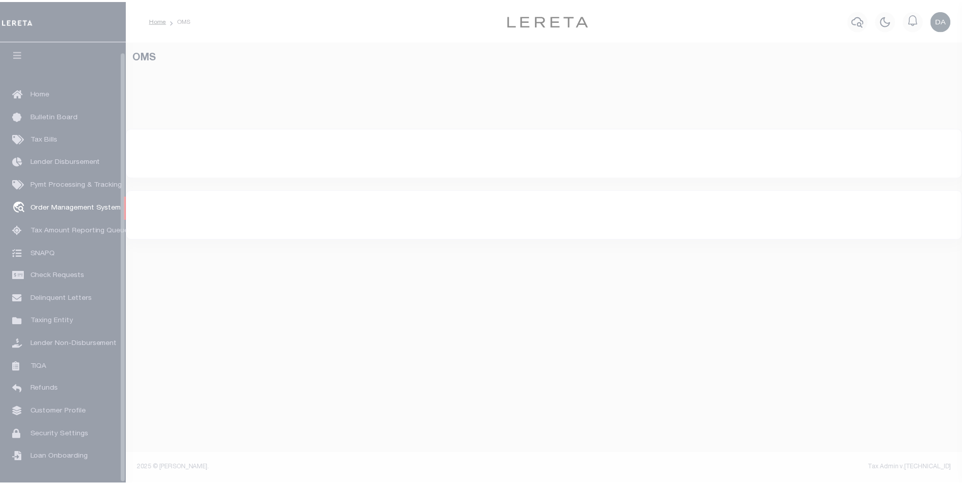
scroll to position [10, 0]
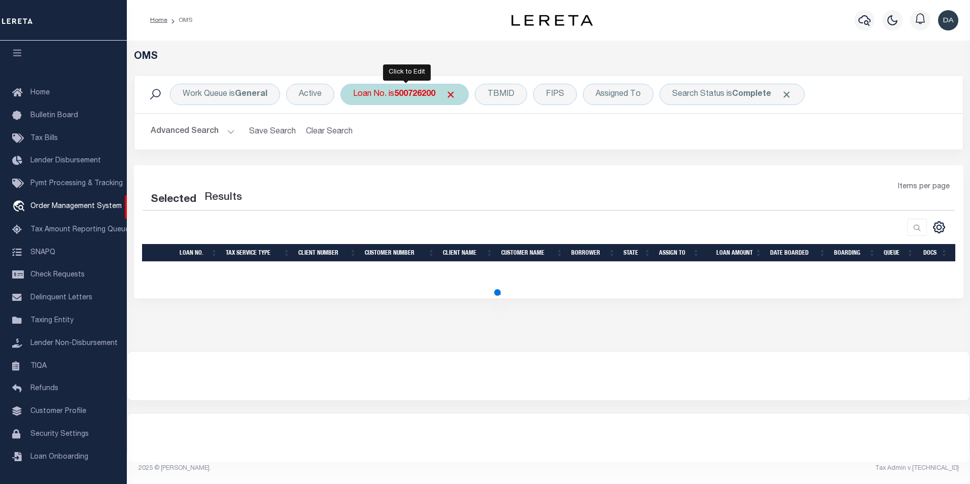
click at [390, 91] on div "Loan No. is 500726200" at bounding box center [404, 94] width 128 height 21
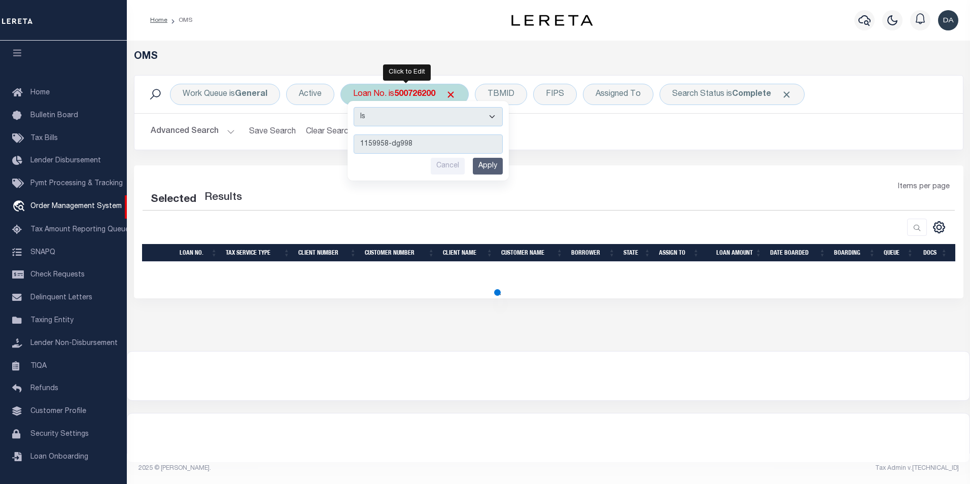
type input "1159958-dg998"
click at [489, 166] on input "Apply" at bounding box center [488, 166] width 30 height 17
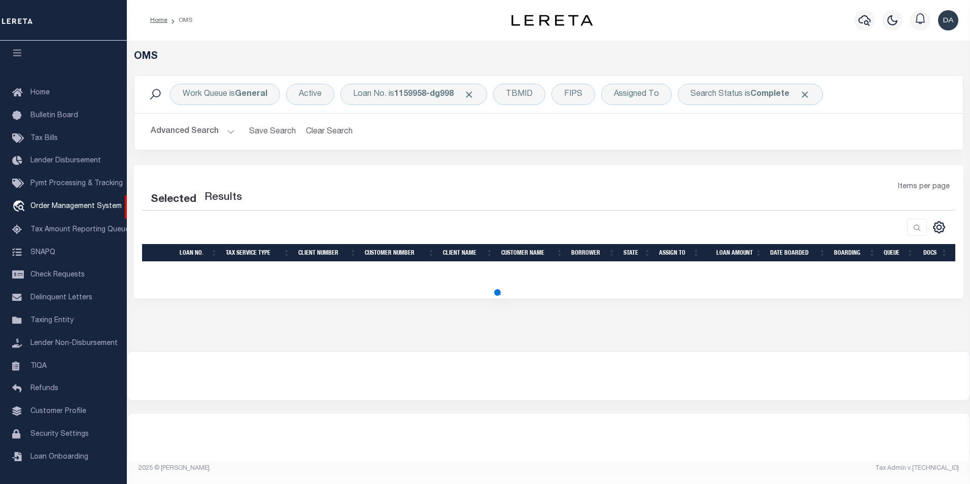
select select "200"
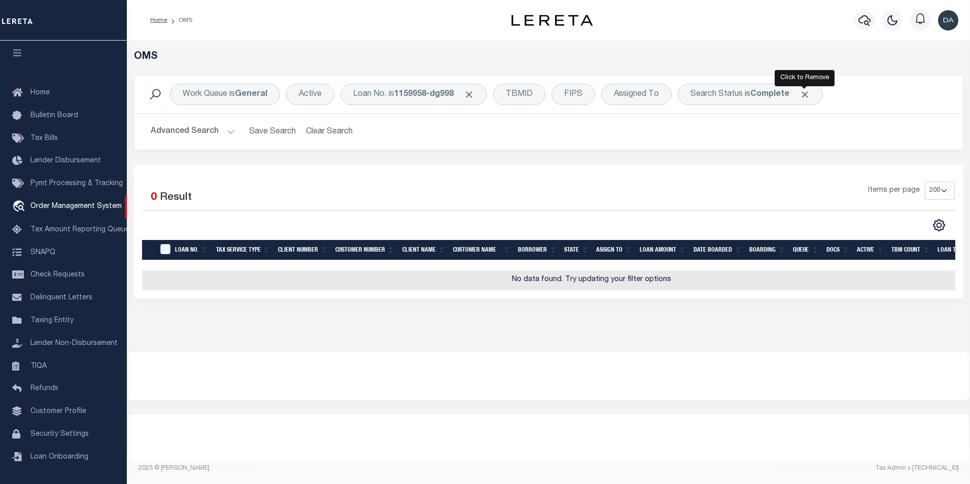
click at [807, 94] on span "Click to Remove" at bounding box center [804, 94] width 11 height 11
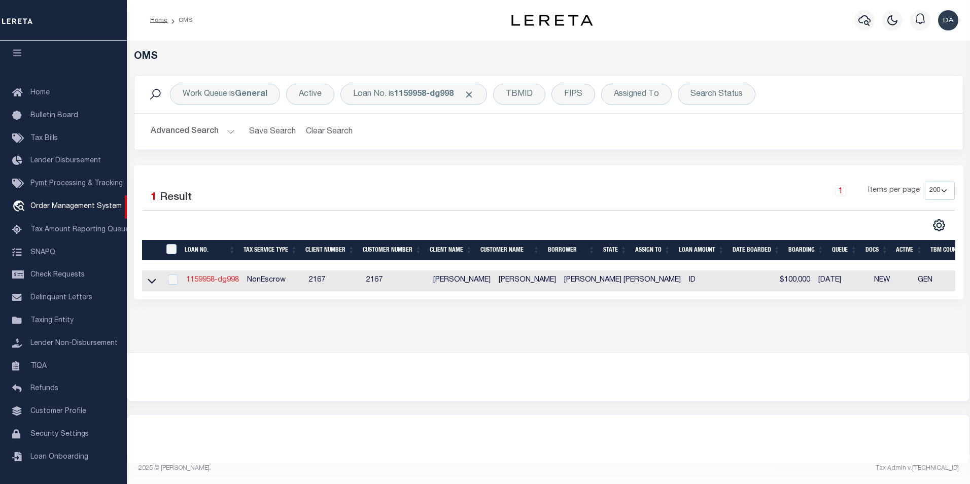
click at [225, 282] on link "1159958-dg998" at bounding box center [212, 279] width 53 height 7
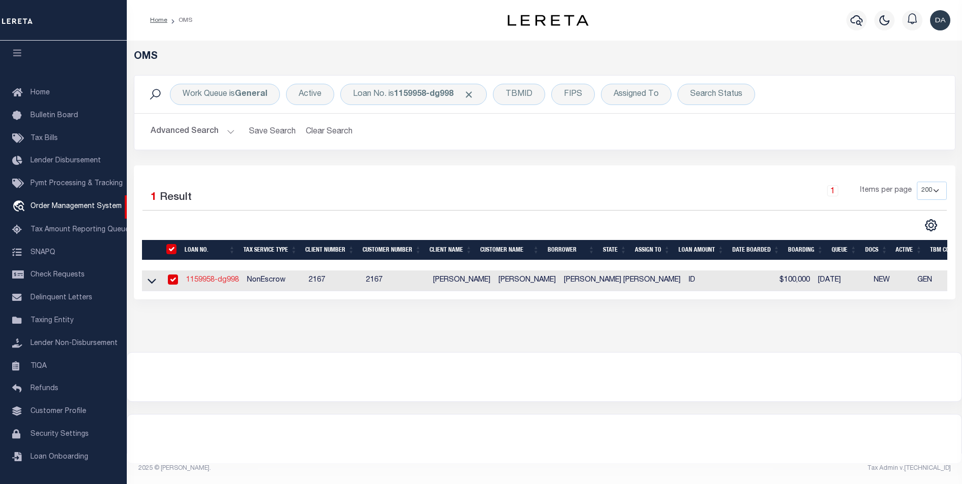
type input "1159958-dg998"
type input "[PERSON_NAME] [PERSON_NAME]"
select select
type input "[DATE]"
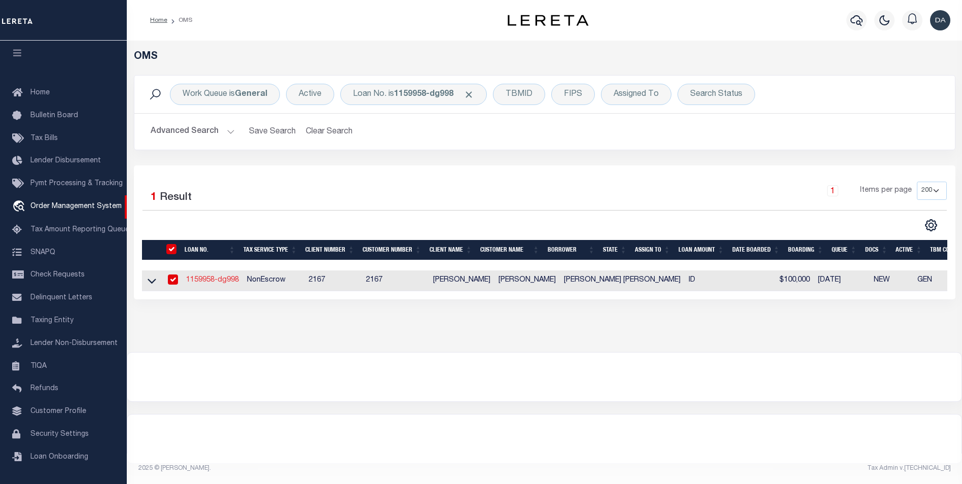
select select "10"
select select "NonEscrow"
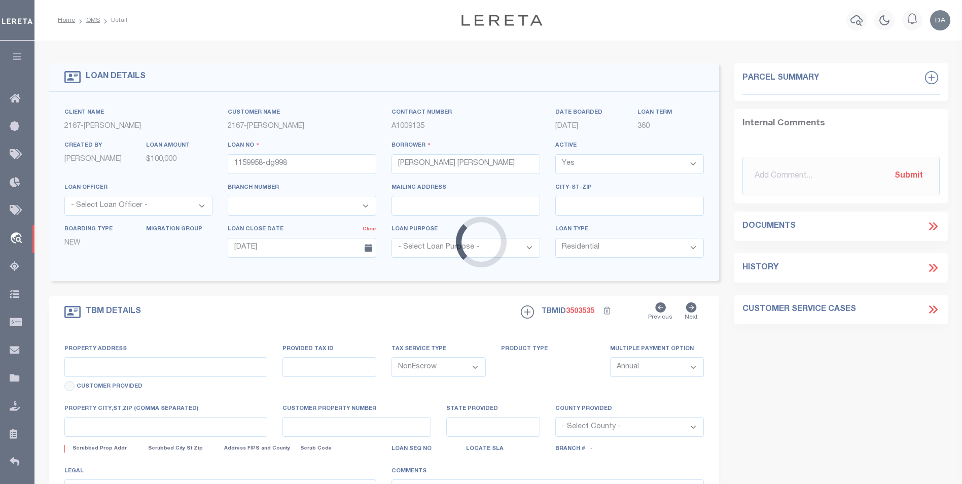
type input "[STREET_ADDRESS][PERSON_NAME]"
select select
type input "POCATELLO ID 83201-2115"
type input "ID"
type textarea "[GEOGRAPHIC_DATA][PERSON_NAME] ID 83201-2115"
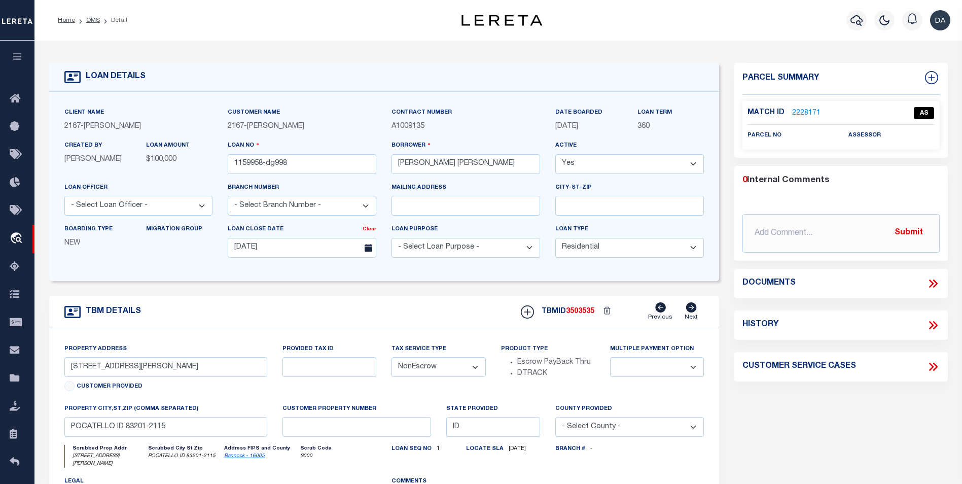
click at [798, 112] on link "2228171" at bounding box center [806, 113] width 28 height 11
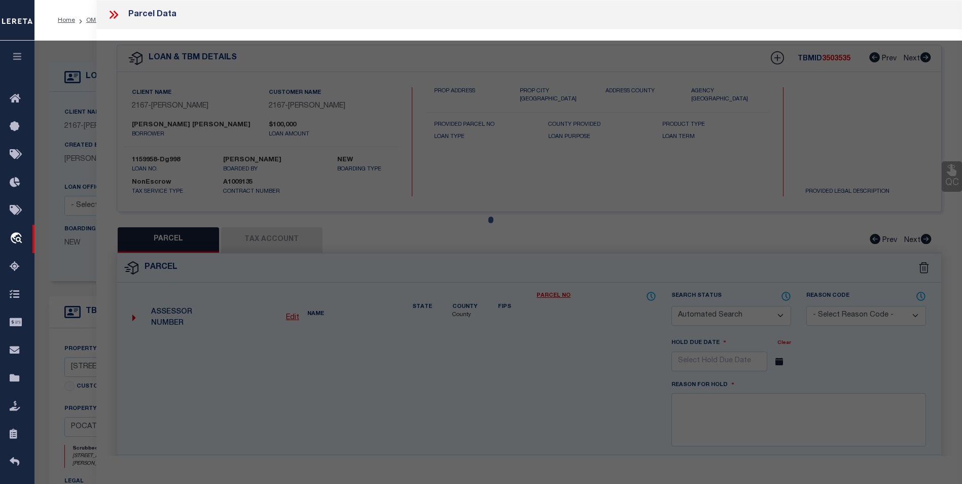
checkbox input "false"
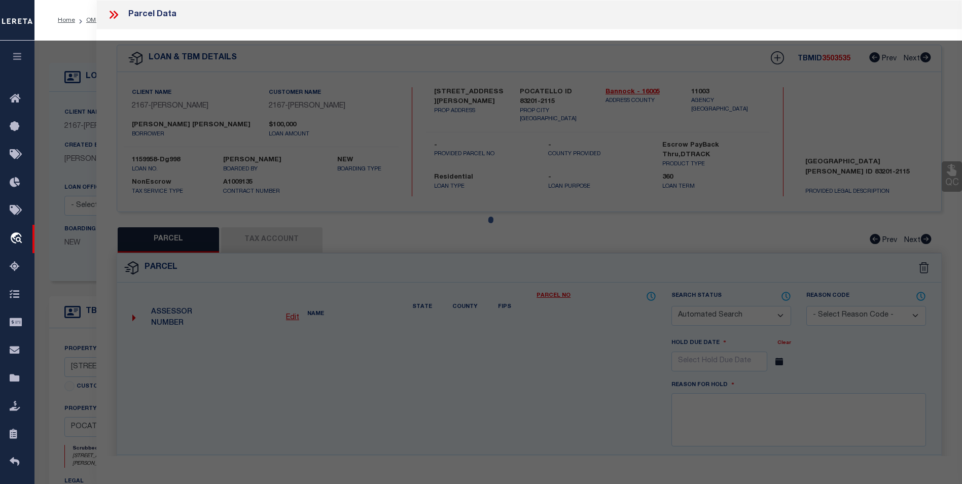
checkbox input "false"
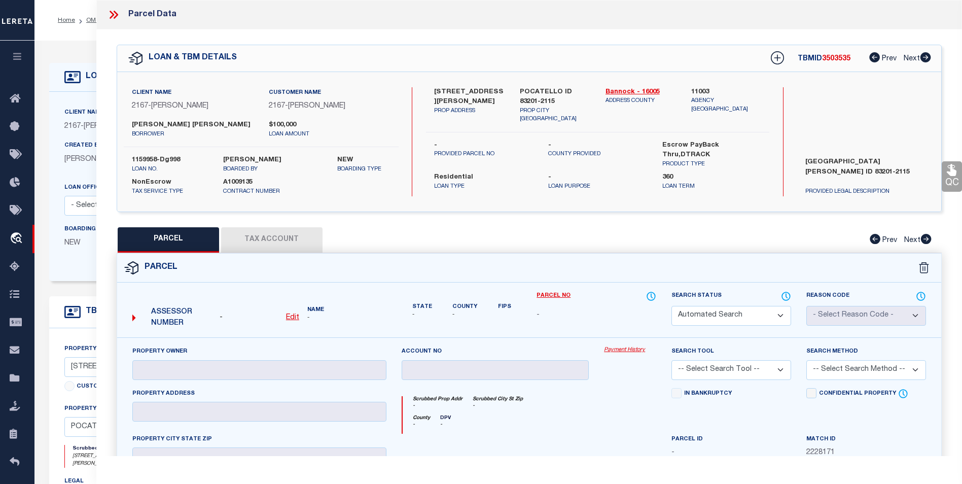
click at [113, 12] on icon at bounding box center [113, 14] width 13 height 13
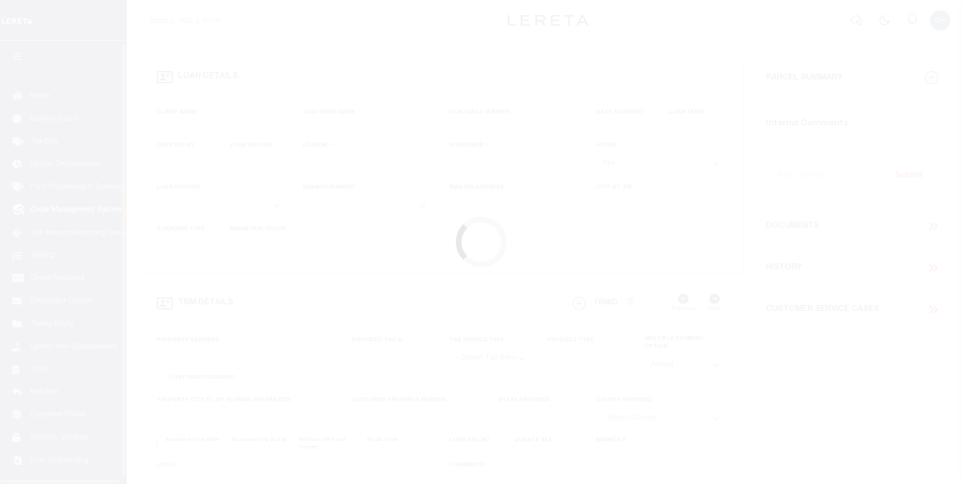
scroll to position [10, 0]
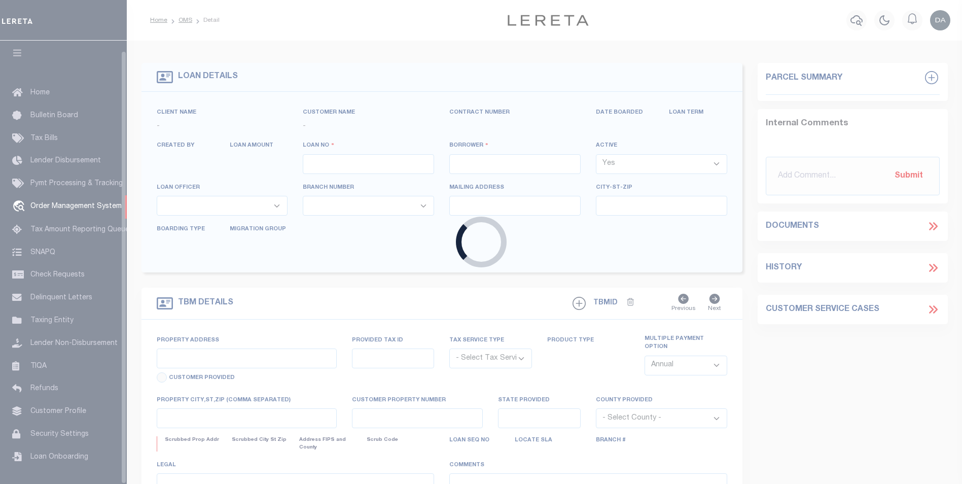
type input "1159958-dg998"
type input "[PERSON_NAME] [PERSON_NAME]"
select select
type input "[DATE]"
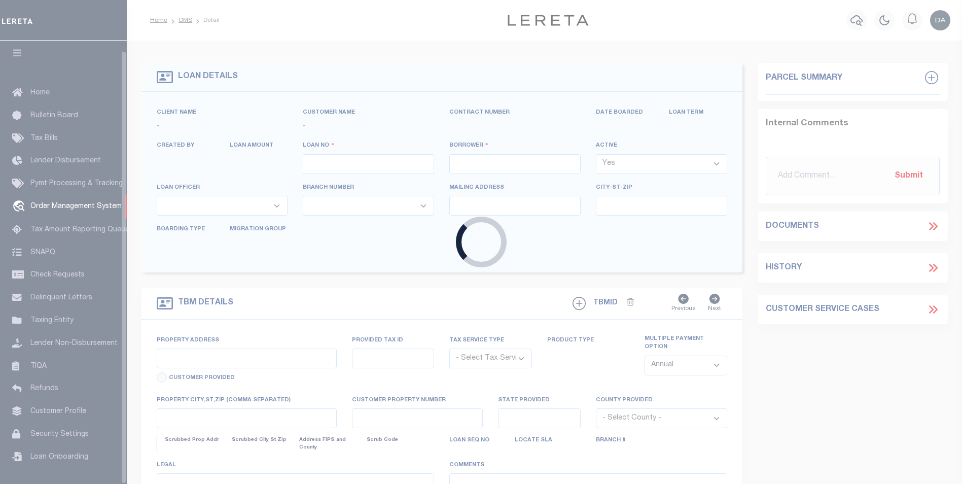
select select "10"
select select "NonEscrow"
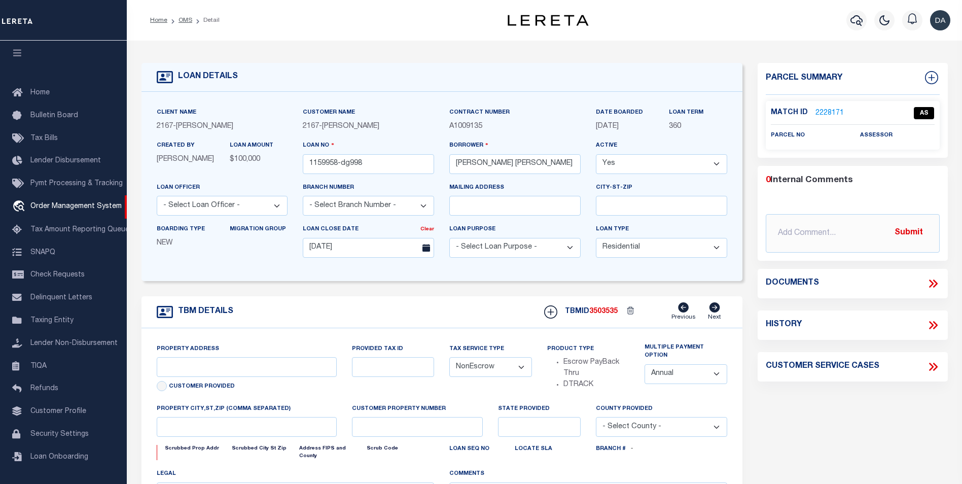
type input "[STREET_ADDRESS][PERSON_NAME]"
select select
type input "POCATELLO ID 83201-2115"
type input "ID"
type textarea "[GEOGRAPHIC_DATA][PERSON_NAME] ID 83201-2115"
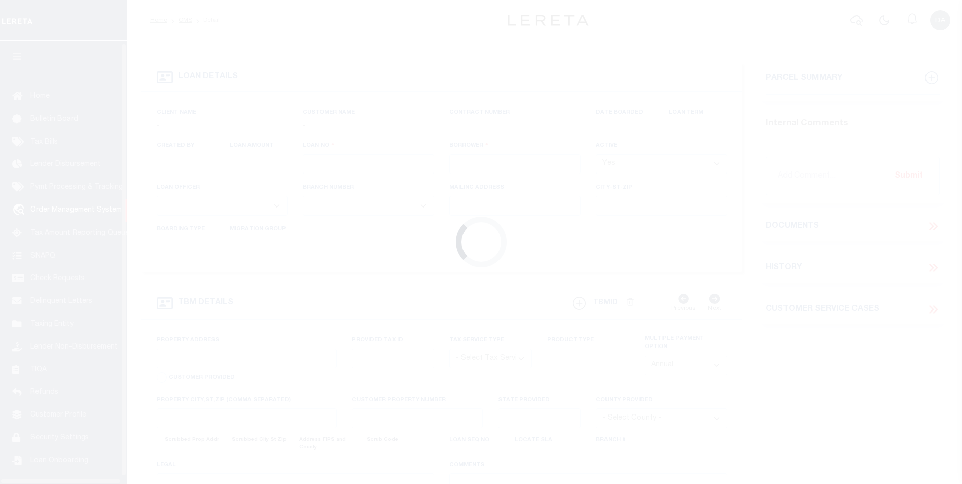
scroll to position [10, 0]
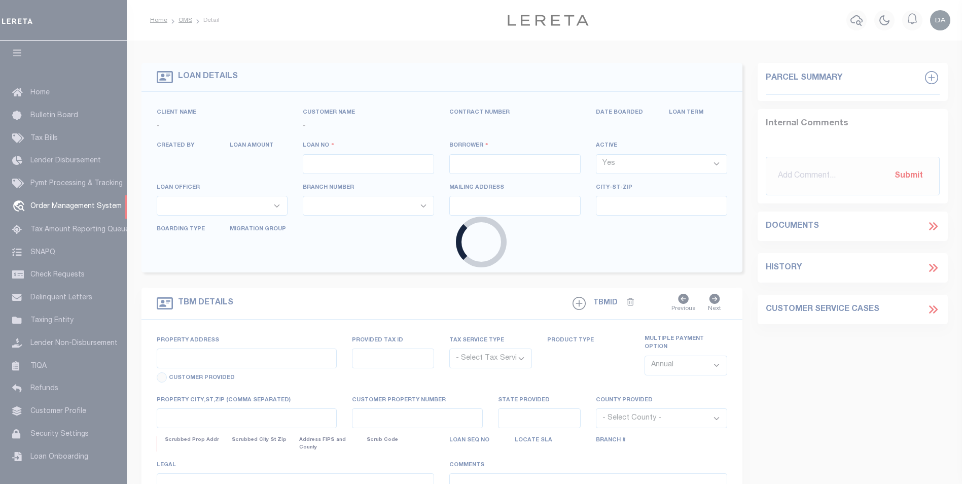
type input "1159958-dg998"
type input "[PERSON_NAME] [PERSON_NAME]"
select select
type input "[DATE]"
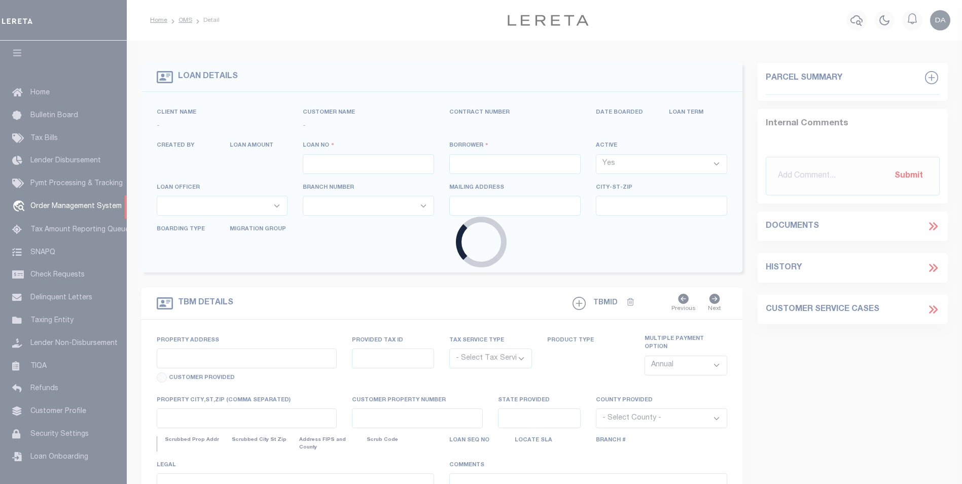
select select "10"
select select "NonEscrow"
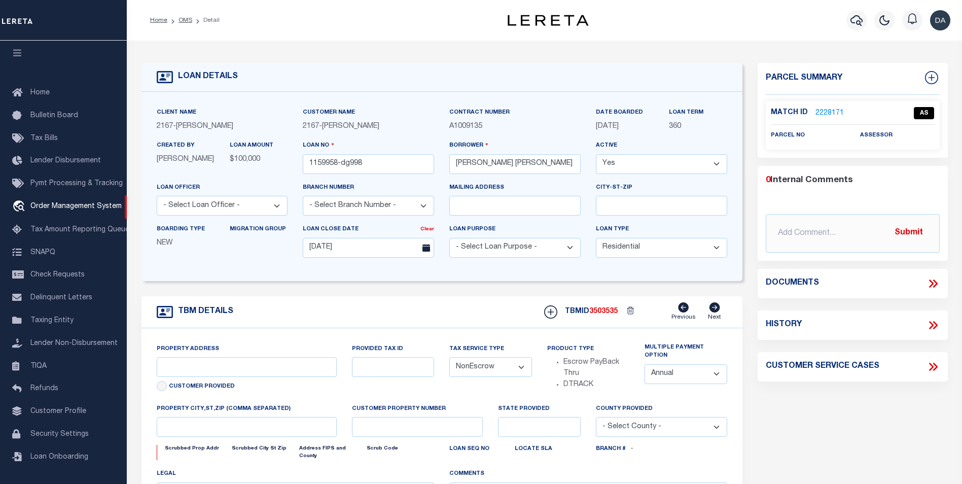
type input "[STREET_ADDRESS][PERSON_NAME]"
select select
type input "POCATELLO ID 83201-2115"
type input "ID"
type textarea "[GEOGRAPHIC_DATA][PERSON_NAME] ID 83201-2115"
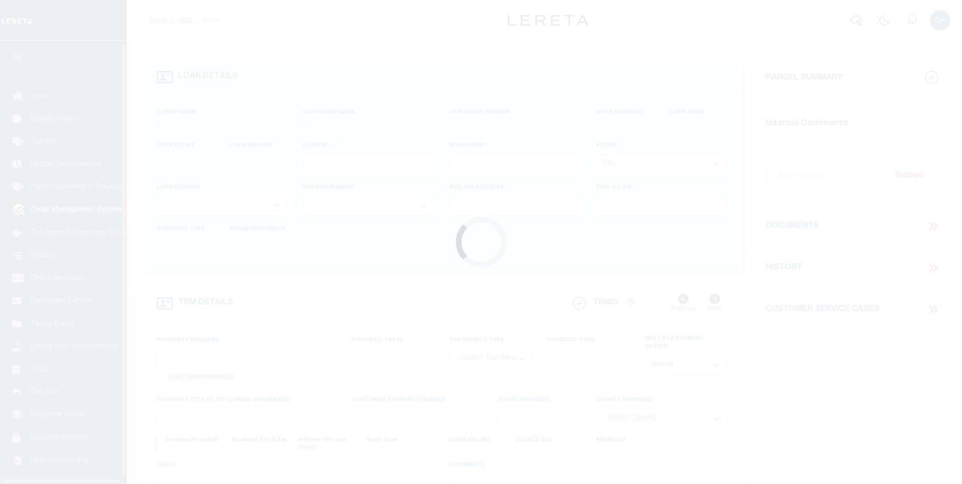
scroll to position [10, 0]
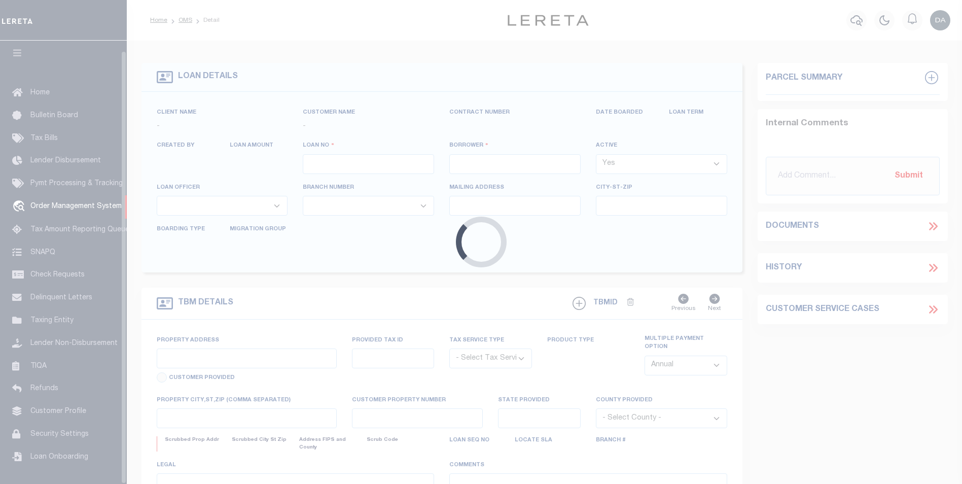
type input "1159958-dg998"
type input "[PERSON_NAME] [PERSON_NAME]"
select select
type input "[DATE]"
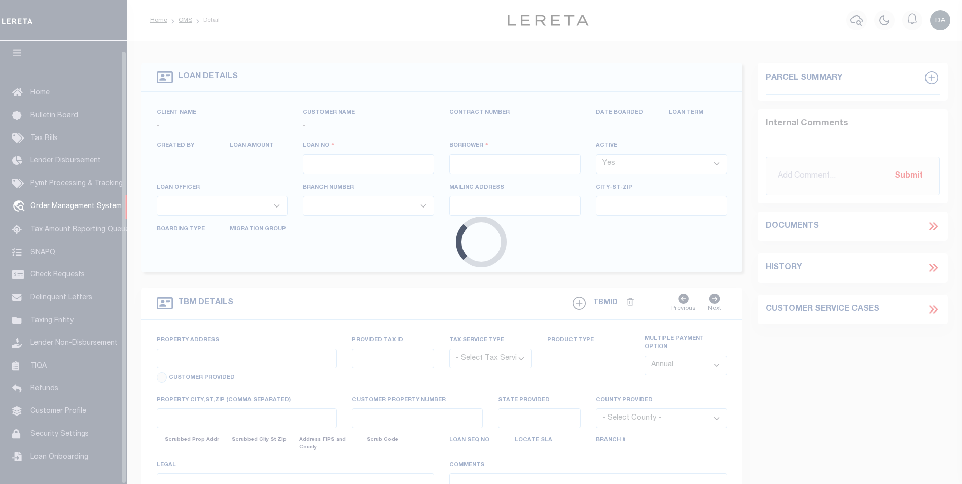
select select "10"
select select "NonEscrow"
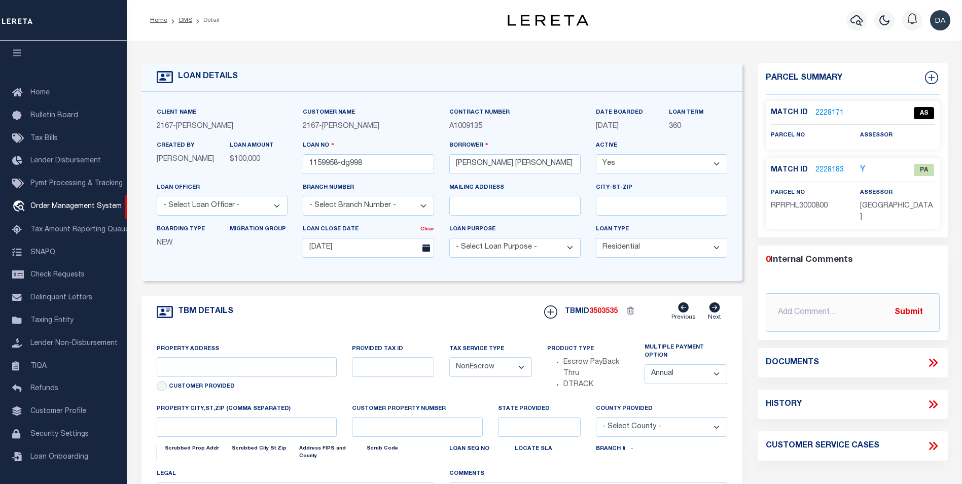
type input "[STREET_ADDRESS][PERSON_NAME]"
select select
type input "POCATELLO ID 83201-2115"
type input "ID"
type textarea "[GEOGRAPHIC_DATA][PERSON_NAME] ID 83201-2115"
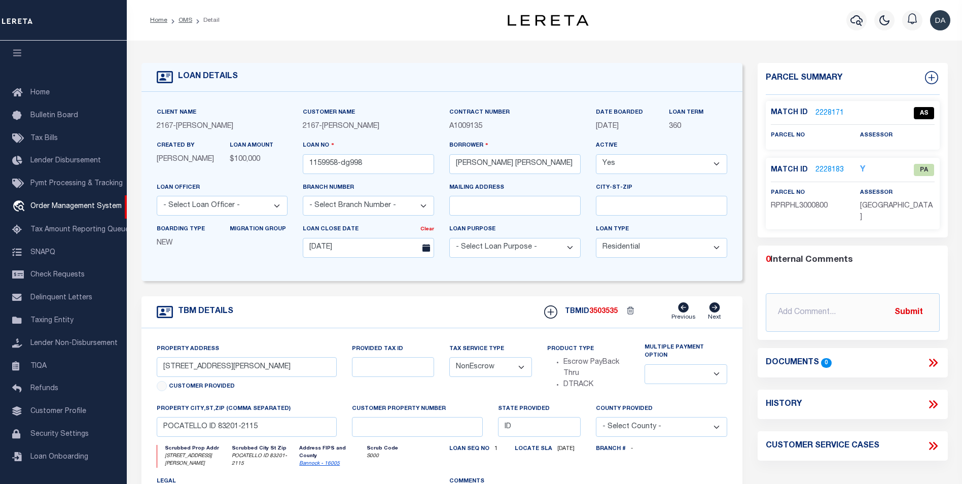
click at [833, 108] on link "2228171" at bounding box center [830, 113] width 28 height 11
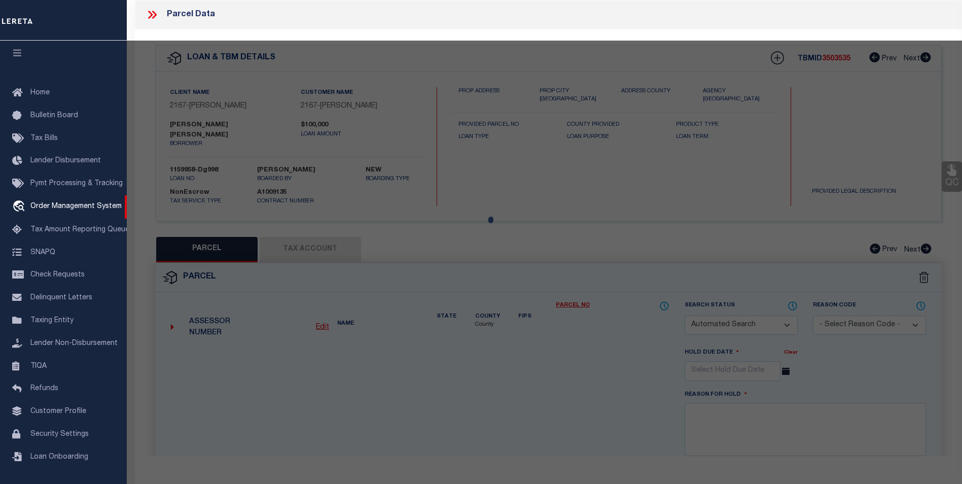
checkbox input "false"
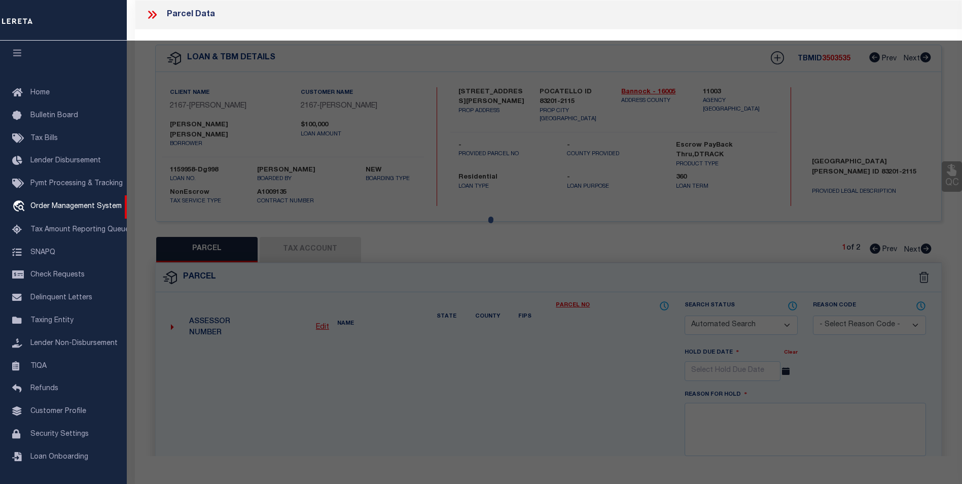
checkbox input "false"
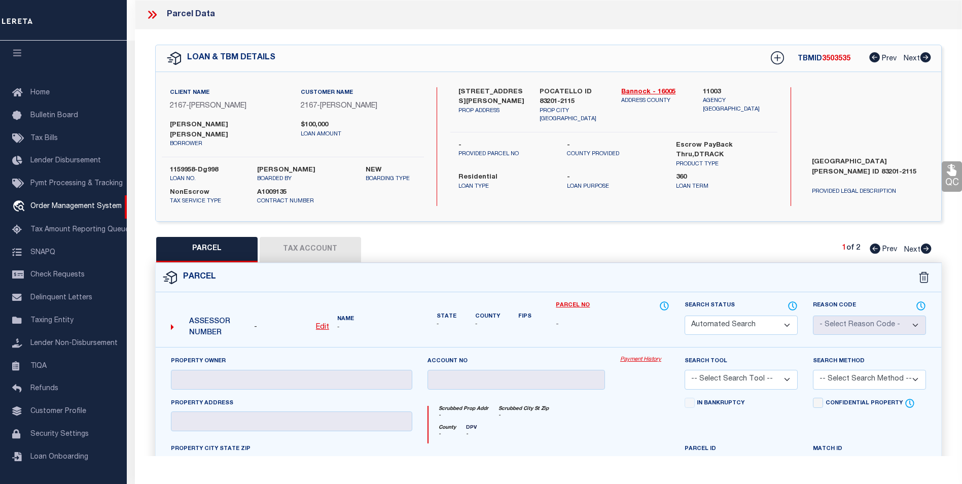
click at [151, 13] on icon at bounding box center [150, 15] width 5 height 8
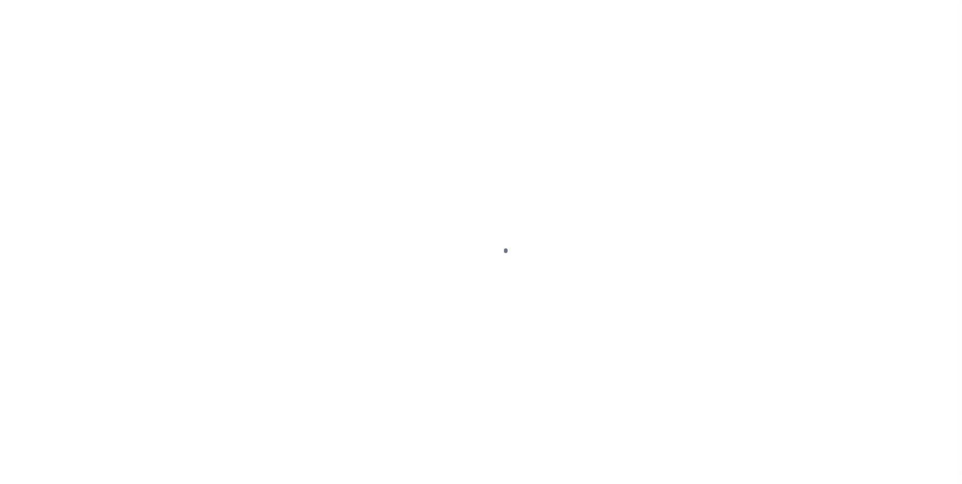
scroll to position [10, 0]
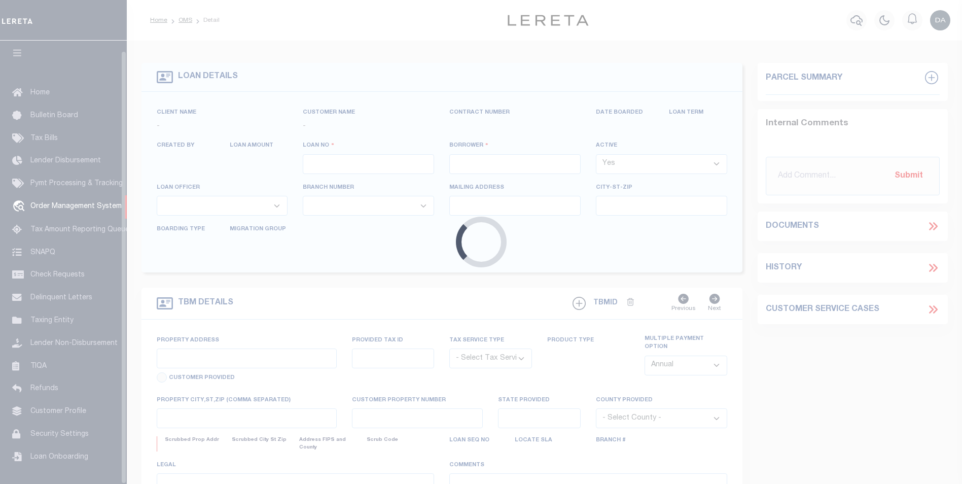
type input "1159958-dg998"
type input "[PERSON_NAME] [PERSON_NAME]"
select select
type input "[DATE]"
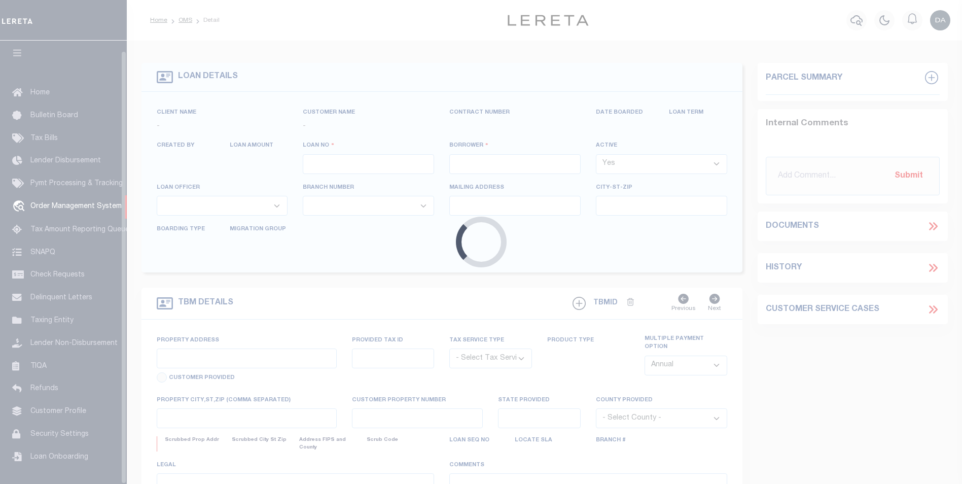
select select "10"
select select "NonEscrow"
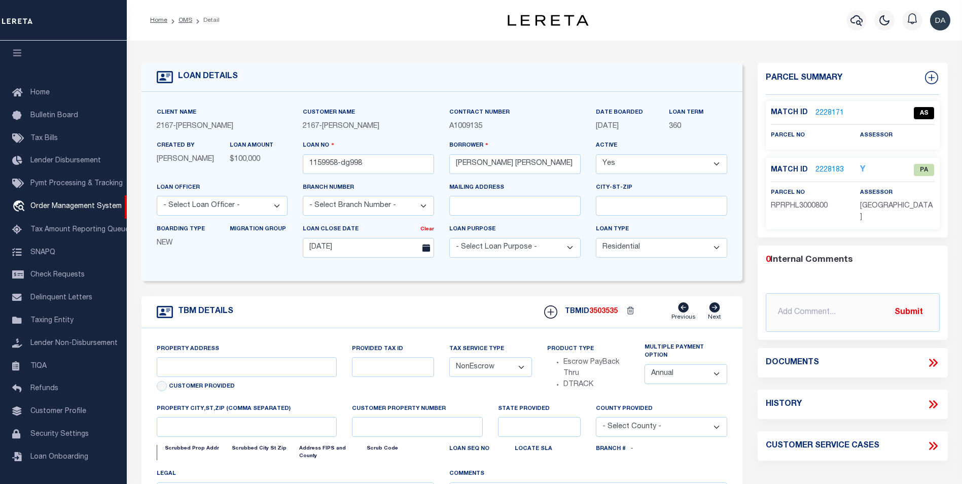
type input "[STREET_ADDRESS][PERSON_NAME]"
select select
type input "POCATELLO ID 83201-2115"
type input "ID"
type textarea "[GEOGRAPHIC_DATA][PERSON_NAME] ID 83201-2115"
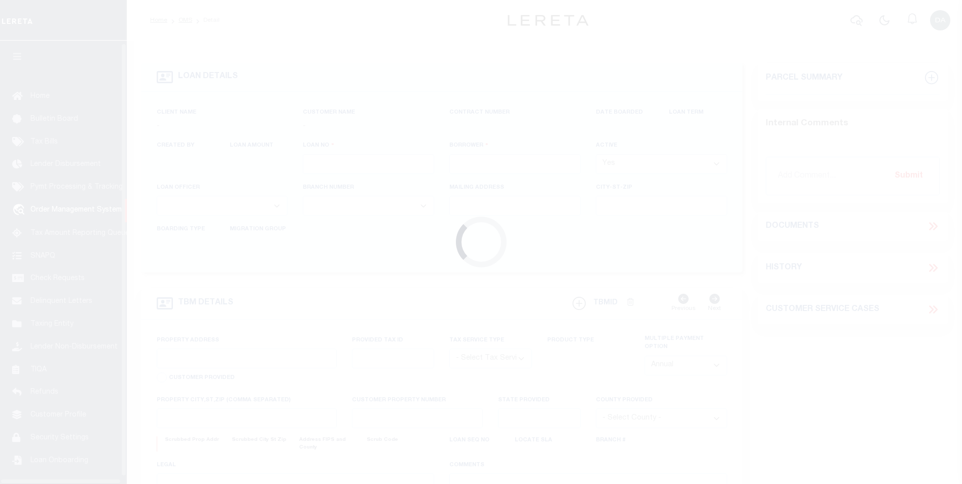
scroll to position [10, 0]
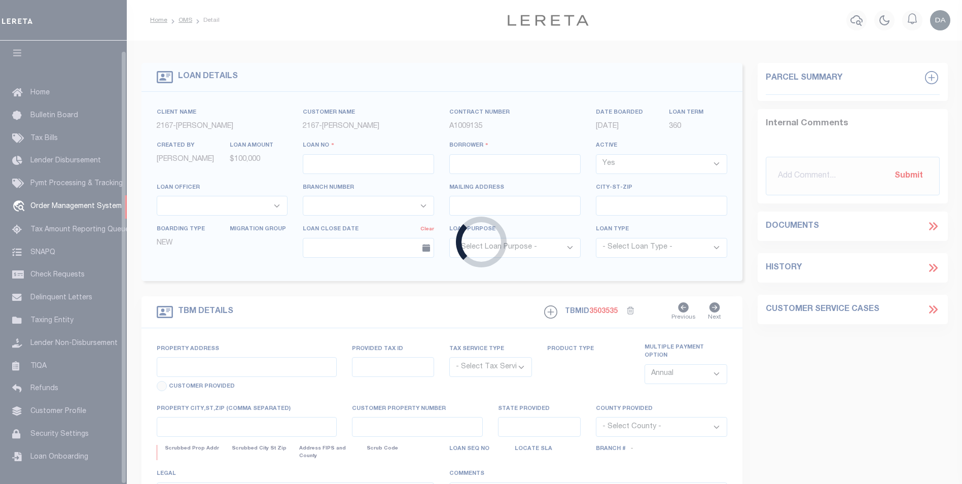
type input "1159958-dg998"
type input "[PERSON_NAME] [PERSON_NAME]"
select select
type input "[DATE]"
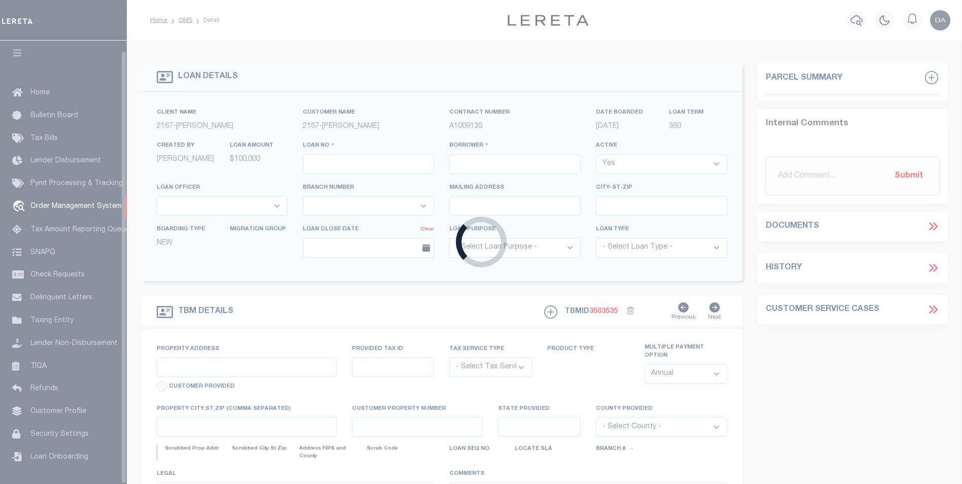
select select "10"
select select "NonEscrow"
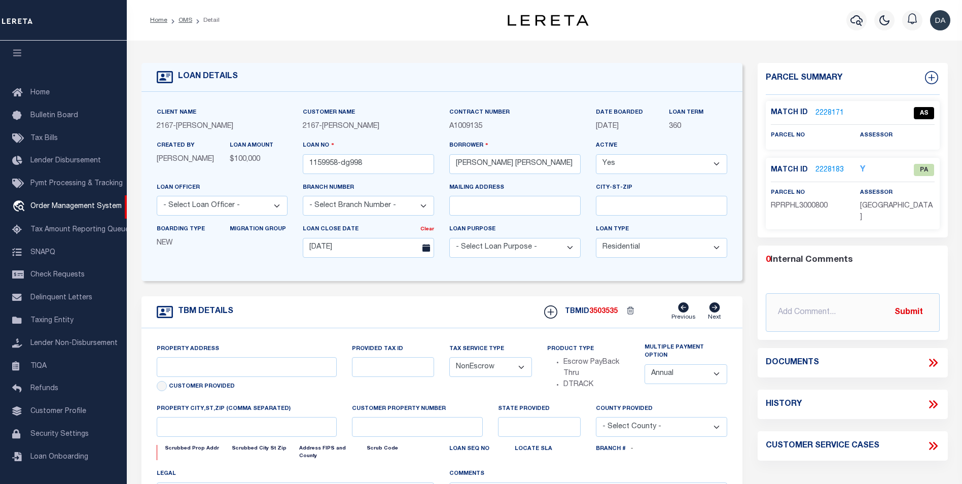
type input "[STREET_ADDRESS][PERSON_NAME]"
select select
type input "POCATELLO ID 83201-2115"
type input "ID"
type textarea "[GEOGRAPHIC_DATA][PERSON_NAME] ID 83201-2115"
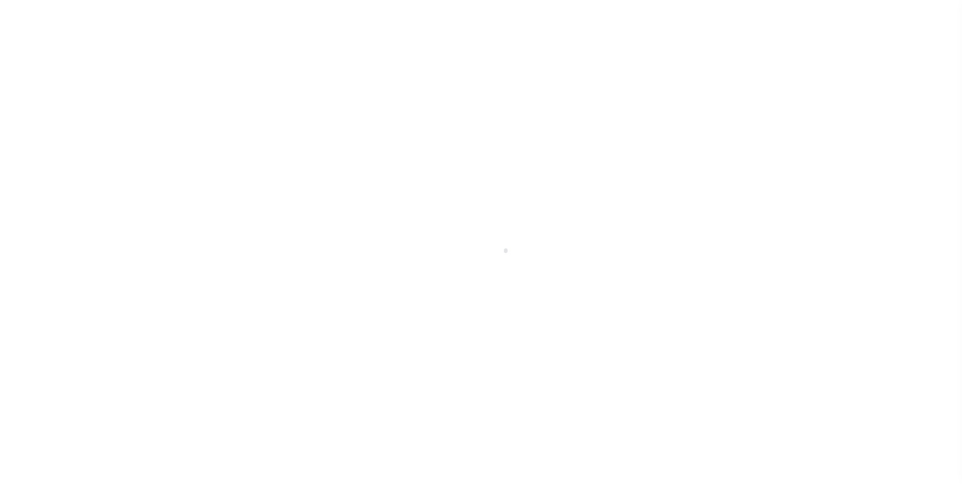
select select "10"
select select "NonEscrow"
type input "[STREET_ADDRESS][PERSON_NAME]"
select select
type input "POCATELLO ID 83201-2115"
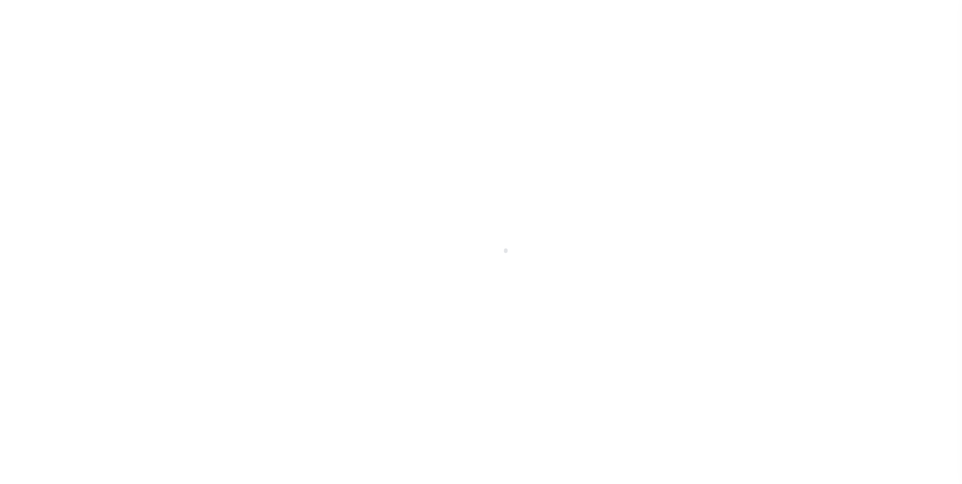
type input "ID"
type textarea "[GEOGRAPHIC_DATA][PERSON_NAME] ID 83201-2115"
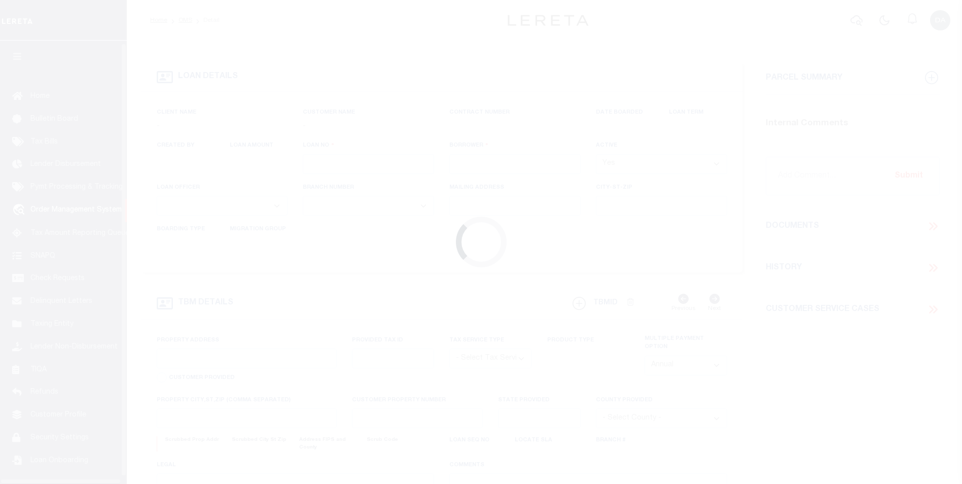
scroll to position [10, 0]
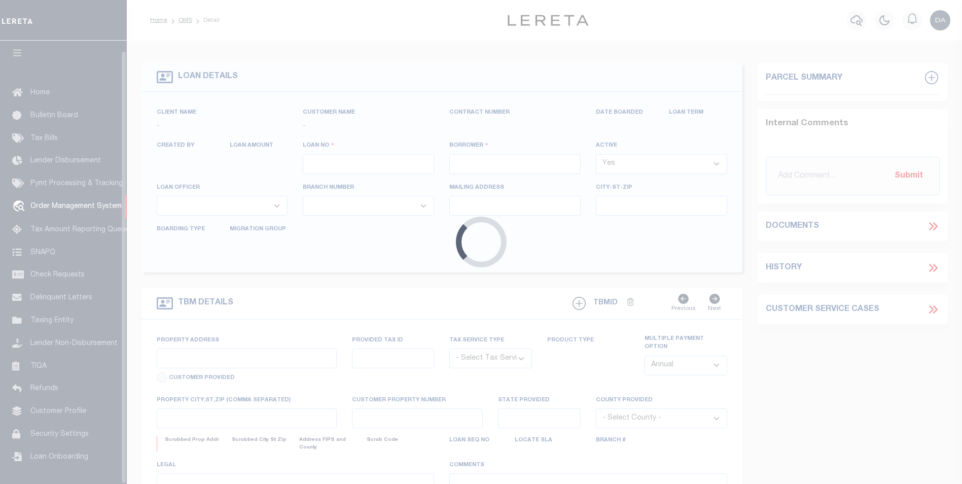
type input "1159958-dg998"
type input "[PERSON_NAME] [PERSON_NAME]"
select select
type input "[DATE]"
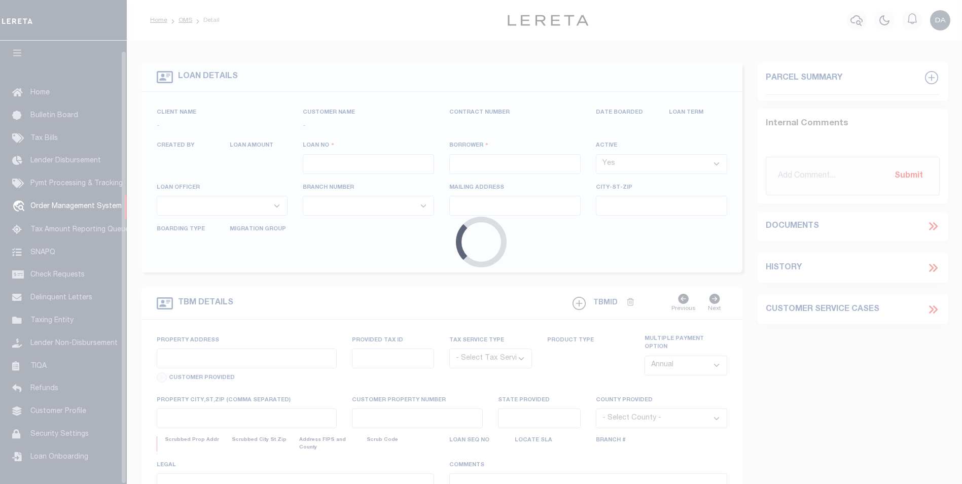
select select "10"
select select "NonEscrow"
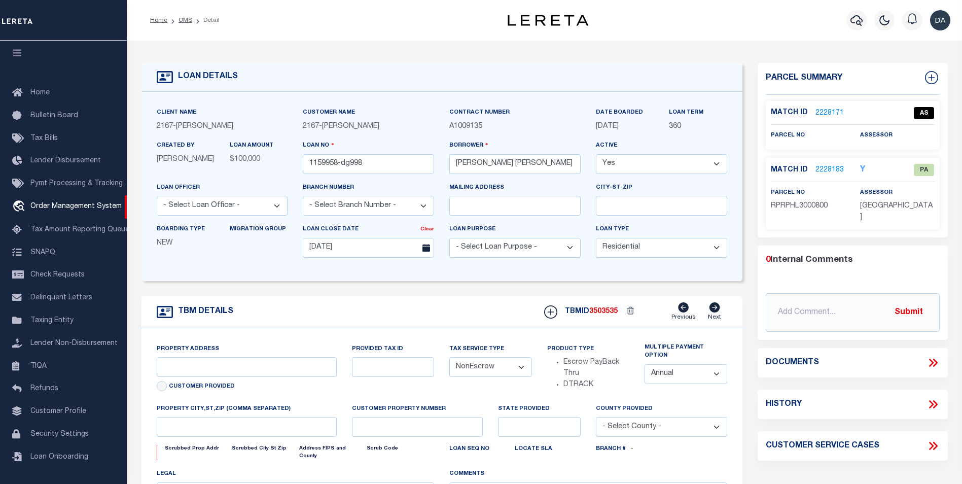
type input "[STREET_ADDRESS][PERSON_NAME]"
select select
type input "POCATELLO ID 83201-2115"
type input "ID"
type textarea "[GEOGRAPHIC_DATA][PERSON_NAME] ID 83201-2115"
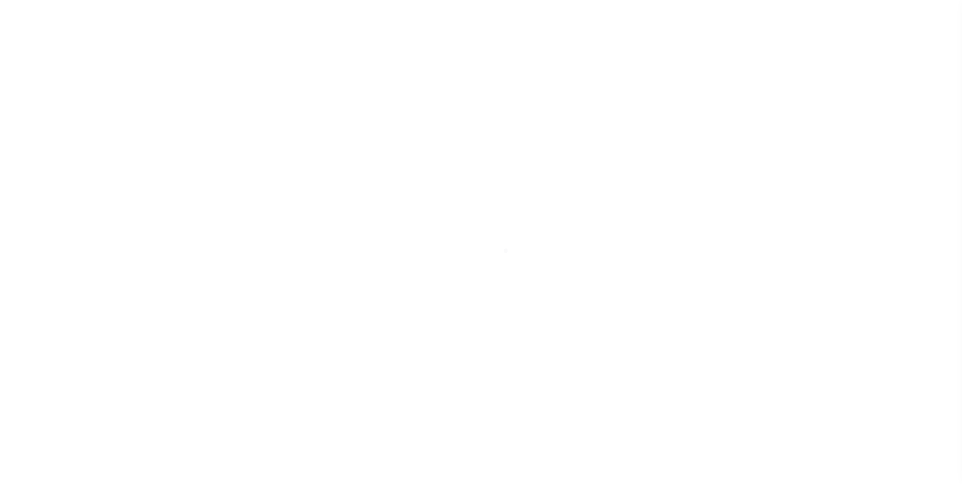
scroll to position [10, 0]
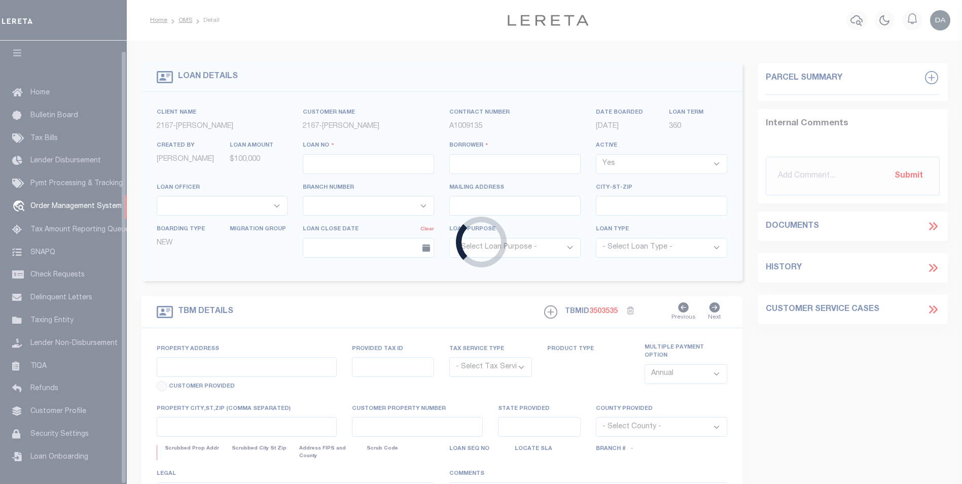
type input "1159958-dg998"
type input "[PERSON_NAME] [PERSON_NAME]"
select select
type input "[DATE]"
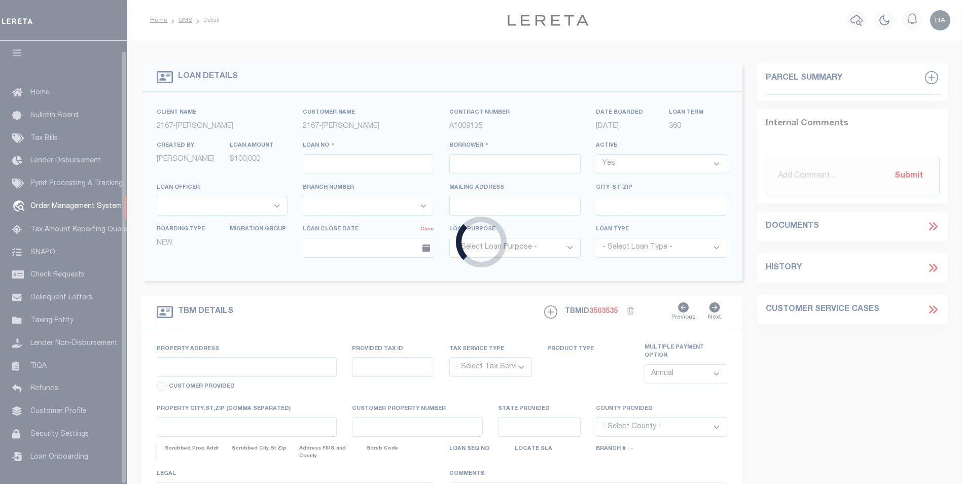
select select "10"
select select "NonEscrow"
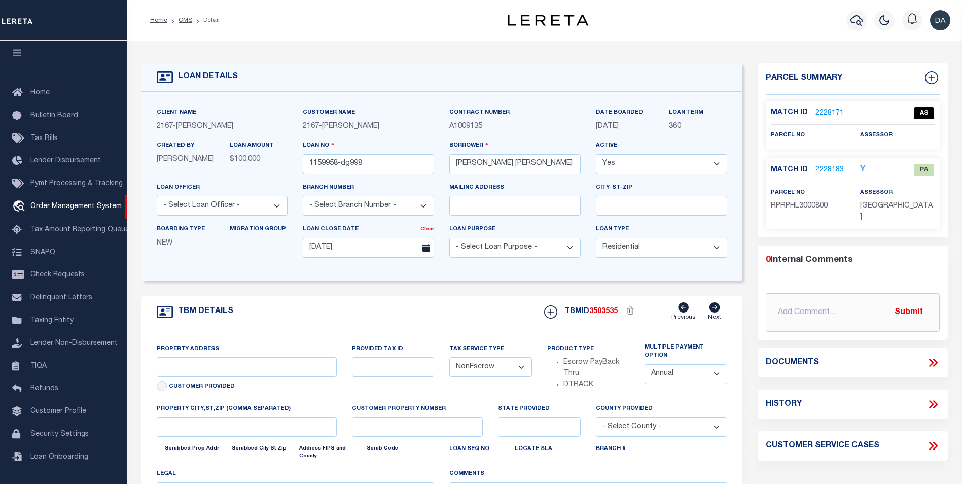
type input "[STREET_ADDRESS][PERSON_NAME]"
select select
type input "POCATELLO ID 83201-2115"
type input "ID"
type textarea "[GEOGRAPHIC_DATA][PERSON_NAME] ID 83201-2115"
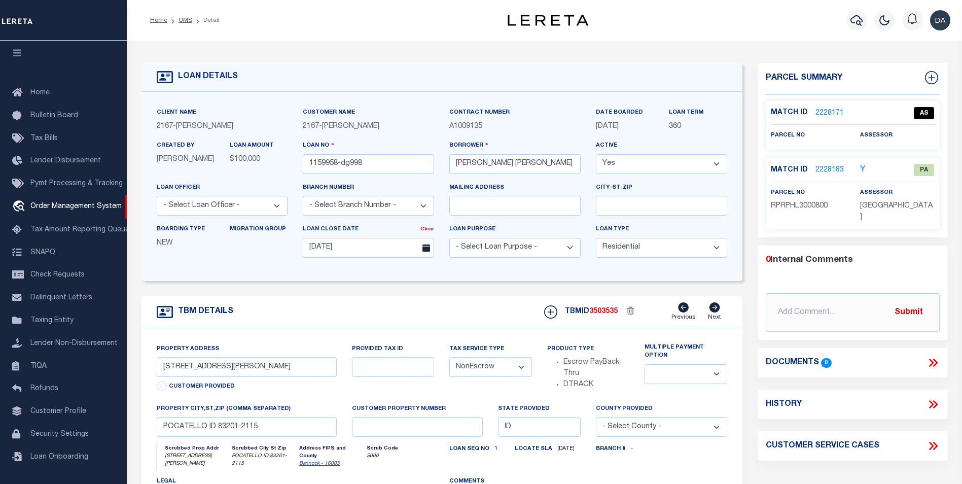
click at [178, 285] on form "LOAN DETAILS Client Name 2167 - Matt Demo 2167" at bounding box center [442, 344] width 601 height 562
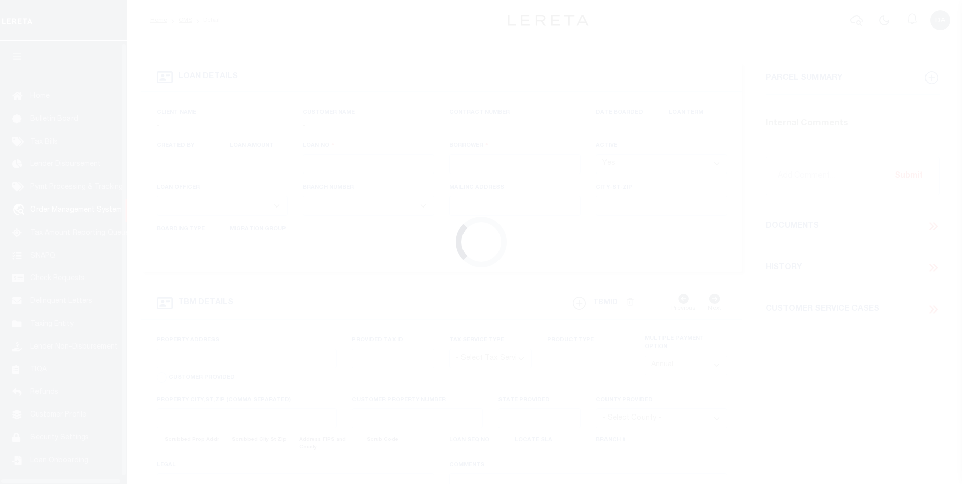
scroll to position [10, 0]
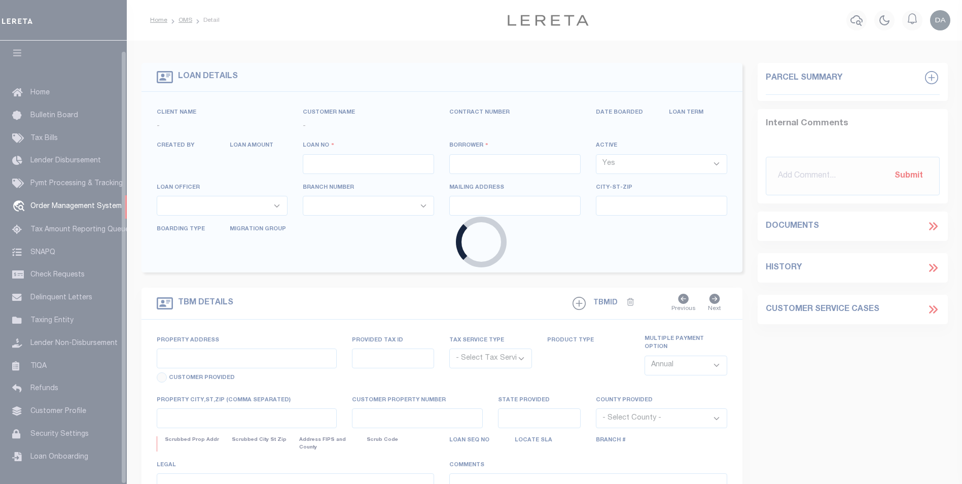
type input "1159958-dg998"
type input "[PERSON_NAME] [PERSON_NAME]"
select select
type input "[DATE]"
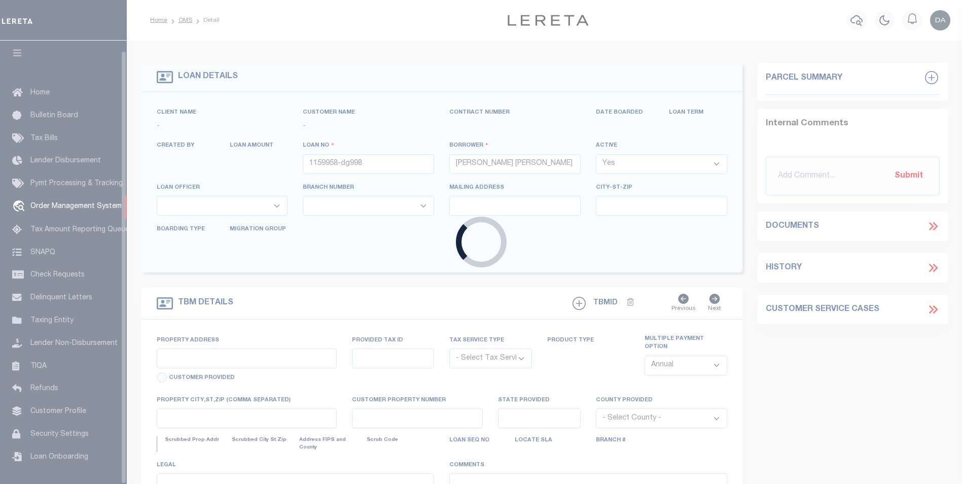
select select "10"
select select "NonEscrow"
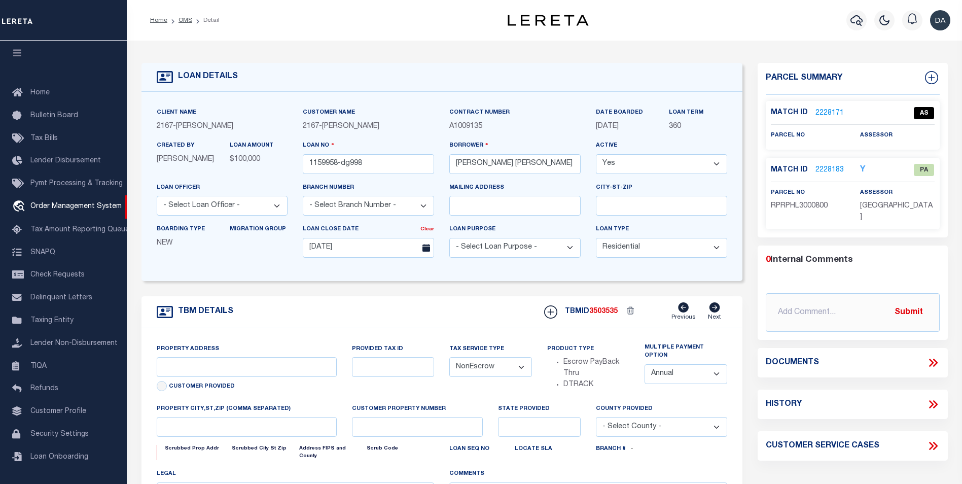
type input "[STREET_ADDRESS][PERSON_NAME]"
select select
type input "POCATELLO ID 83201-2115"
type input "ID"
type textarea "[GEOGRAPHIC_DATA][PERSON_NAME] ID 83201-2115"
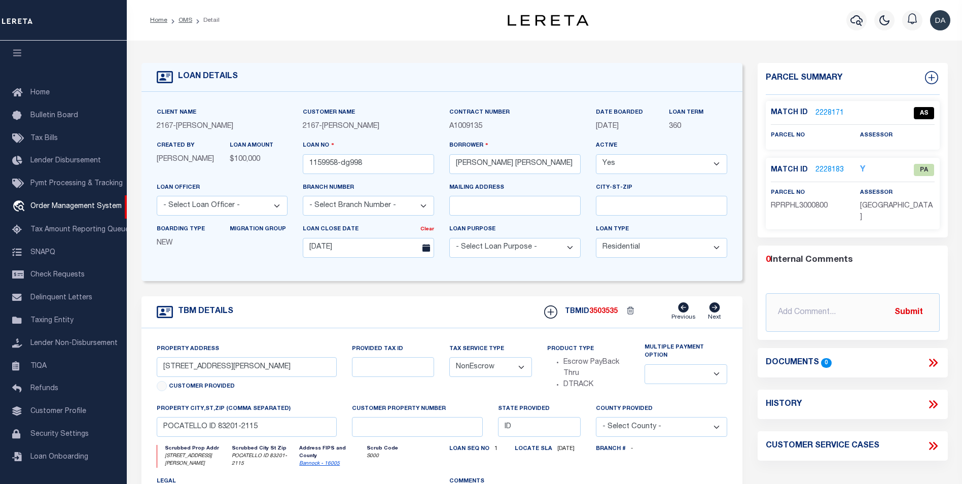
click at [605, 313] on span "3503535" at bounding box center [603, 311] width 28 height 7
copy span "3503535"
click at [714, 311] on icon at bounding box center [714, 307] width 11 height 10
click at [689, 312] on icon at bounding box center [683, 307] width 11 height 10
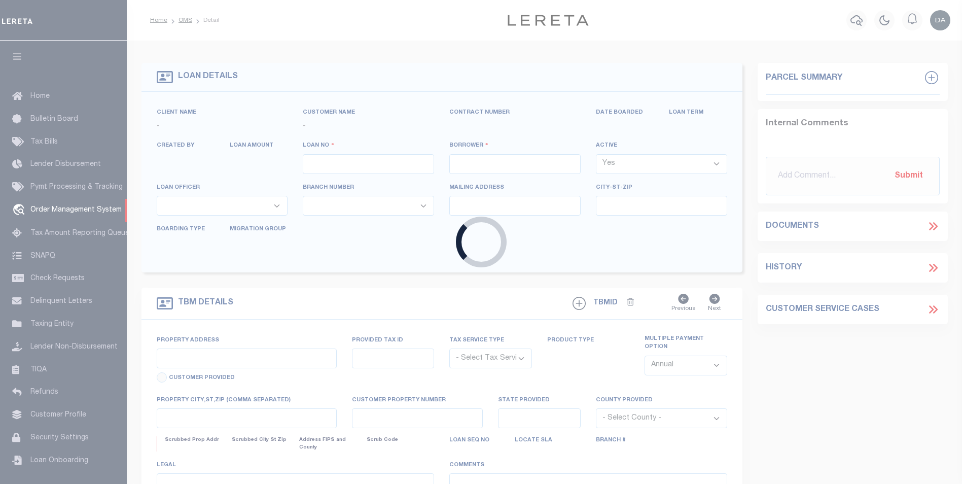
type input "1159958-dg998"
type input "[PERSON_NAME] [PERSON_NAME]"
select select
type input "09/30/2025"
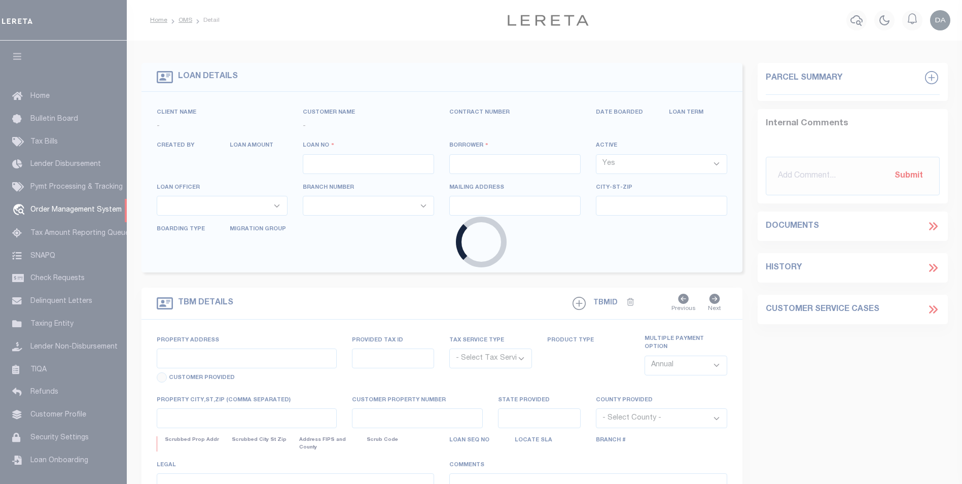
select select "10"
select select "NonEscrow"
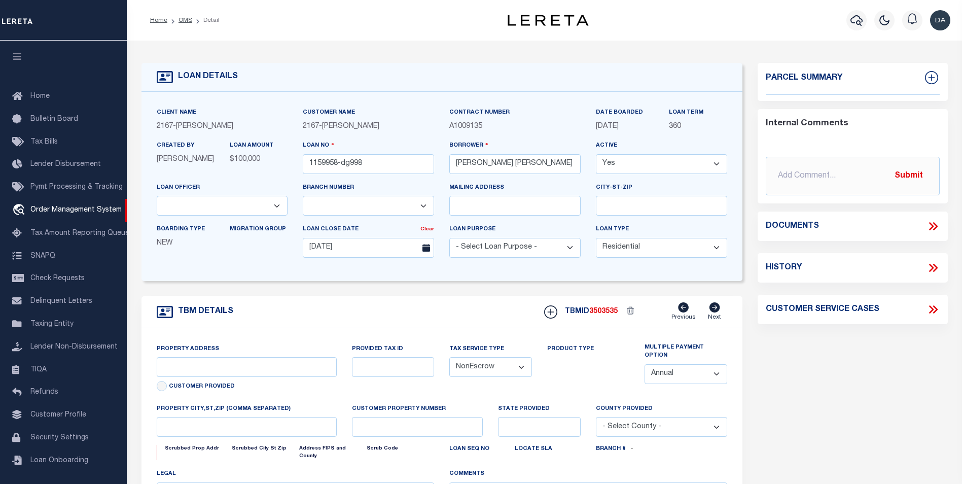
type input "2485 HISKEY ST"
select select
type input "POCATELLO ID 83201-2115"
type input "ID"
type textarea "2485 HISKEY ST POCATELLO ID 83201-2115"
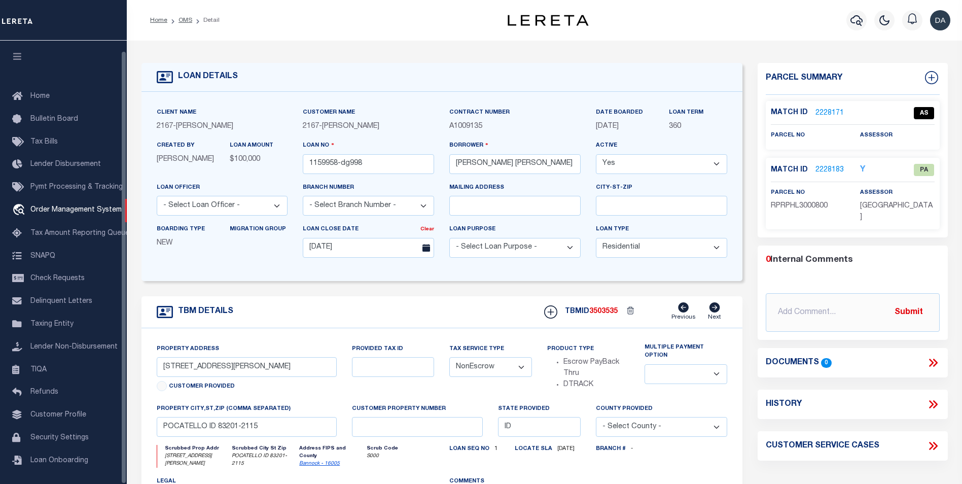
scroll to position [10, 0]
click at [89, 204] on span "Order Management System" at bounding box center [75, 206] width 91 height 7
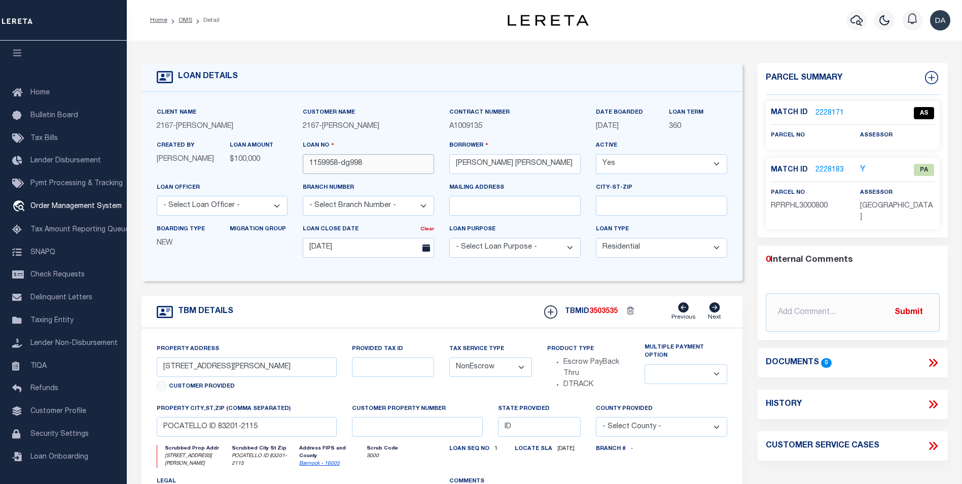
click at [351, 163] on input "1159958-dg998" at bounding box center [368, 164] width 131 height 20
click at [351, 164] on input "1159958-dg998" at bounding box center [368, 164] width 131 height 20
click at [351, 163] on input "1159958-dg998" at bounding box center [368, 164] width 131 height 20
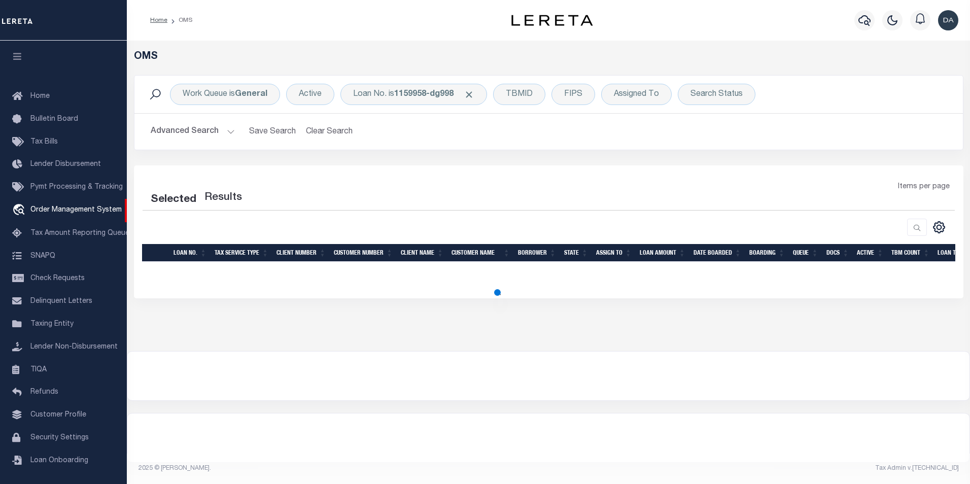
scroll to position [10, 0]
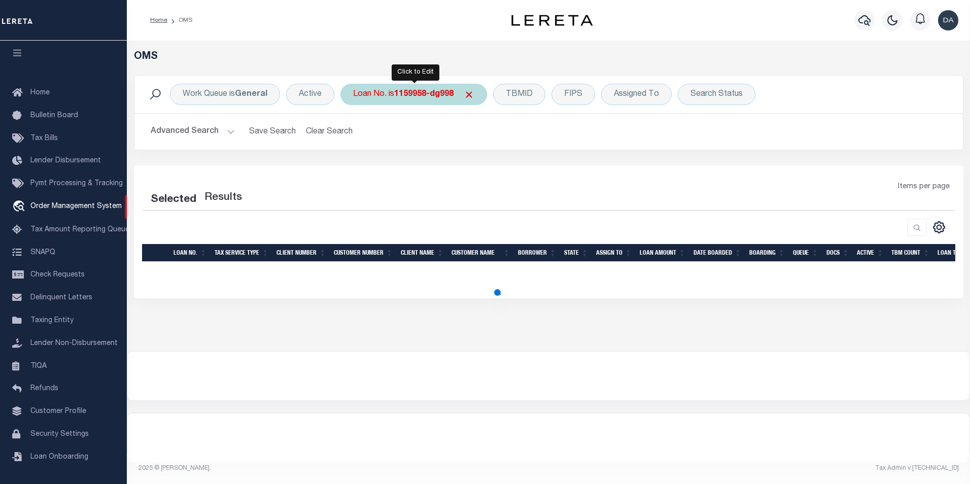
click at [415, 94] on b "1159958-dg998" at bounding box center [423, 94] width 59 height 8
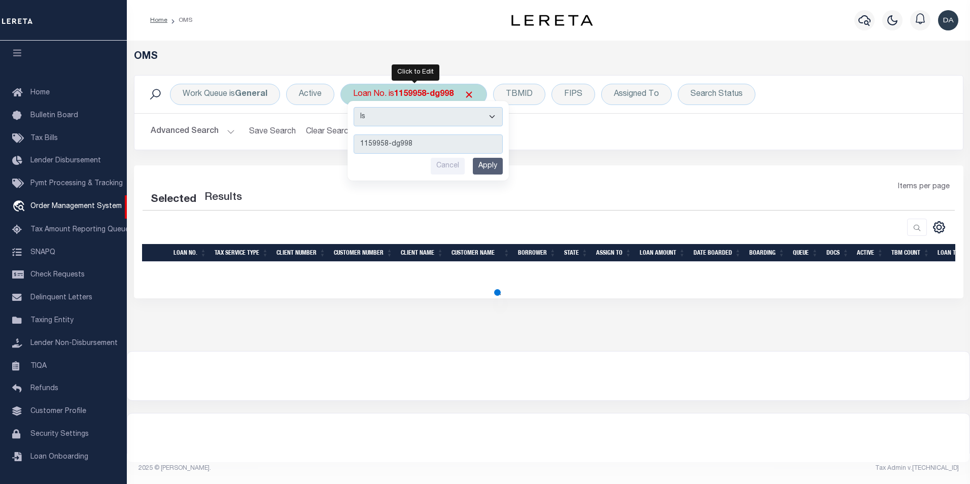
type input "1159958-dg798"
click at [493, 164] on input "Apply" at bounding box center [488, 166] width 30 height 17
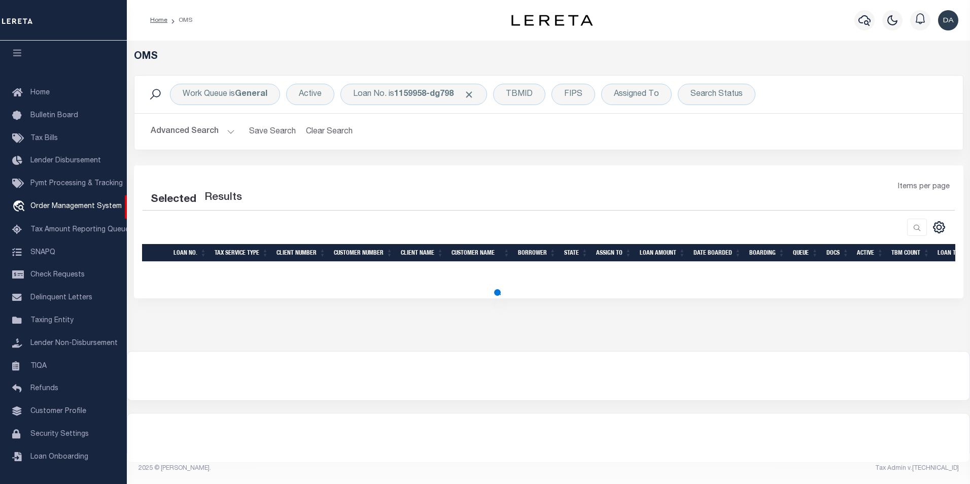
select select "200"
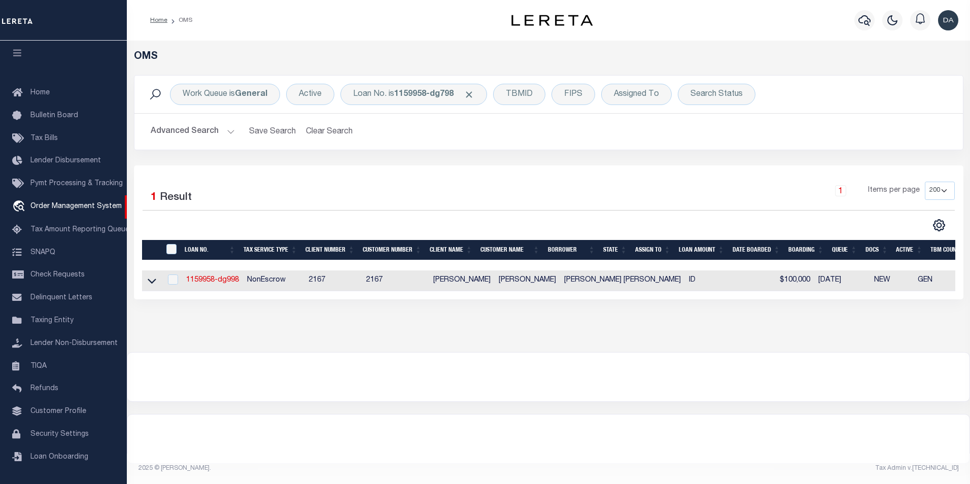
click at [159, 371] on div at bounding box center [548, 376] width 842 height 49
click at [483, 189] on div "1 Items per page 10 25 50 100 200" at bounding box center [651, 195] width 605 height 26
click at [427, 99] on div "Loan No. is 1159958-dg798" at bounding box center [413, 94] width 147 height 21
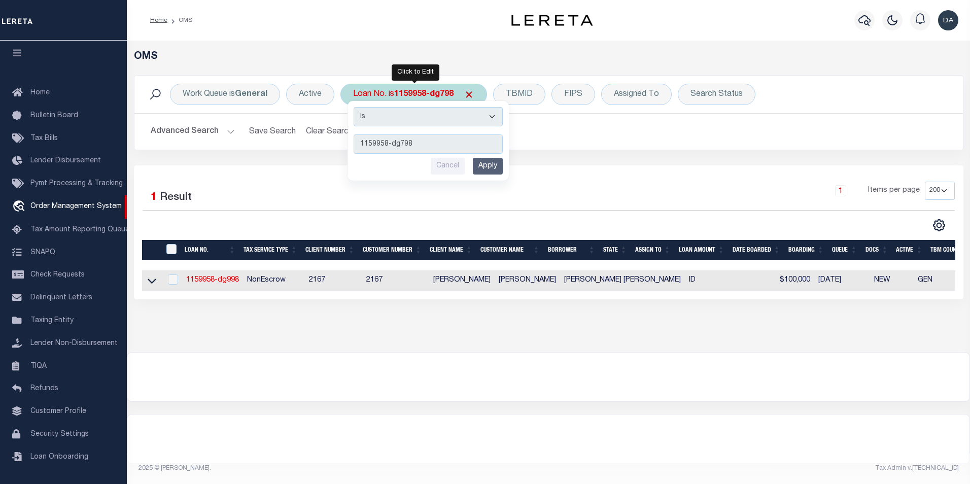
click at [485, 170] on input "Apply" at bounding box center [488, 166] width 30 height 17
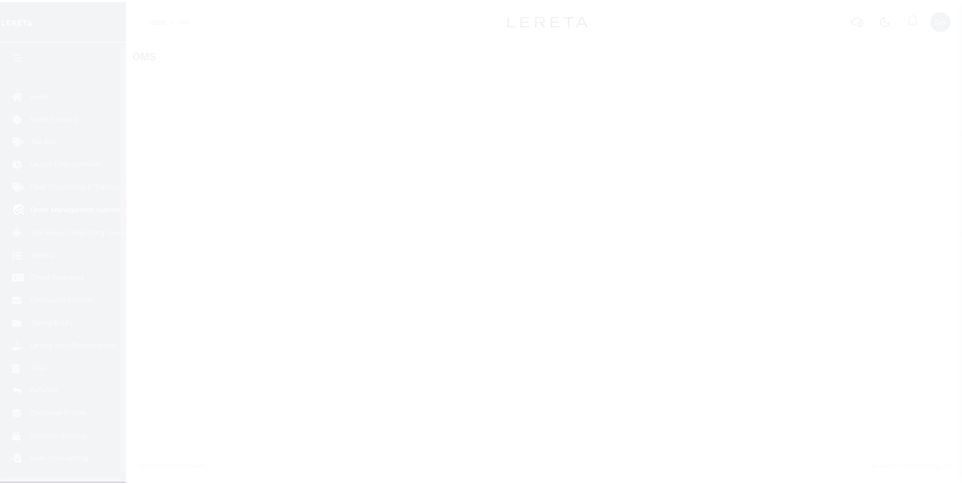
scroll to position [10, 0]
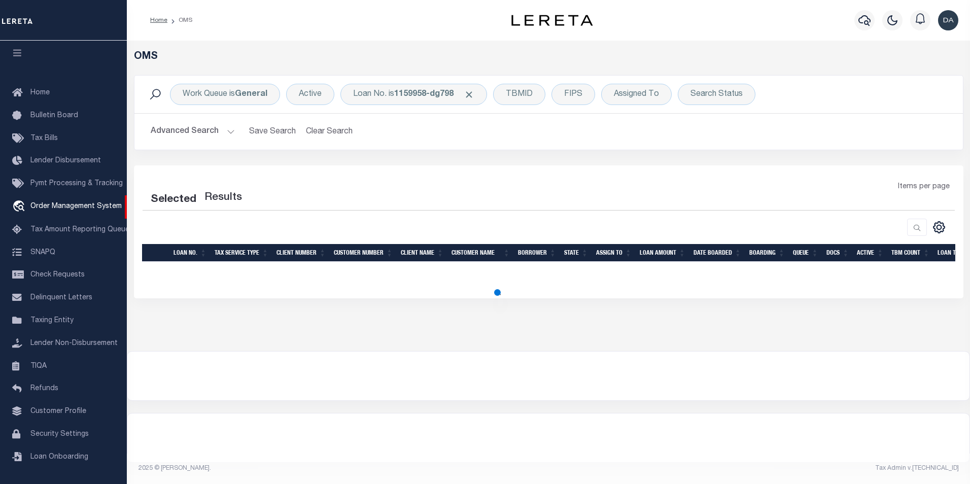
select select "200"
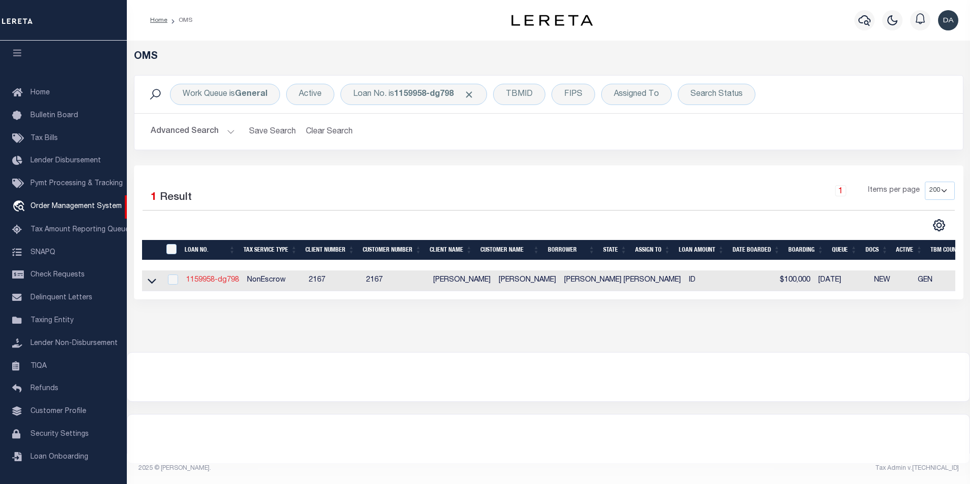
click at [216, 279] on link "1159958-dg798" at bounding box center [212, 279] width 53 height 7
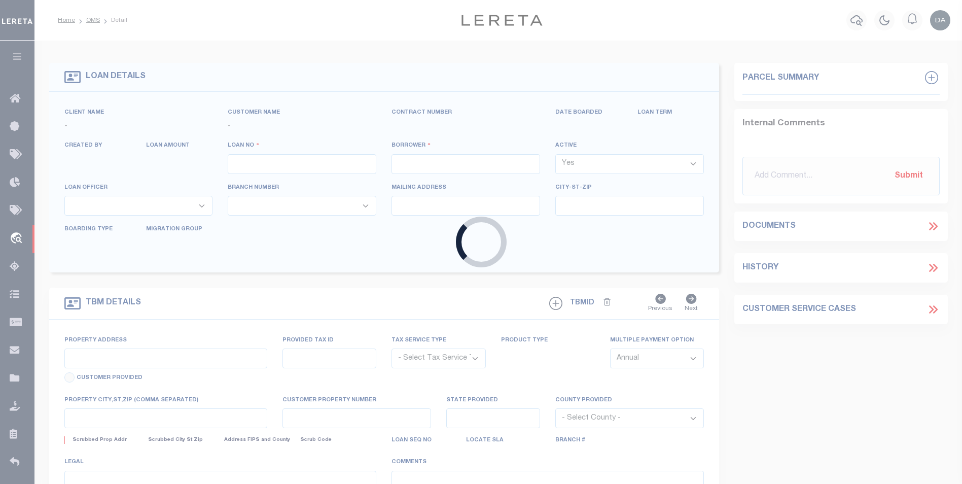
type input "1159958-dg798"
type input "[PERSON_NAME] [PERSON_NAME]"
select select
type input "[DATE]"
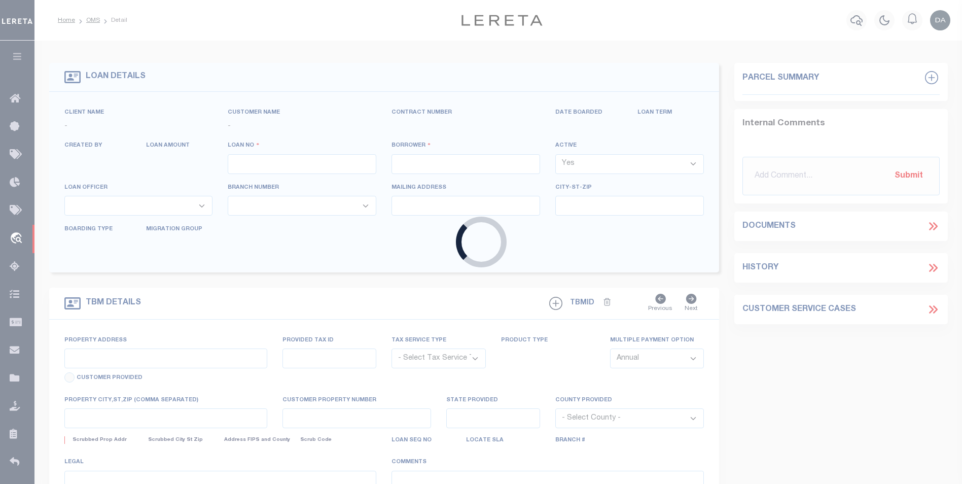
select select "10"
select select "NonEscrow"
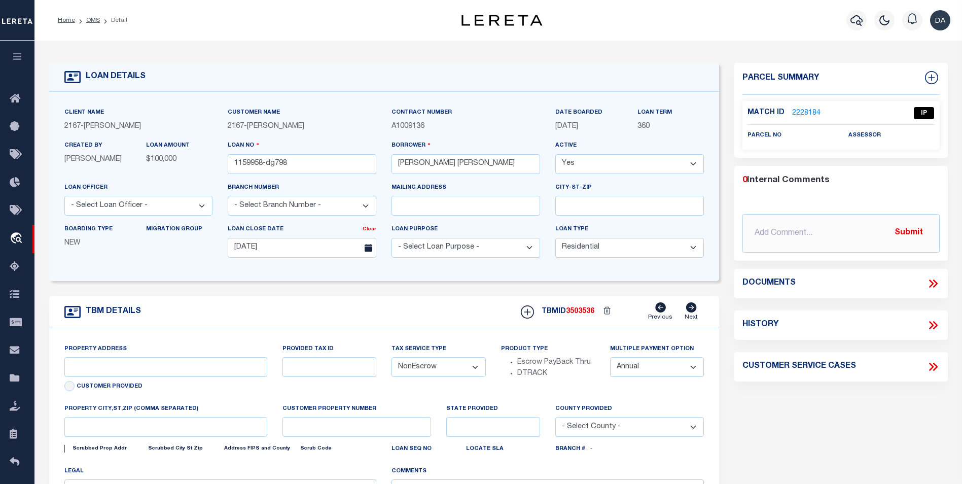
type input "[STREET_ADDRESS][PERSON_NAME]"
select select
type input "POCATELLO ID 83201-2115"
type input "ID"
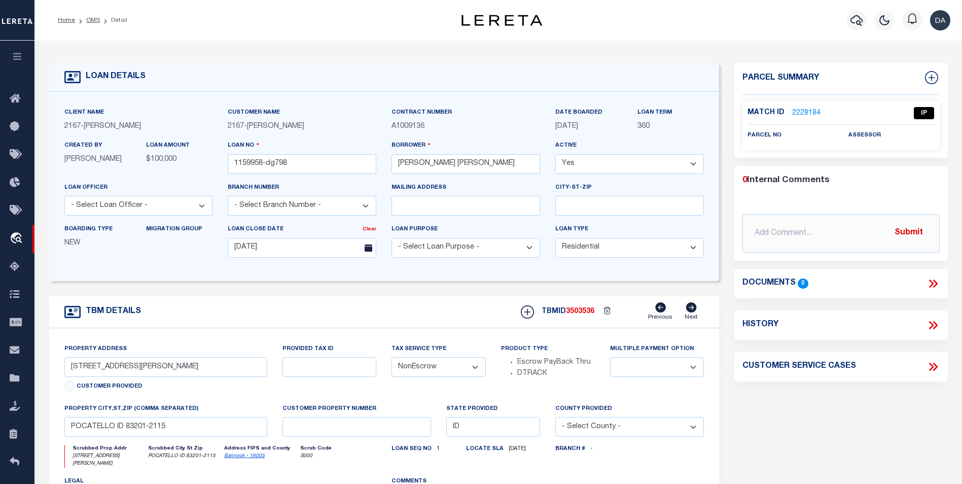
click at [576, 310] on span "3503536" at bounding box center [580, 311] width 28 height 7
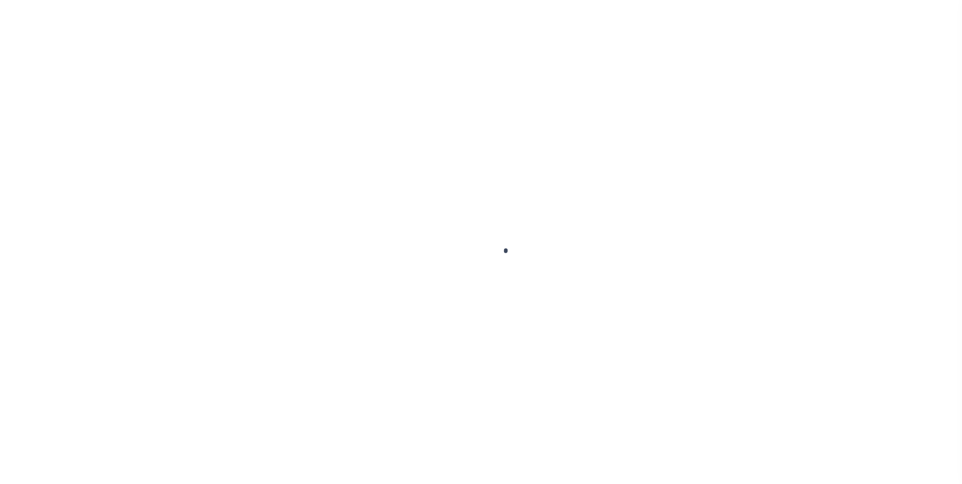
type input "1159958-dg798"
type input "[PERSON_NAME] [PERSON_NAME]"
select select
type input "[DATE]"
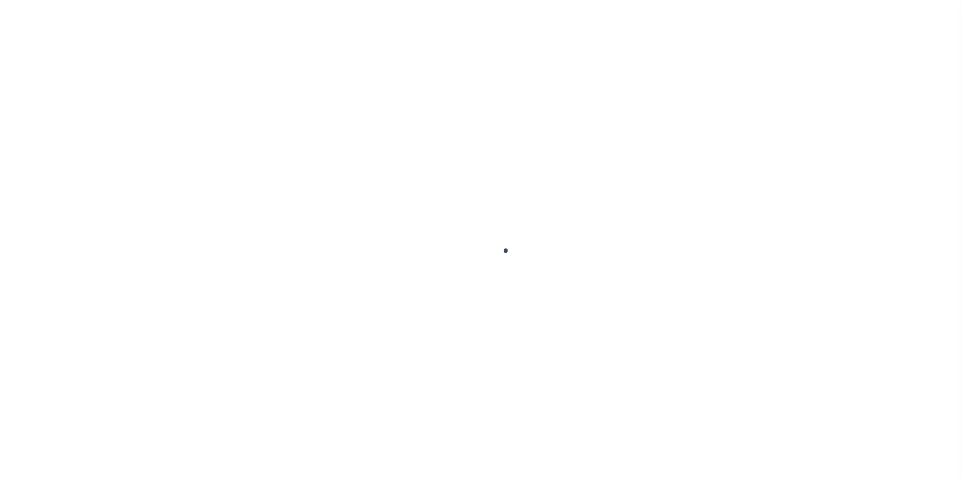
select select "10"
select select "NonEscrow"
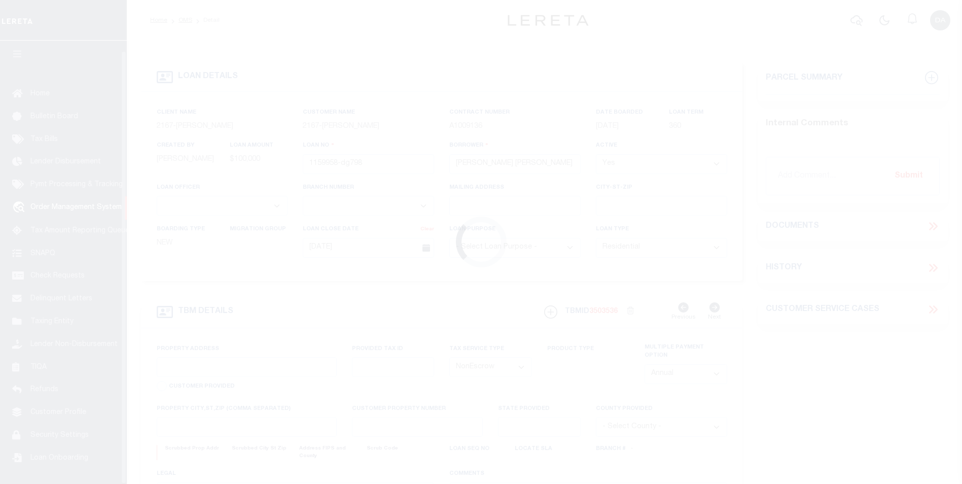
scroll to position [10, 0]
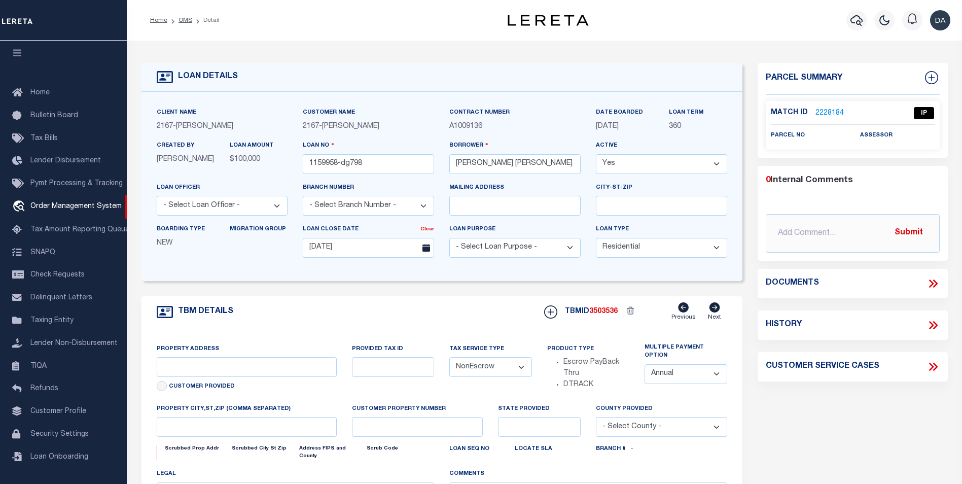
type input "[STREET_ADDRESS][PERSON_NAME]"
select select
type input "POCATELLO ID 83201-2115"
type input "ID"
drag, startPoint x: 0, startPoint y: 0, endPoint x: 575, endPoint y: 311, distance: 654.1
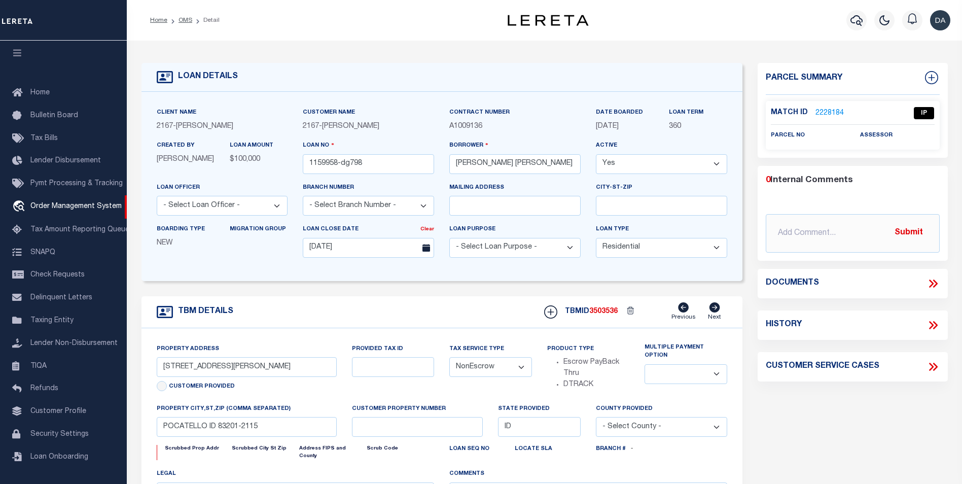
click at [575, 311] on h5 "TBMID 3503536" at bounding box center [591, 311] width 53 height 9
copy h5 "TBMID"
click at [513, 301] on div "TBM DETAILS TBMID 3503536 Previous Next" at bounding box center [442, 312] width 601 height 32
click at [597, 313] on span "3503536" at bounding box center [603, 311] width 28 height 7
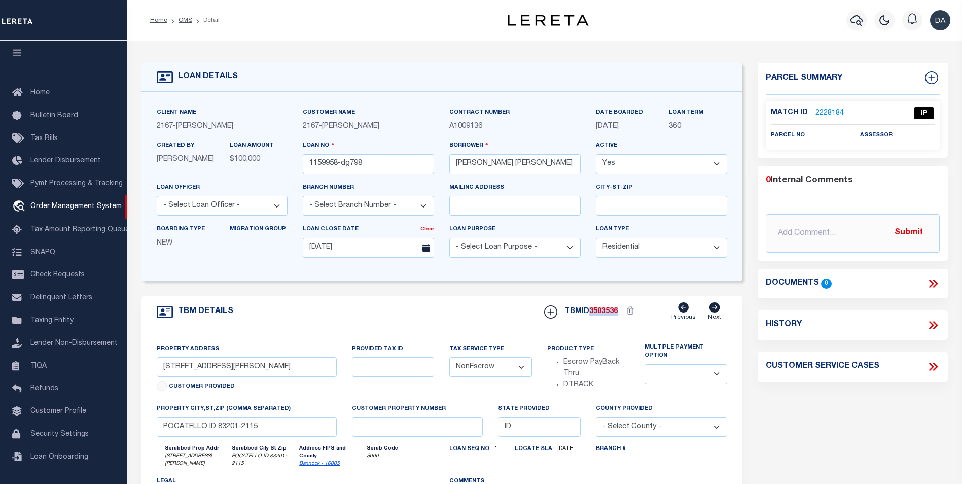
click at [597, 313] on span "3503536" at bounding box center [603, 311] width 28 height 7
copy span "3503536"
click at [459, 307] on div "TBM DETAILS TBMID 3503536 Previous Next" at bounding box center [442, 312] width 601 height 32
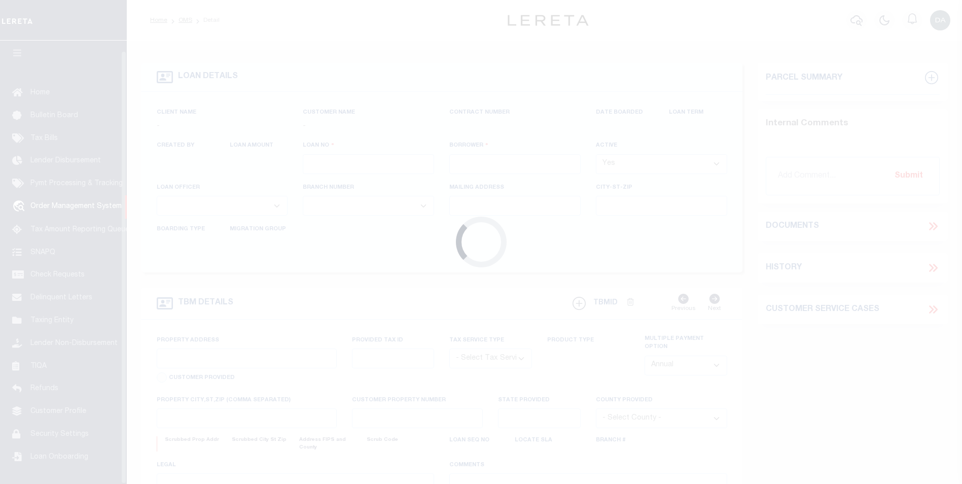
scroll to position [10, 0]
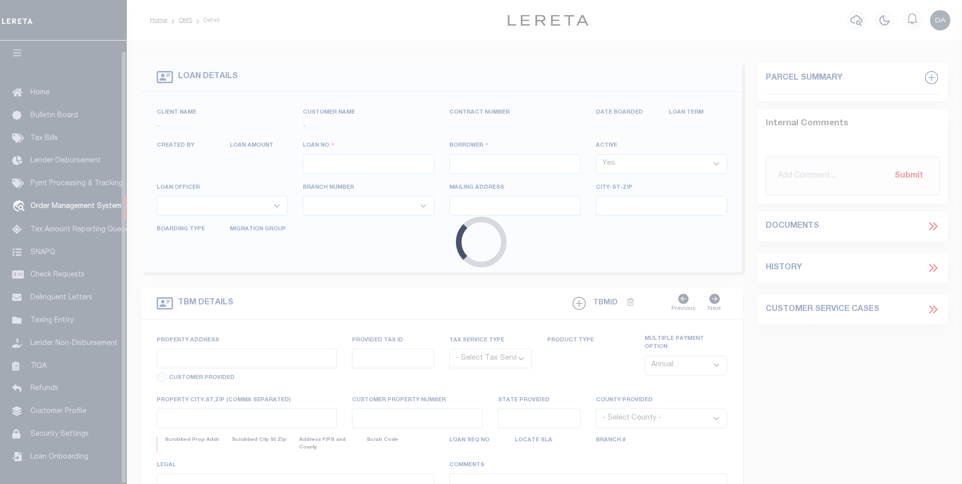
type input "1159958-dg798"
type input "[PERSON_NAME] [PERSON_NAME]"
select select
type input "[DATE]"
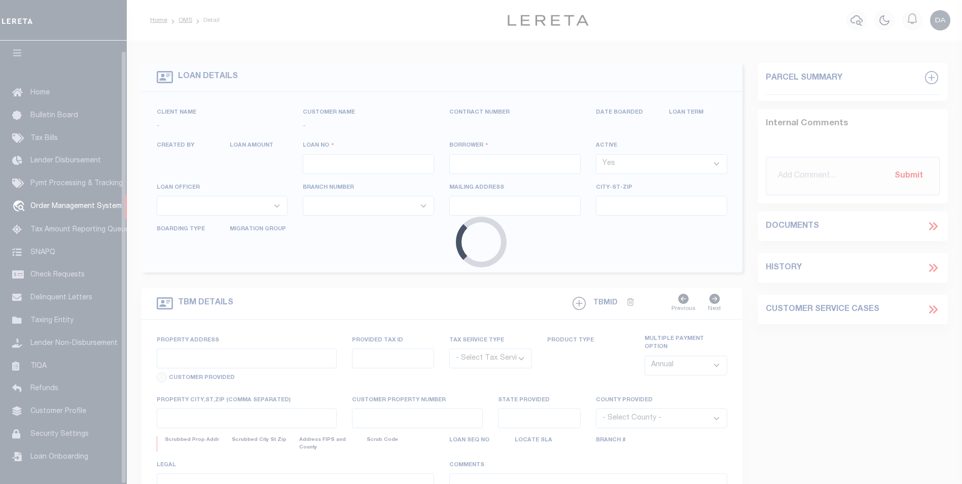
select select "10"
select select "NonEscrow"
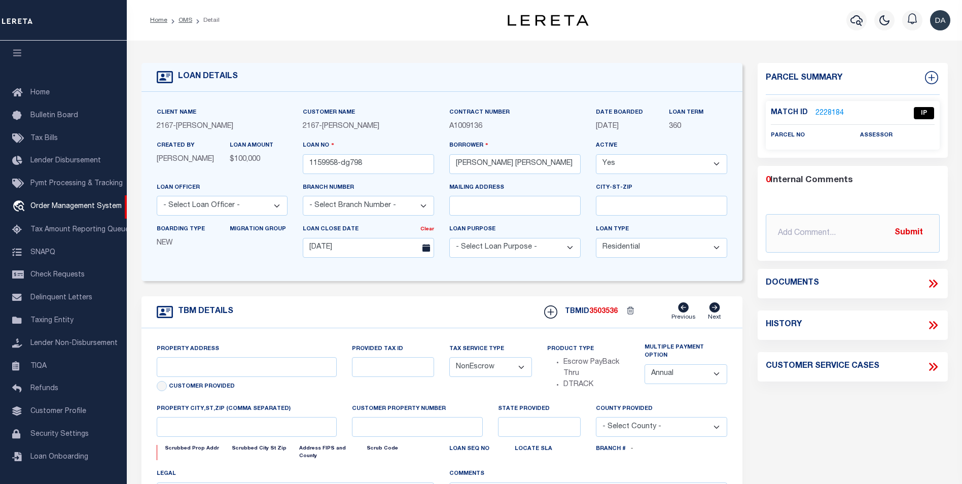
type input "[STREET_ADDRESS][PERSON_NAME]"
select select
type input "POCATELLO ID 83201-2115"
type input "ID"
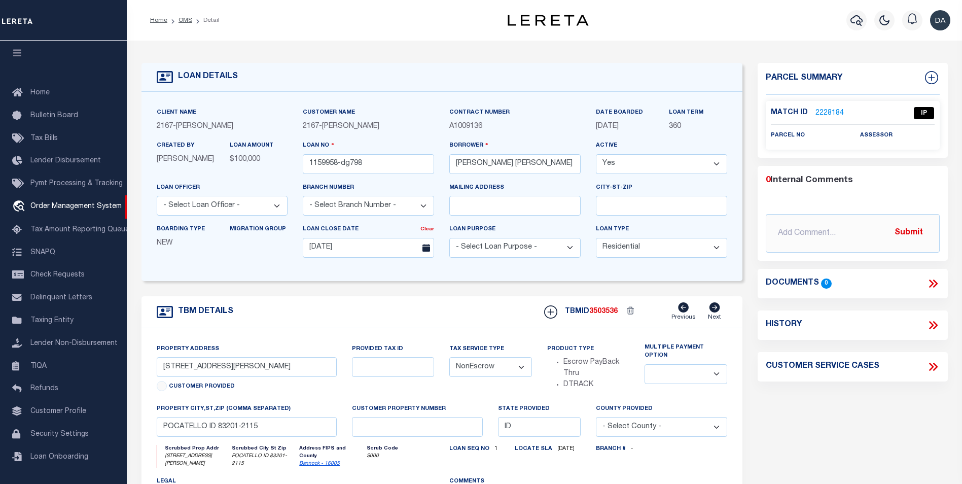
click at [170, 53] on div "LOAN DETAILS Client Name 2167 - Matt Demo Customer Name" at bounding box center [545, 338] width 822 height 574
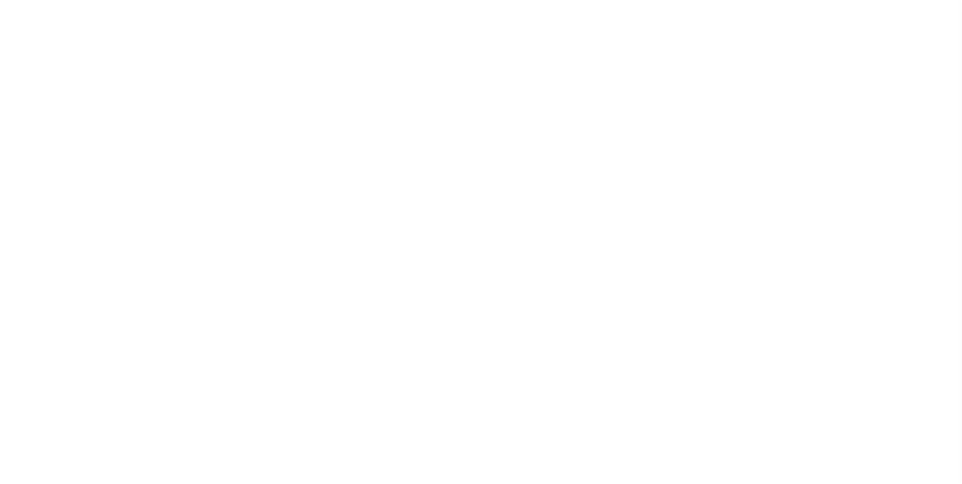
type input "1159958-dg798"
type input "[PERSON_NAME] [PERSON_NAME]"
select select
type input "[DATE]"
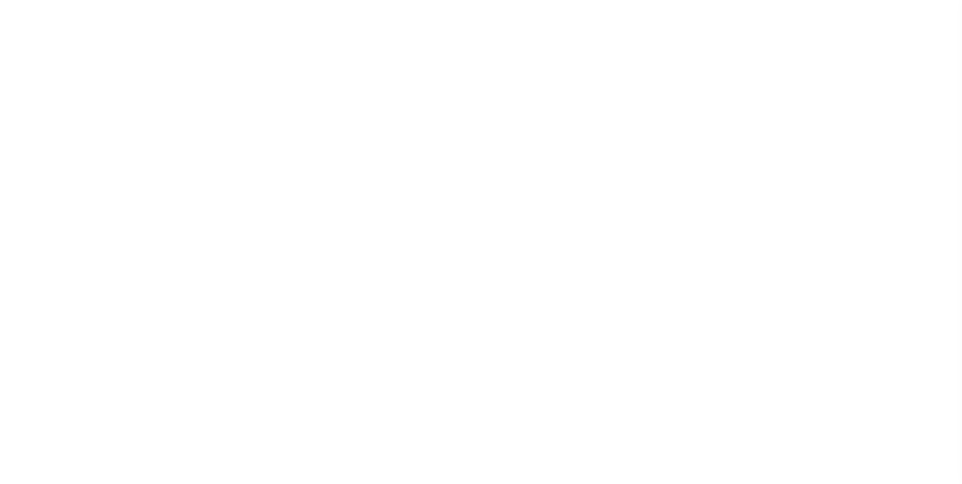
select select "10"
select select "NonEscrow"
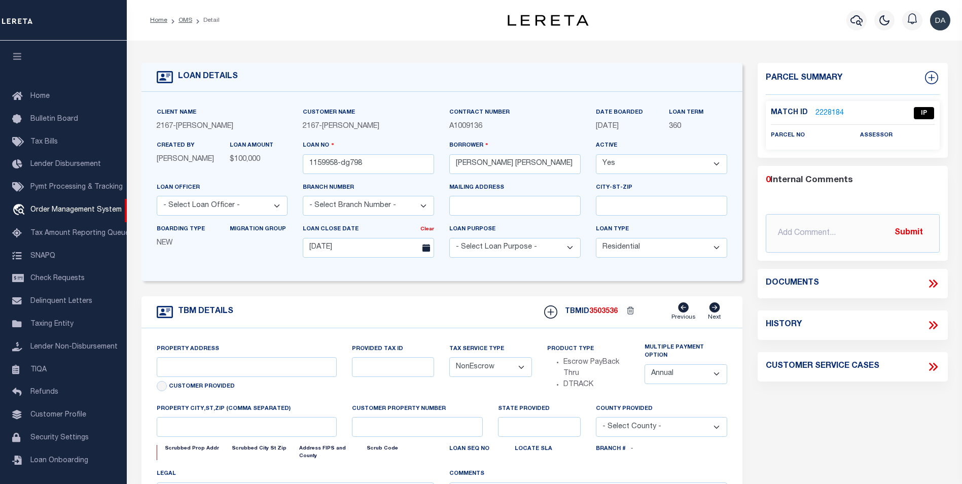
type input "[STREET_ADDRESS][PERSON_NAME]"
select select
type input "POCATELLO ID 83201-2115"
type input "ID"
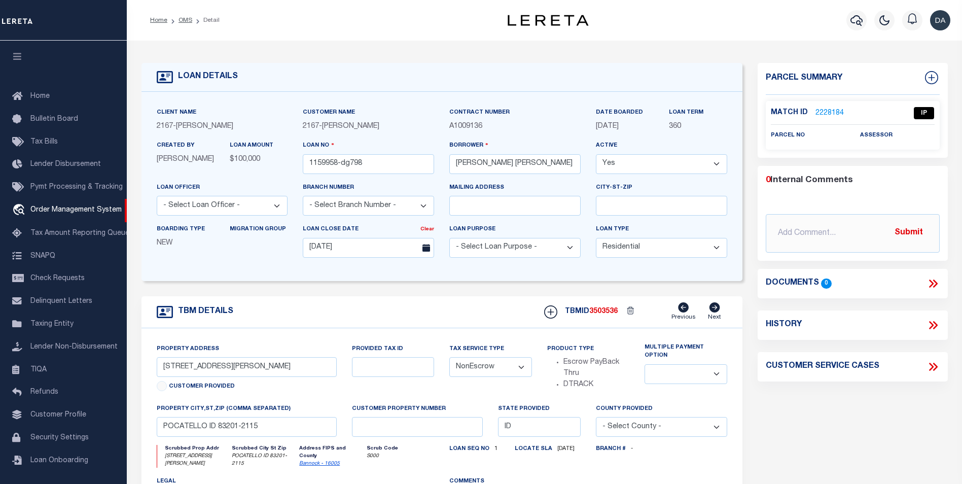
scroll to position [10, 0]
click at [186, 22] on link "OMS" at bounding box center [186, 20] width 14 height 6
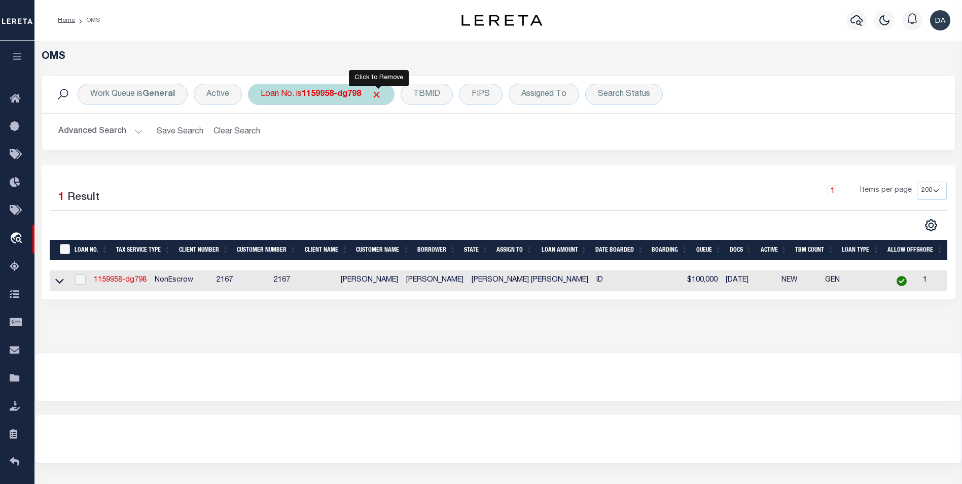
click at [382, 93] on span "Click to Remove" at bounding box center [376, 94] width 11 height 11
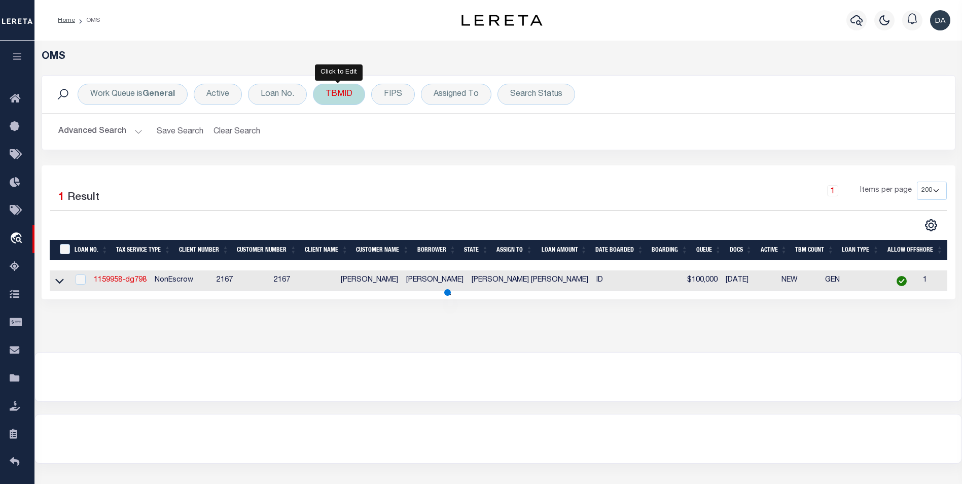
click at [342, 89] on div "TBMID" at bounding box center [339, 94] width 52 height 21
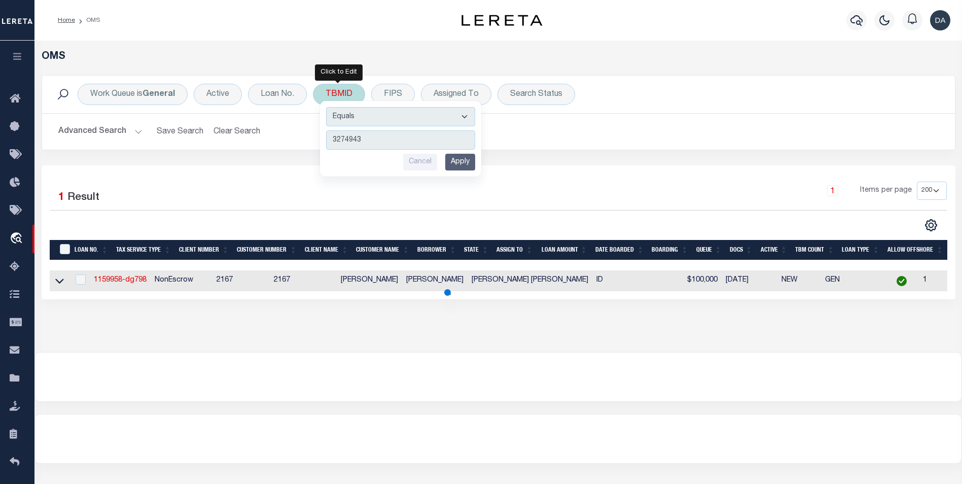
type input "3274943"
click at [461, 166] on input "Apply" at bounding box center [460, 162] width 30 height 17
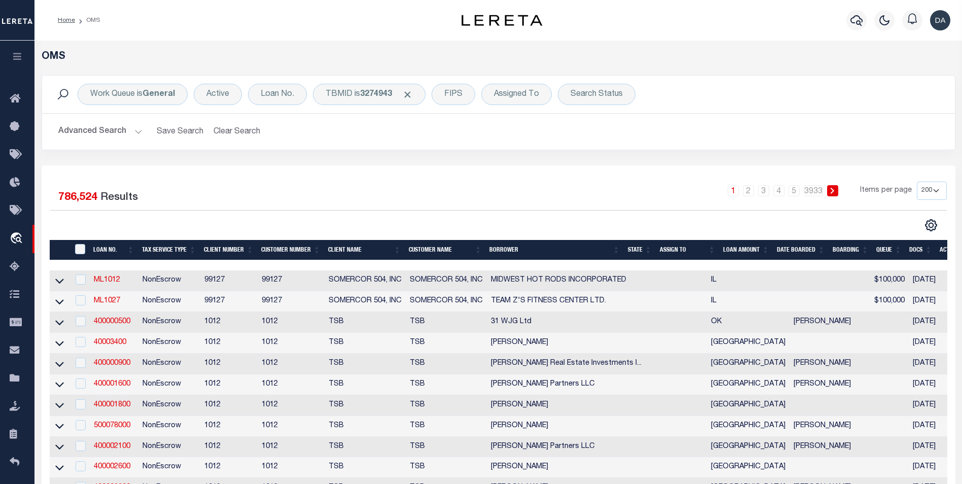
drag, startPoint x: 408, startPoint y: 94, endPoint x: 264, endPoint y: 97, distance: 144.1
click at [407, 94] on span "Click to Remove" at bounding box center [407, 94] width 11 height 11
click at [266, 96] on div "Loan No." at bounding box center [277, 94] width 59 height 21
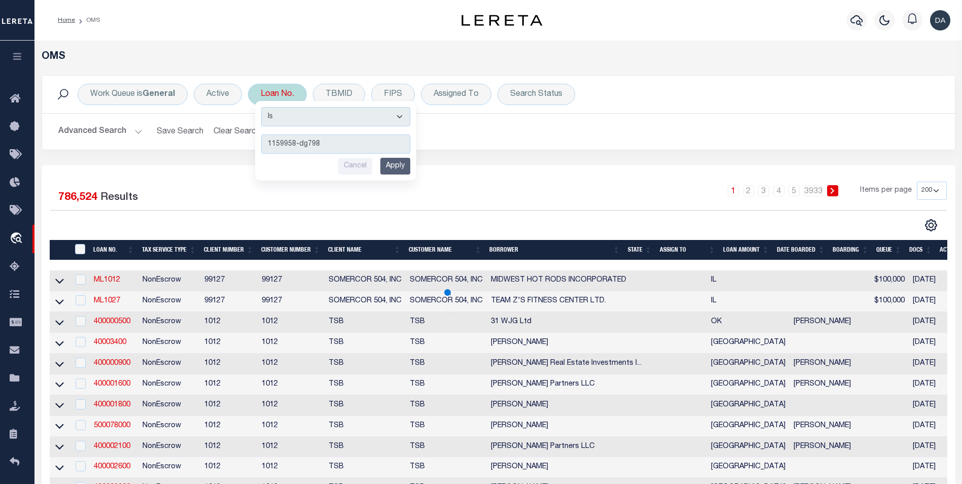
type input "1159958-dg798"
click at [387, 160] on input "Apply" at bounding box center [395, 166] width 30 height 17
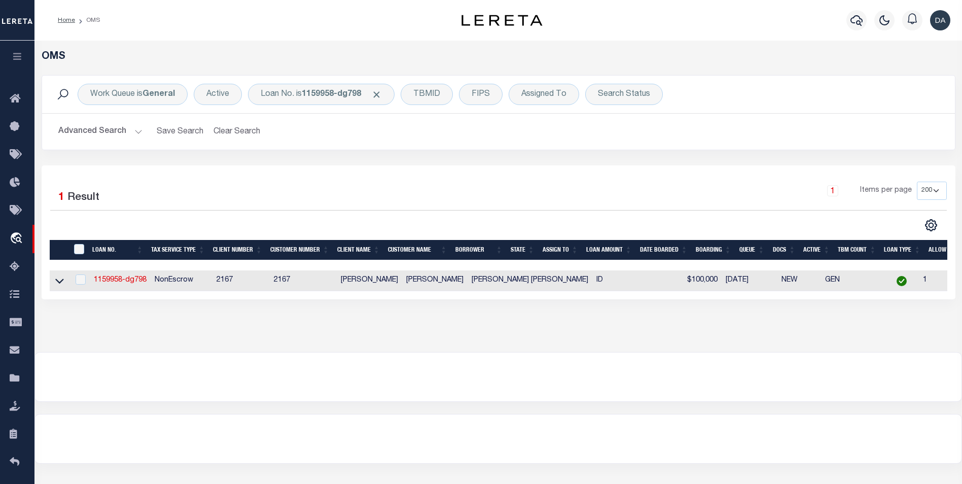
click at [118, 276] on td "1159958-dg798" at bounding box center [120, 280] width 61 height 21
checkbox input "true"
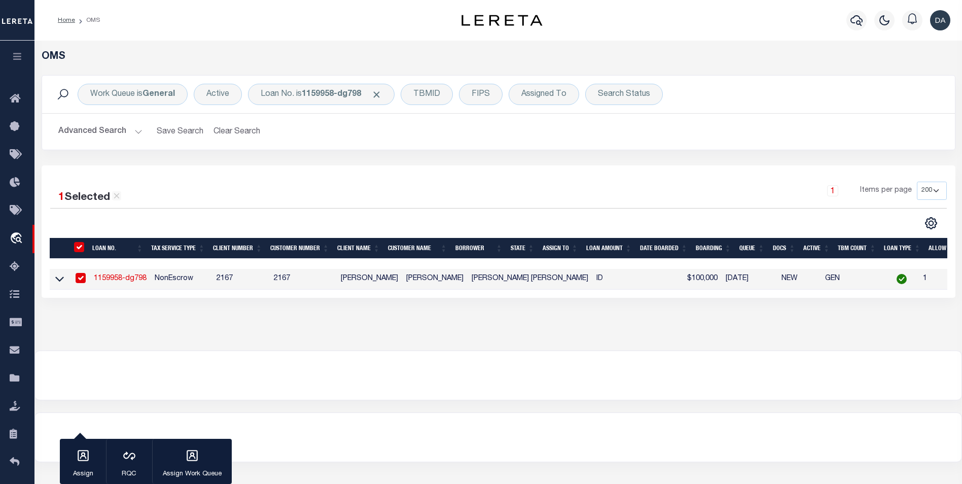
click at [119, 278] on link "1159958-dg798" at bounding box center [120, 278] width 53 height 7
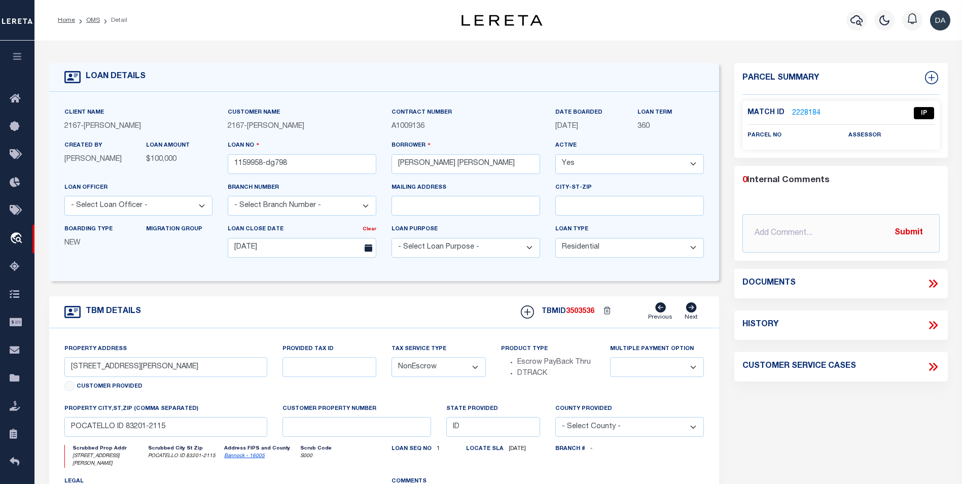
select select
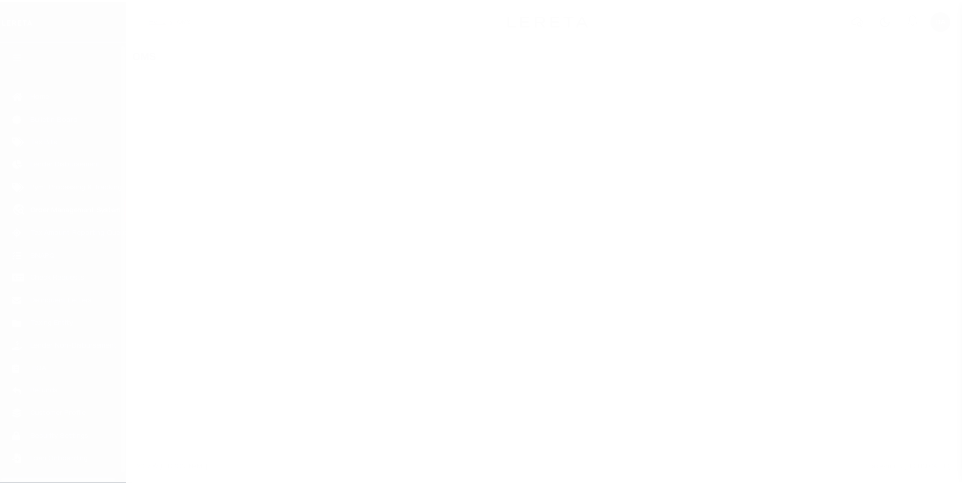
scroll to position [10, 0]
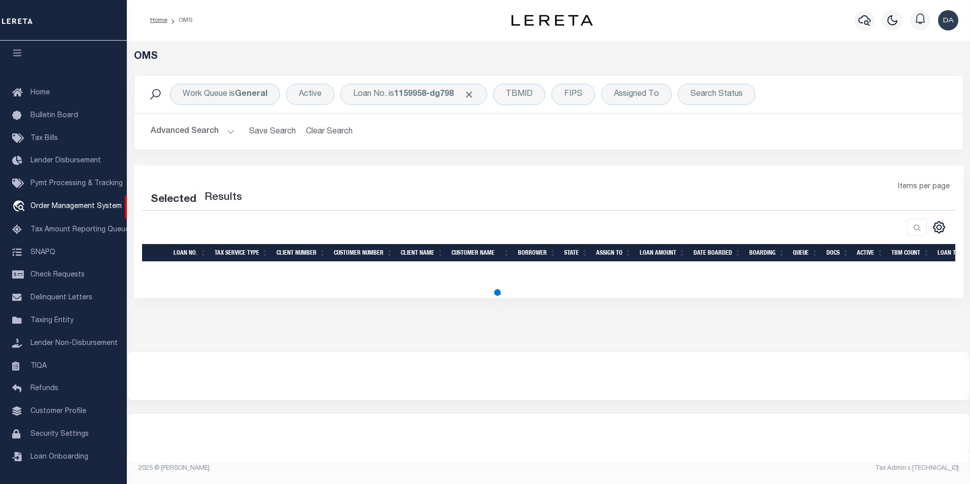
click at [155, 289] on div "Selected Results Items per page" at bounding box center [548, 231] width 829 height 133
select select "200"
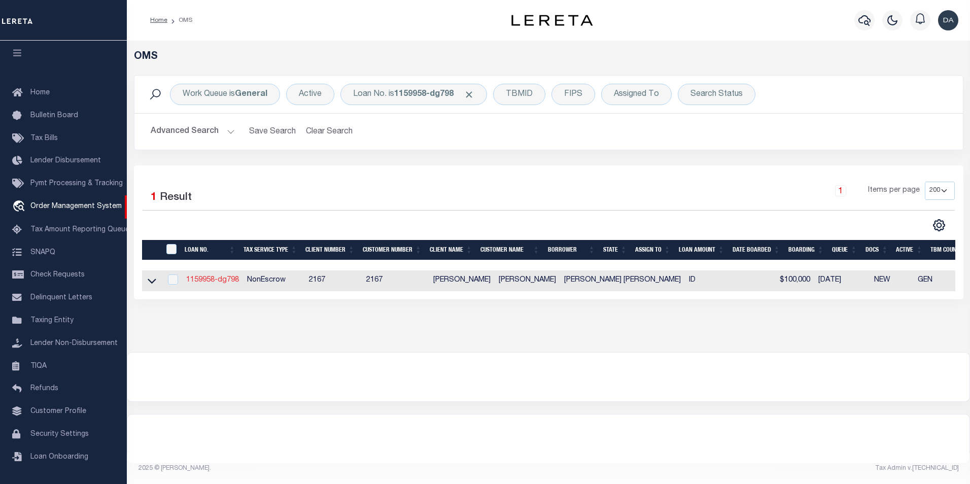
click at [215, 278] on link "1159958-dg798" at bounding box center [212, 279] width 53 height 7
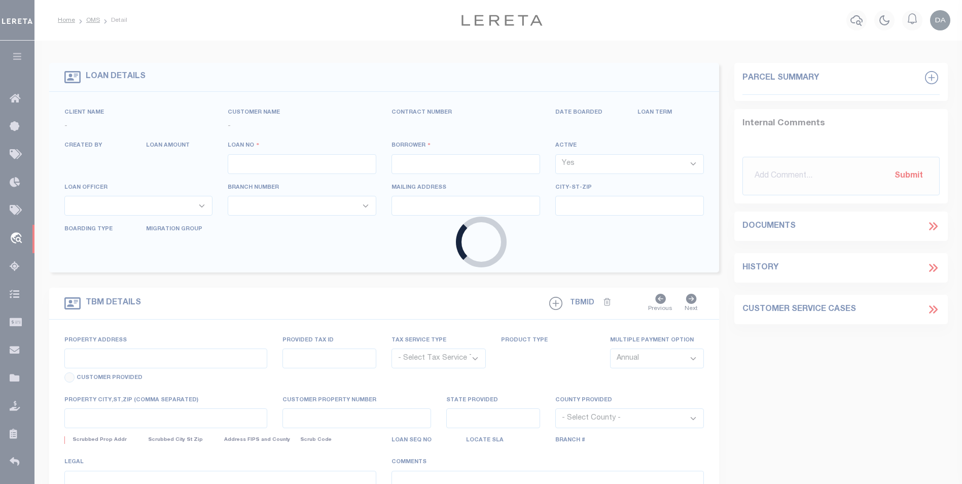
type input "1159958-dg798"
type input "[PERSON_NAME] [PERSON_NAME]"
select select
type input "[DATE]"
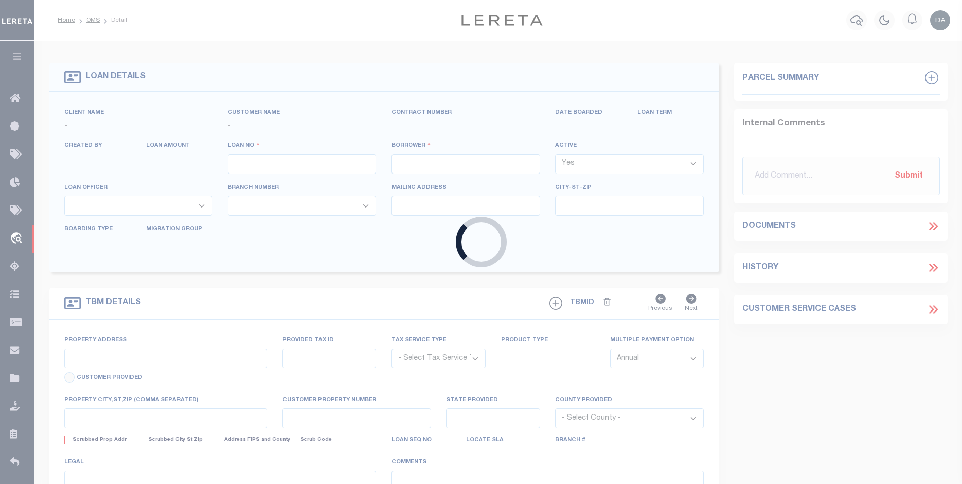
select select "10"
select select "NonEscrow"
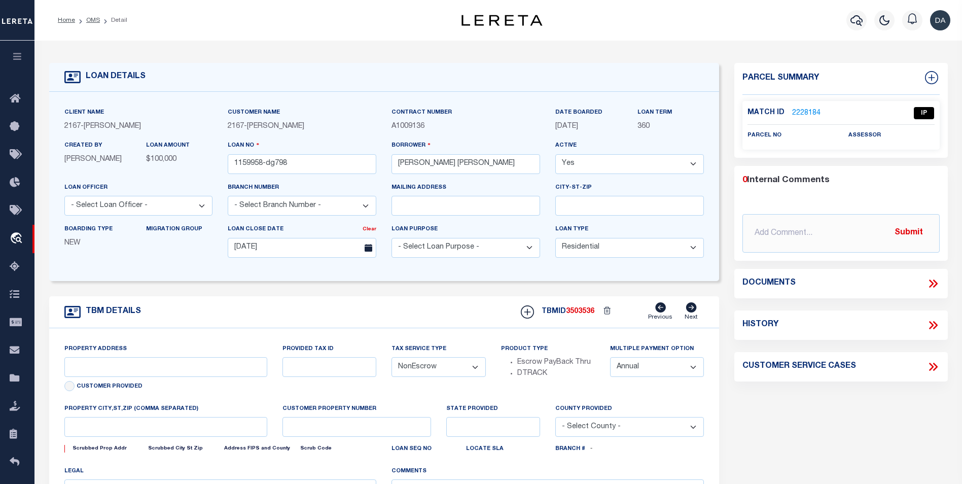
type input "[STREET_ADDRESS][PERSON_NAME]"
select select
type input "POCATELLO ID 83201-2115"
type input "ID"
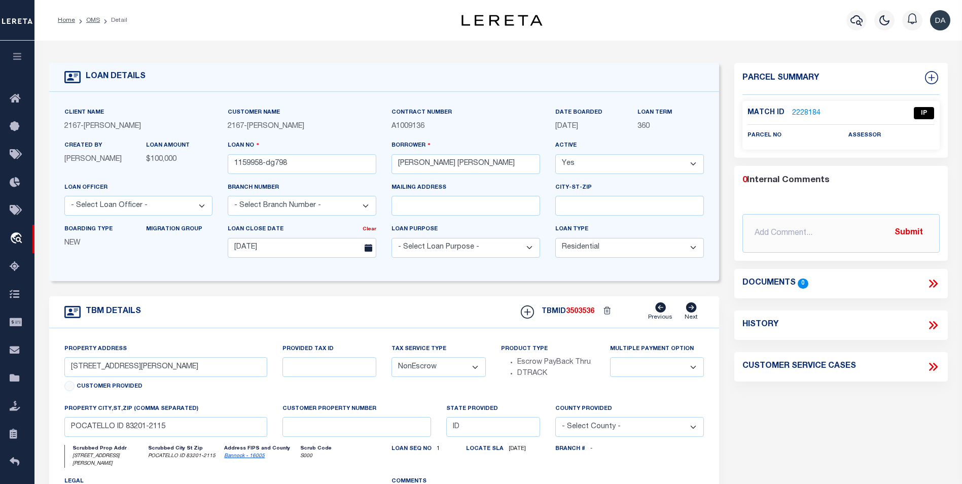
click at [436, 318] on div "TBM DETAILS TBMID 3503536 Previous Next" at bounding box center [384, 312] width 671 height 32
click at [577, 311] on span "3503536" at bounding box center [580, 311] width 28 height 7
copy span "3503536"
click at [404, 327] on div "TBM DETAILS TBMID 3503536 Previous Next" at bounding box center [384, 312] width 671 height 32
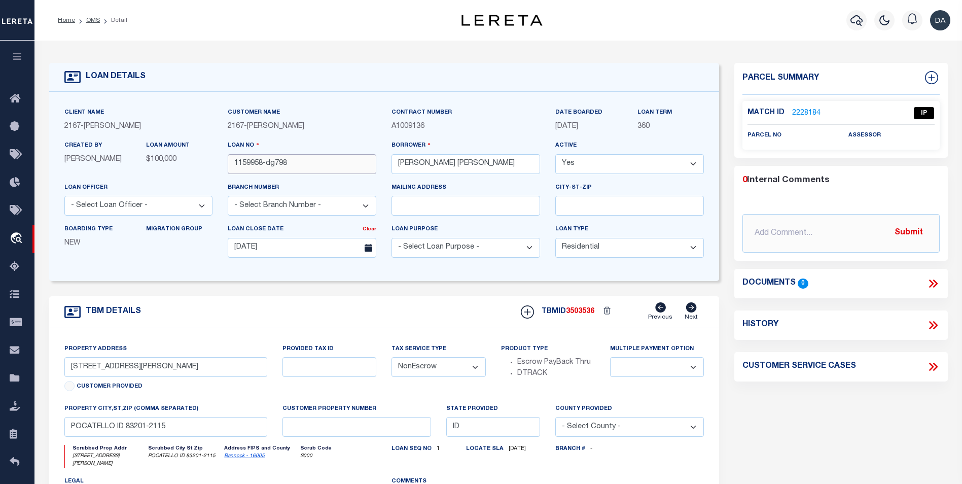
click at [297, 164] on input "1159958-dg798" at bounding box center [302, 164] width 149 height 20
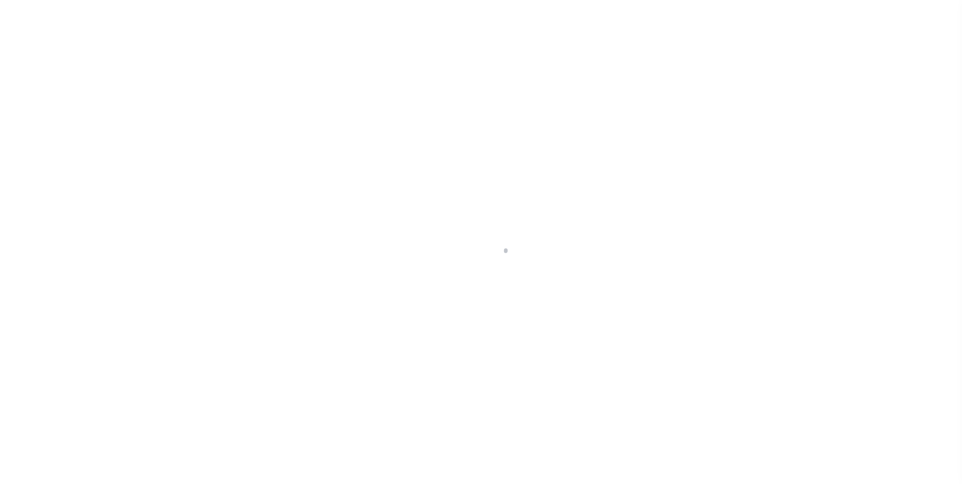
select select "10"
select select "NonEscrow"
type input "[STREET_ADDRESS][PERSON_NAME]"
select select
type input "POCATELLO ID 83201-2115"
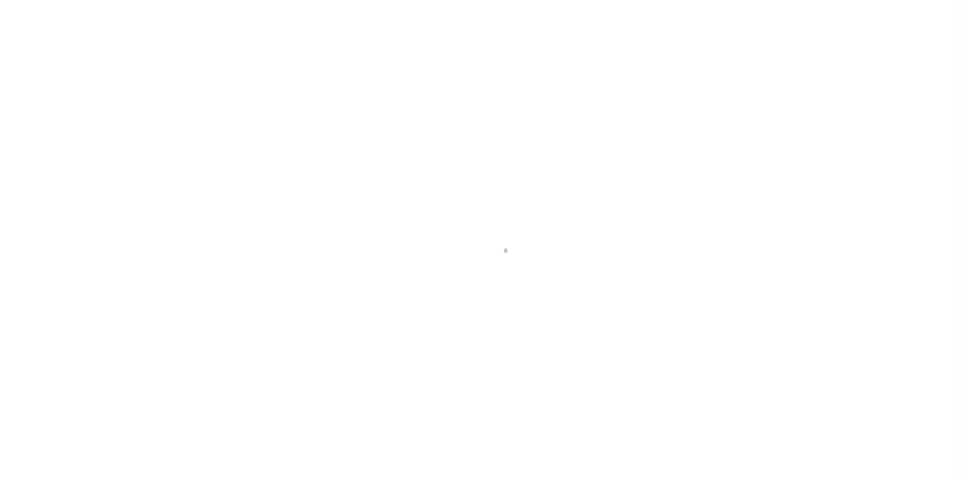
type input "ID"
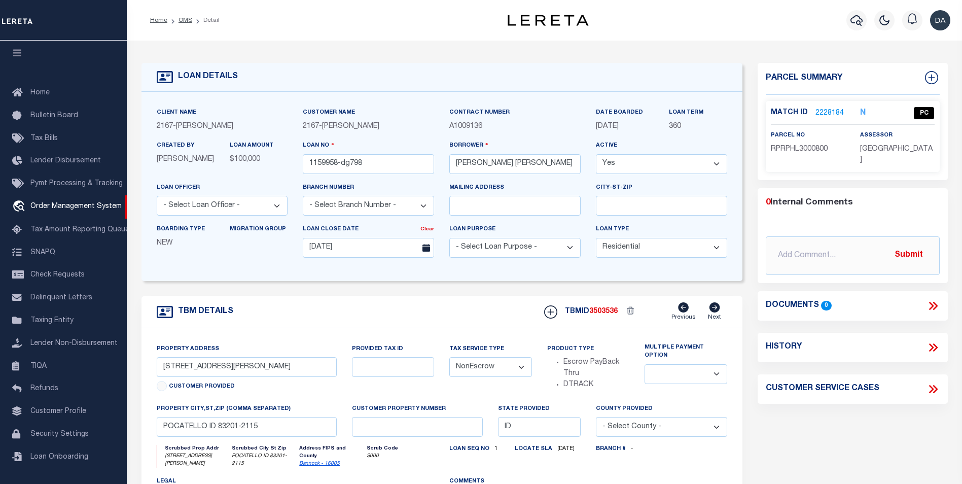
click at [306, 298] on div "TBM DETAILS TBMID 3503536 Previous Next" at bounding box center [442, 312] width 601 height 32
click at [324, 39] on div "Home OMS Detail Profile Sign out" at bounding box center [544, 20] width 835 height 41
